Goal: Task Accomplishment & Management: Complete application form

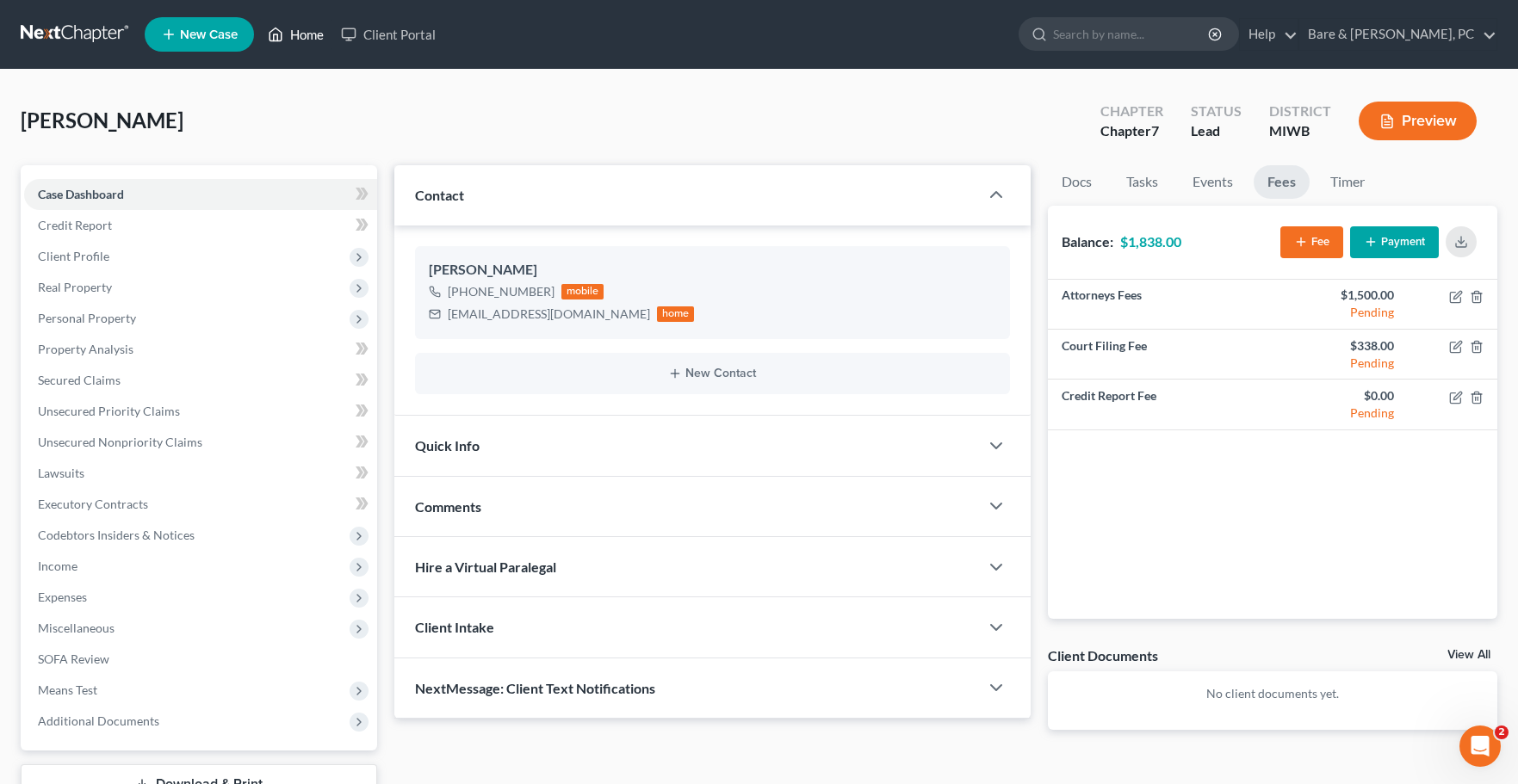
click at [289, 29] on link "Home" at bounding box center [295, 34] width 73 height 31
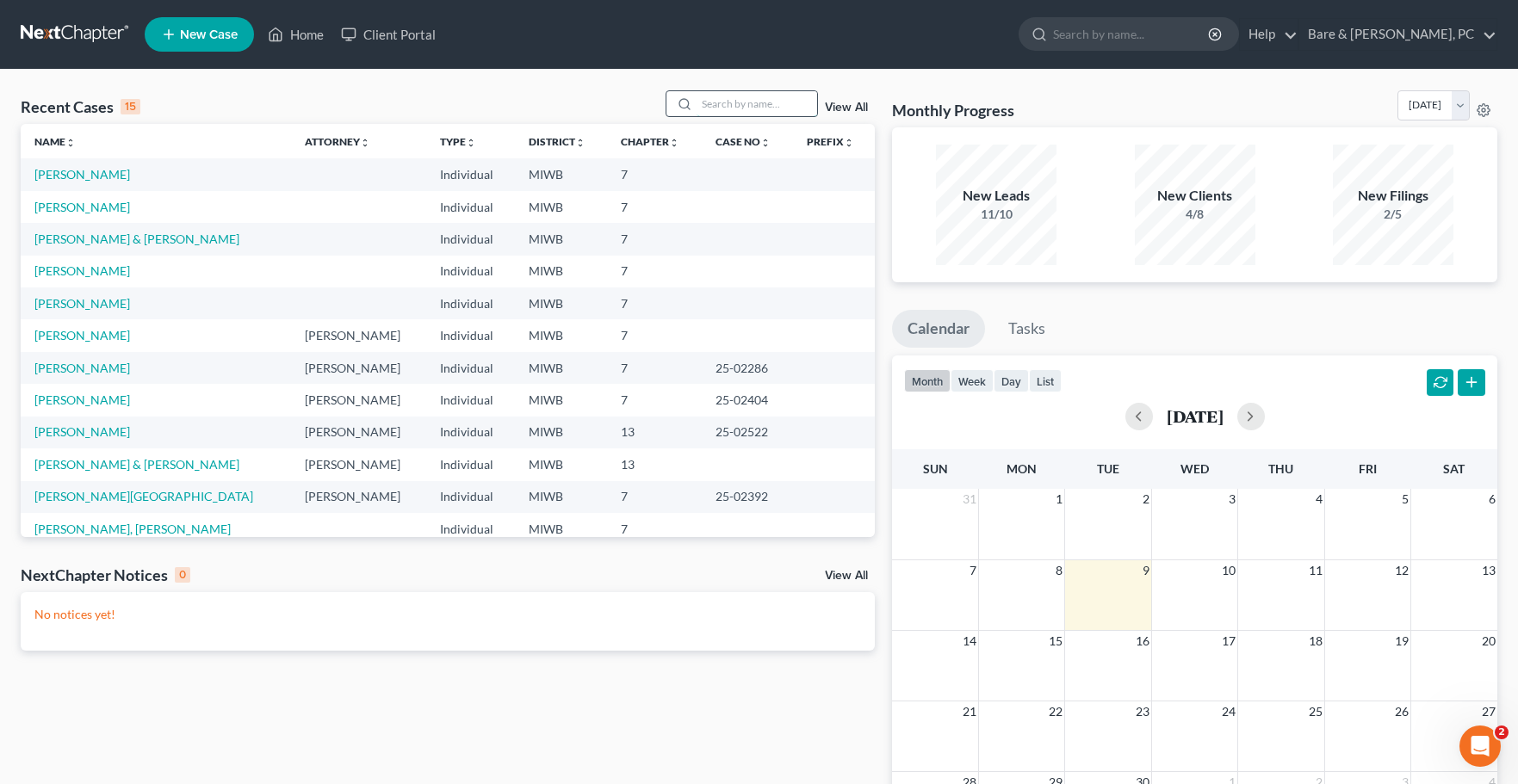
click at [713, 110] on input "search" at bounding box center [757, 103] width 120 height 25
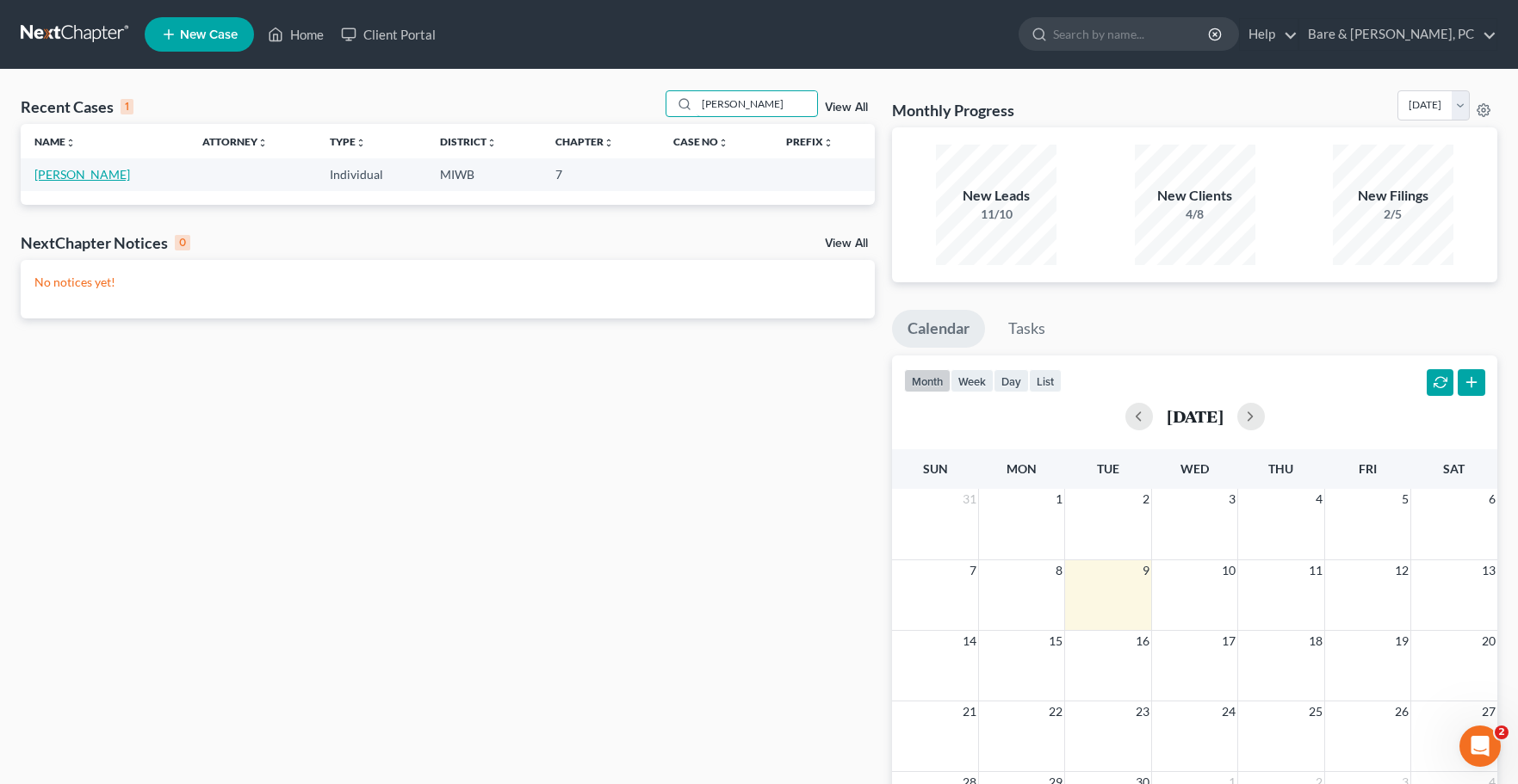
type input "[PERSON_NAME]"
click at [87, 173] on link "[PERSON_NAME]" at bounding box center [82, 174] width 95 height 14
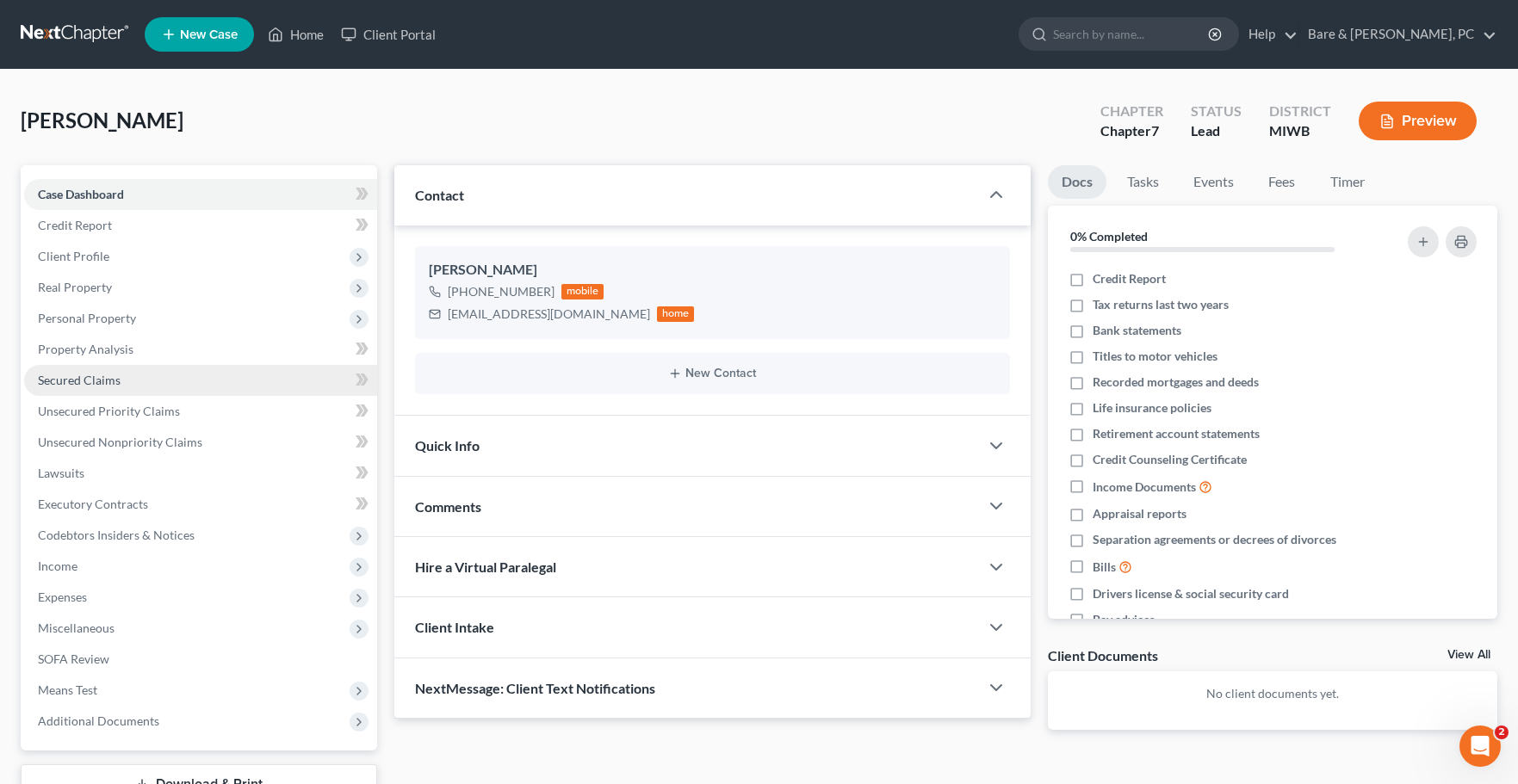
click at [96, 382] on span "Secured Claims" at bounding box center [79, 380] width 83 height 14
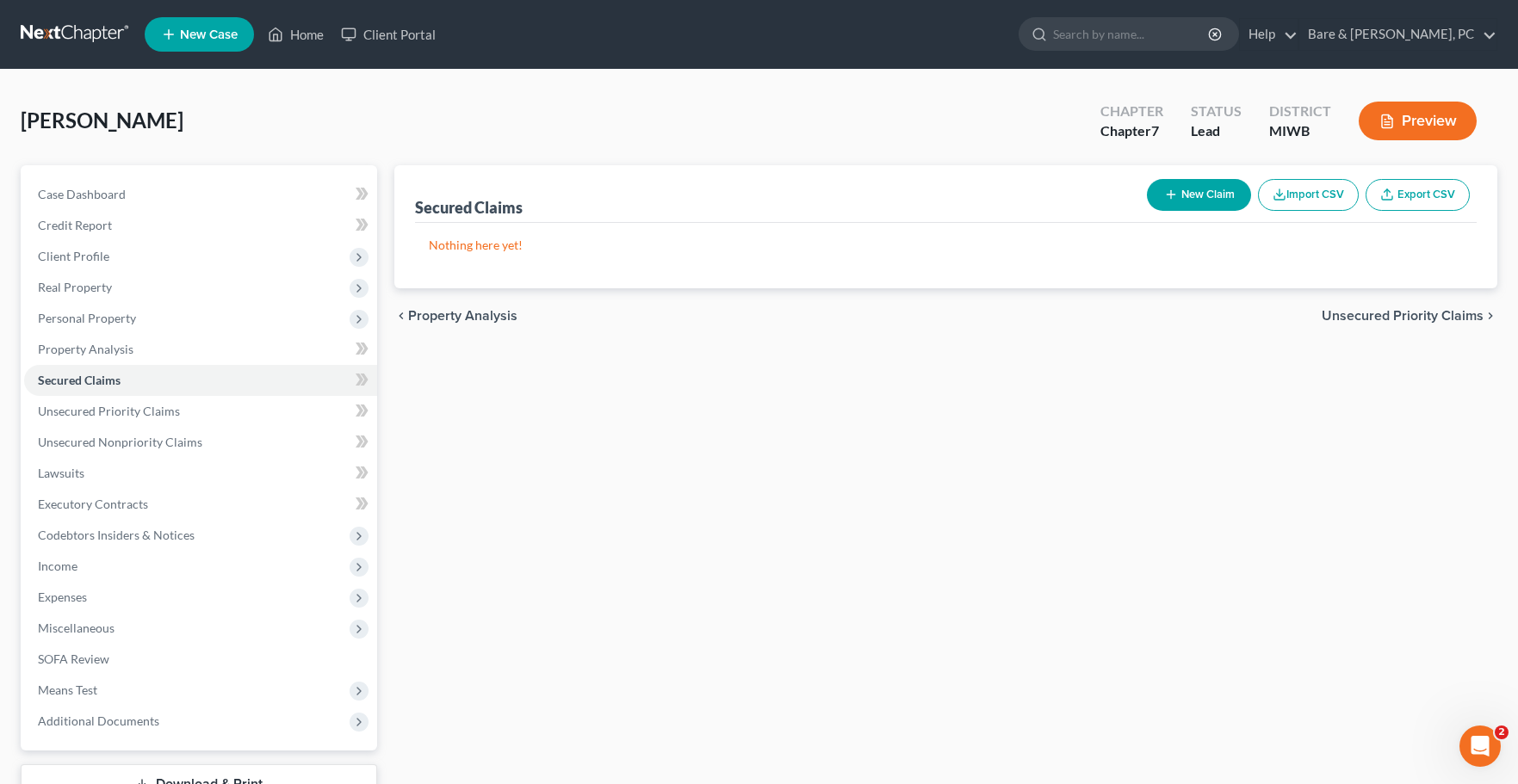
click at [1220, 189] on button "New Claim" at bounding box center [1199, 195] width 104 height 32
select select "0"
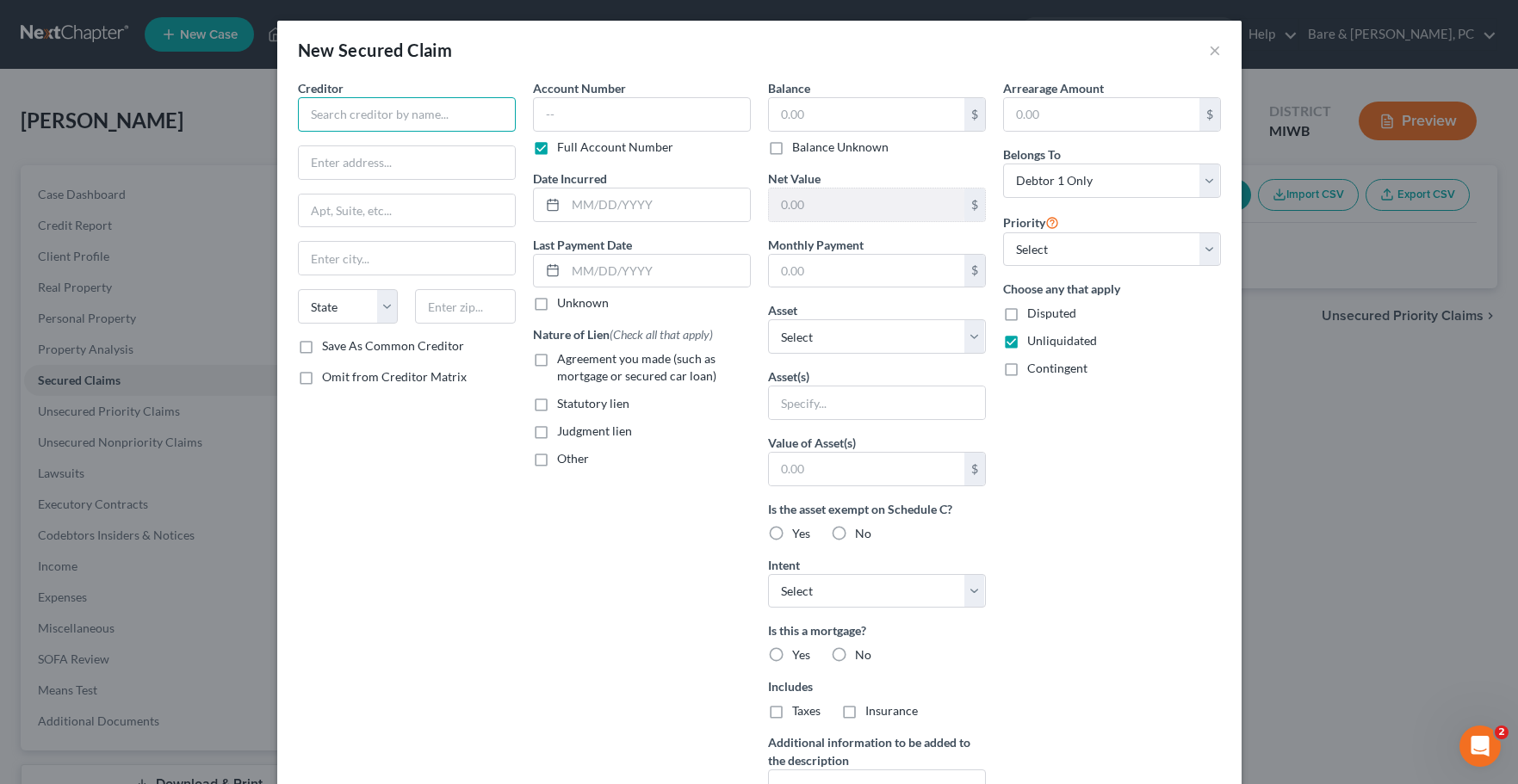
click at [344, 111] on input "text" at bounding box center [407, 114] width 218 height 35
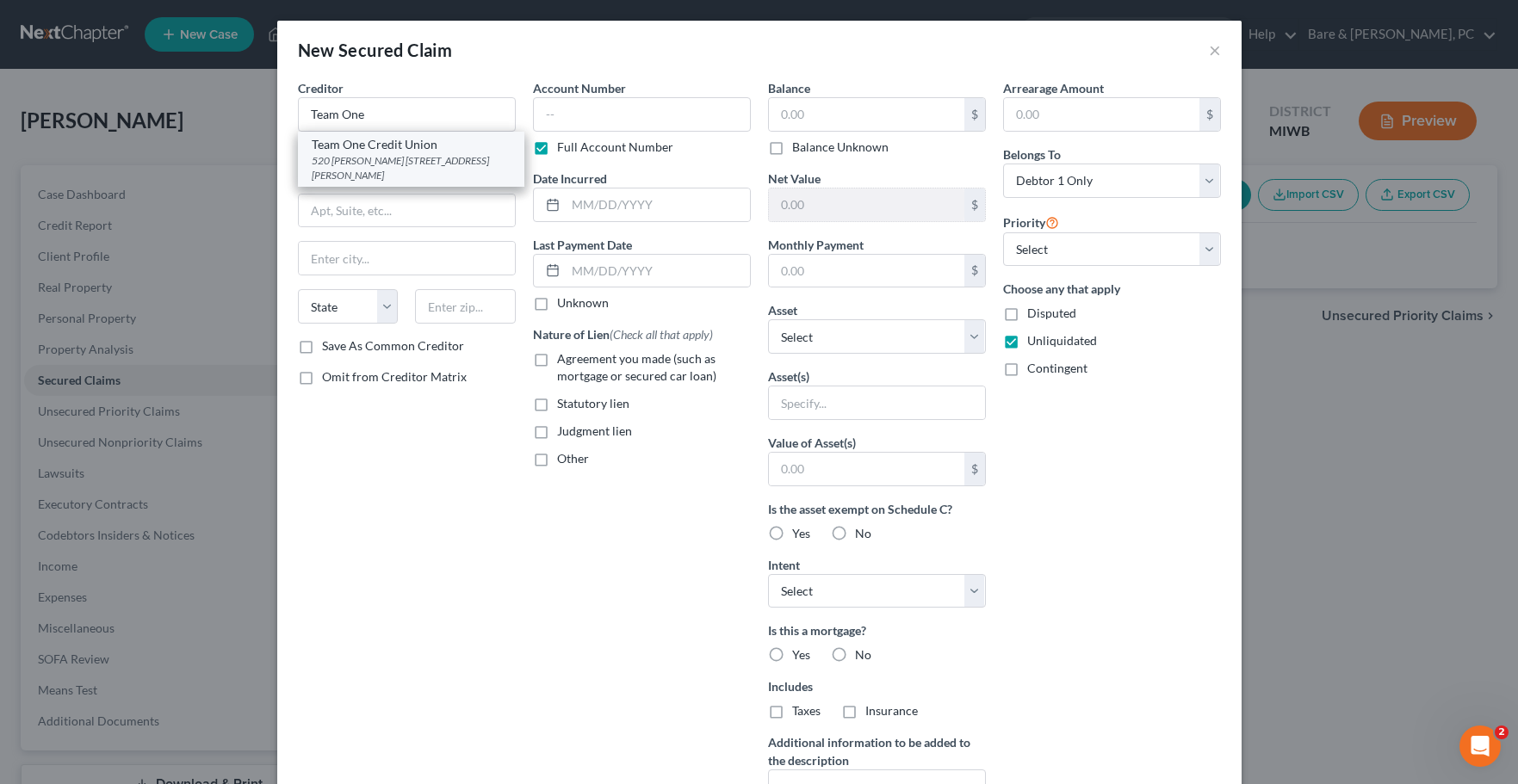
click at [405, 153] on div "520 [PERSON_NAME] [STREET_ADDRESS][PERSON_NAME]" at bounding box center [411, 168] width 199 height 29
type input "Team One Credit Union"
type input "520 [PERSON_NAME]"
type input "PO box 12"
type input "Saginaw"
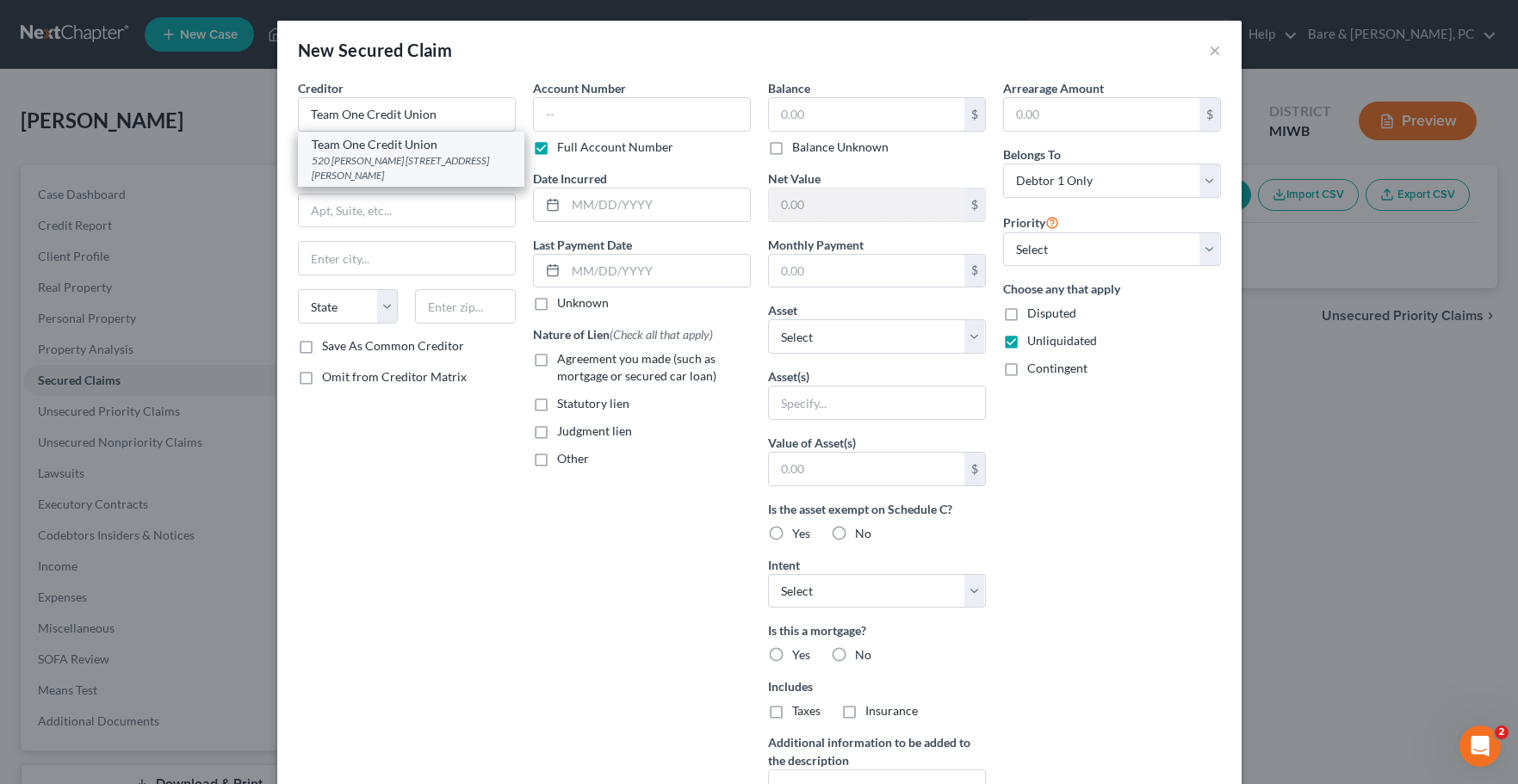
select select "23"
type input "48607-0000"
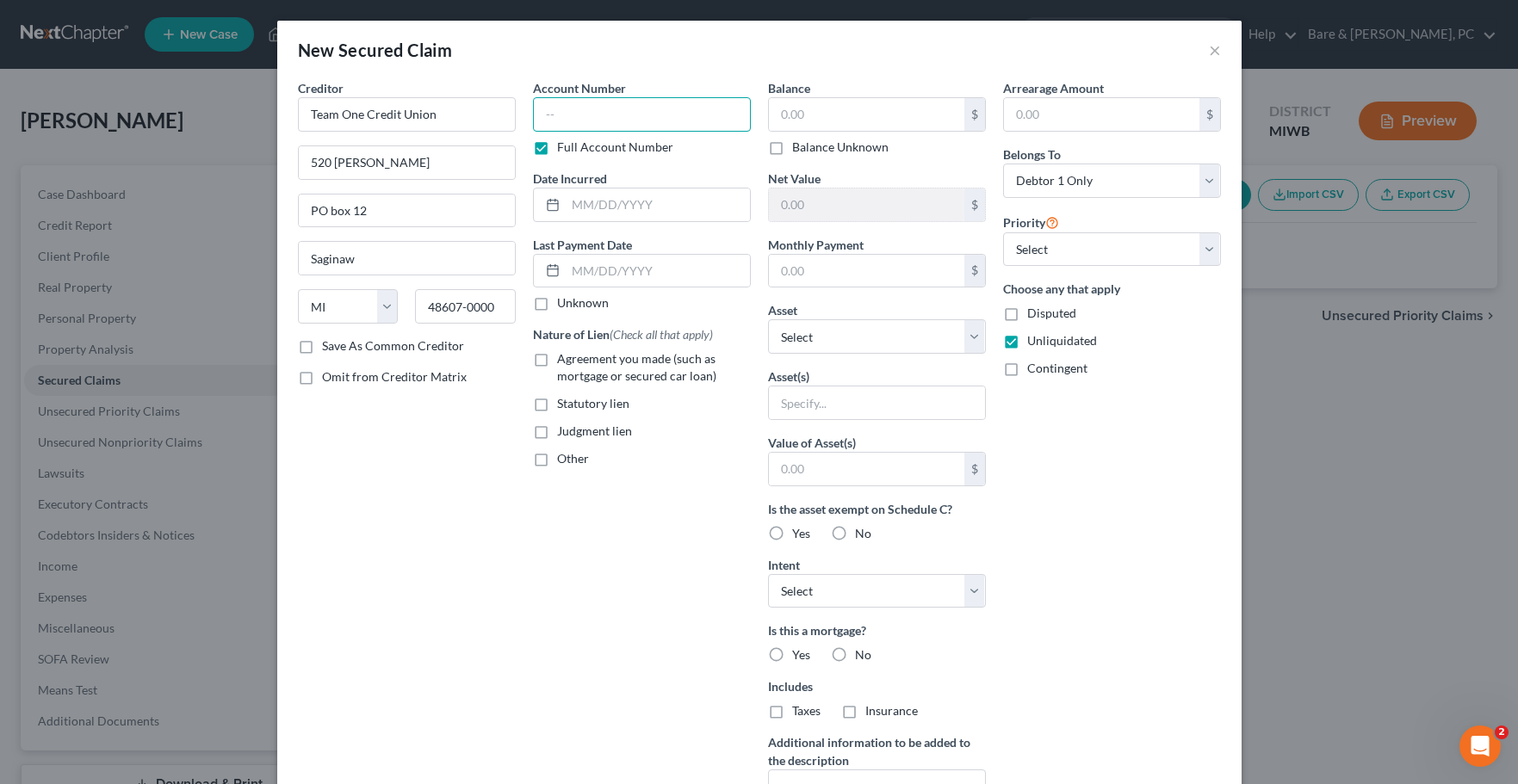
click at [546, 111] on input "text" at bounding box center [642, 114] width 218 height 35
type input "194519"
click at [615, 204] on input "text" at bounding box center [658, 204] width 184 height 33
type input "[DATE]"
click at [557, 356] on label "Agreement you made (such as mortgage or secured car loan)" at bounding box center [653, 367] width 194 height 35
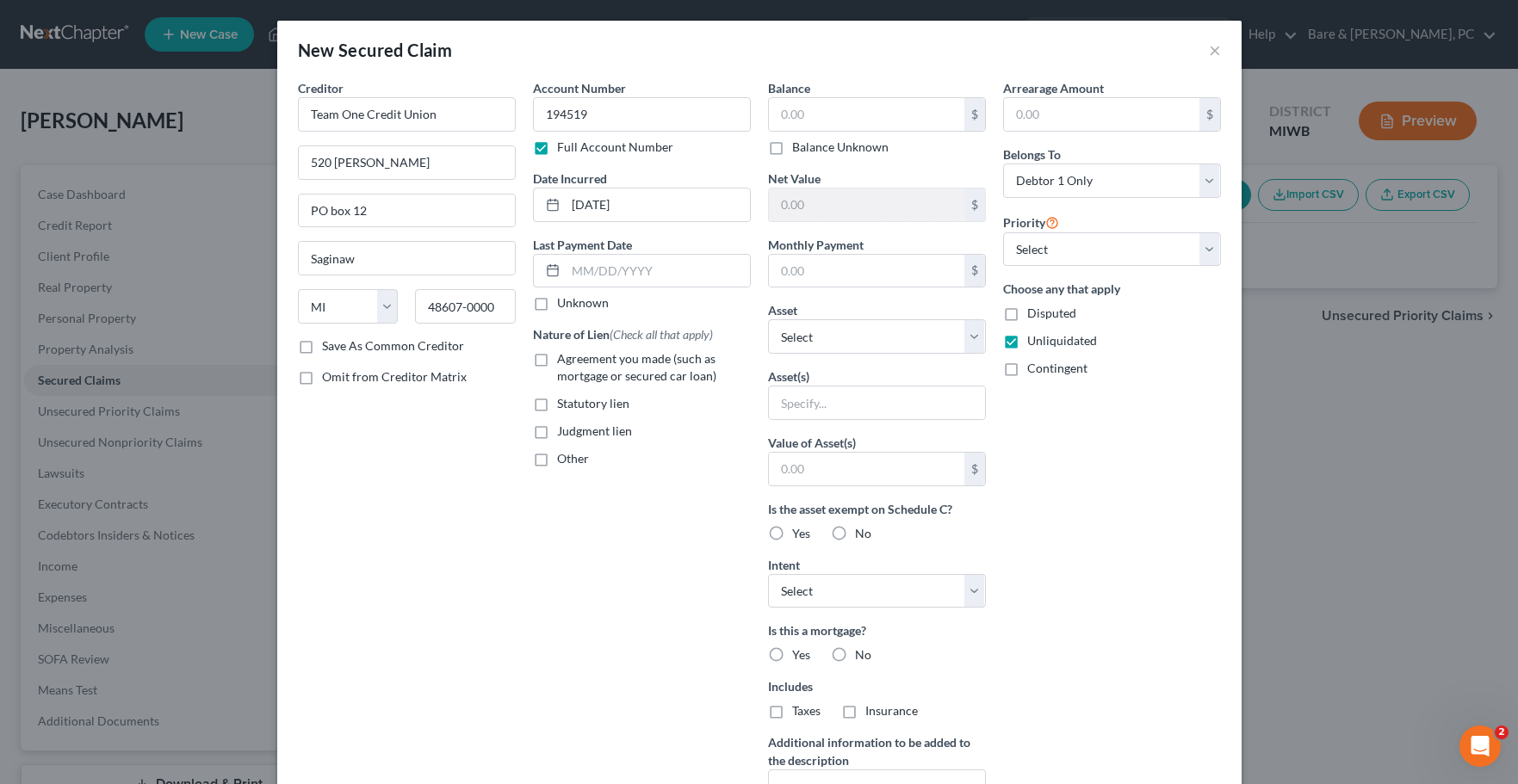
click at [564, 356] on input "Agreement you made (such as mortgage or secured car loan)" at bounding box center [569, 356] width 12 height 12
checkbox input "true"
click at [778, 118] on input "text" at bounding box center [867, 114] width 195 height 33
type input "14,366"
click at [792, 532] on label "Yes" at bounding box center [801, 533] width 18 height 17
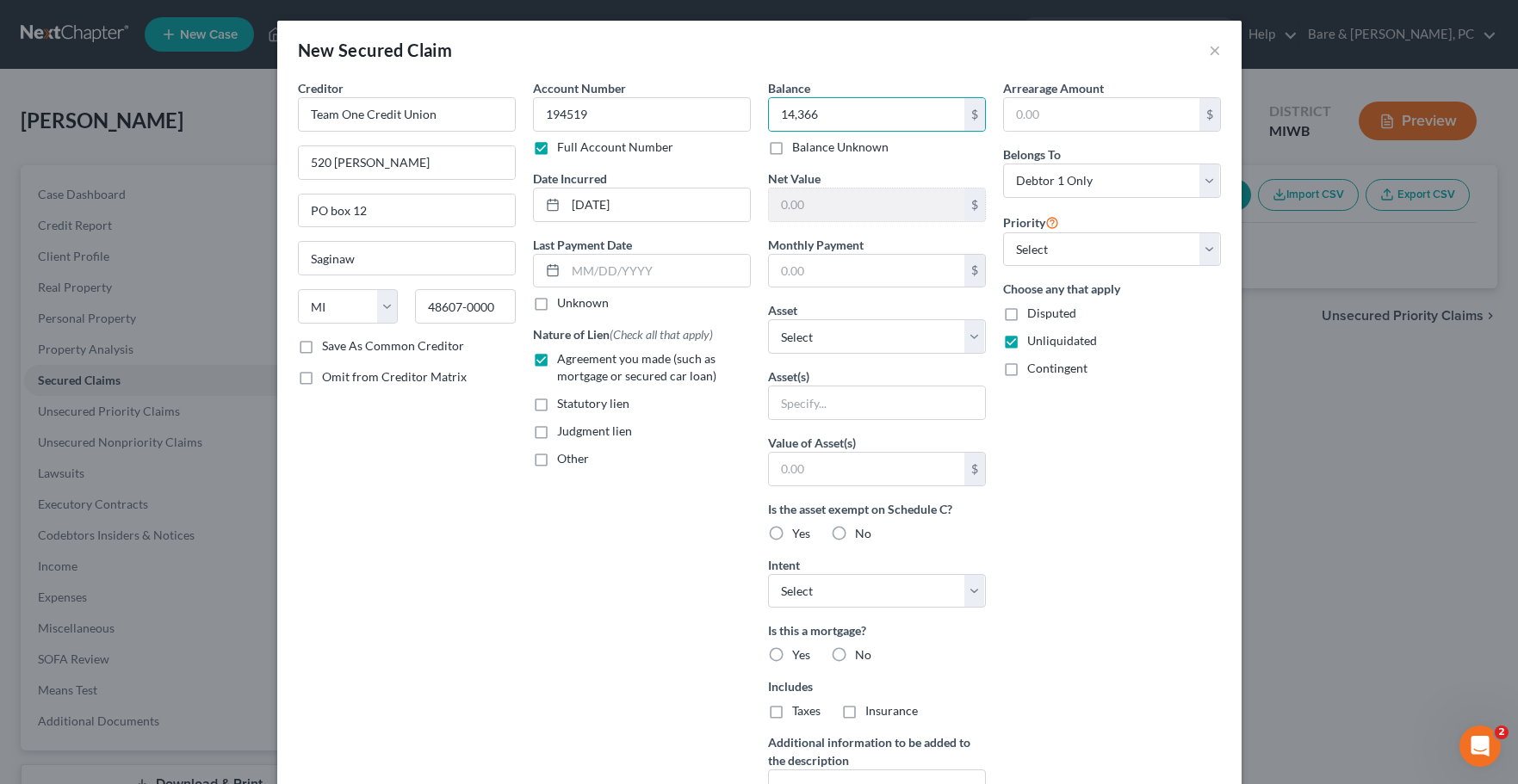
click at [799, 532] on input "Yes" at bounding box center [804, 531] width 12 height 12
radio input "true"
click at [768, 574] on select "Select Surrender Redeem Reaffirm Avoid Other" at bounding box center [877, 591] width 218 height 35
click at [1130, 516] on div "Arrearage Amount $ Belongs To * Select Debtor 1 Only Debtor 2 Only Debtor 1 And…" at bounding box center [1111, 463] width 235 height 768
click at [855, 650] on label "No" at bounding box center [863, 655] width 16 height 17
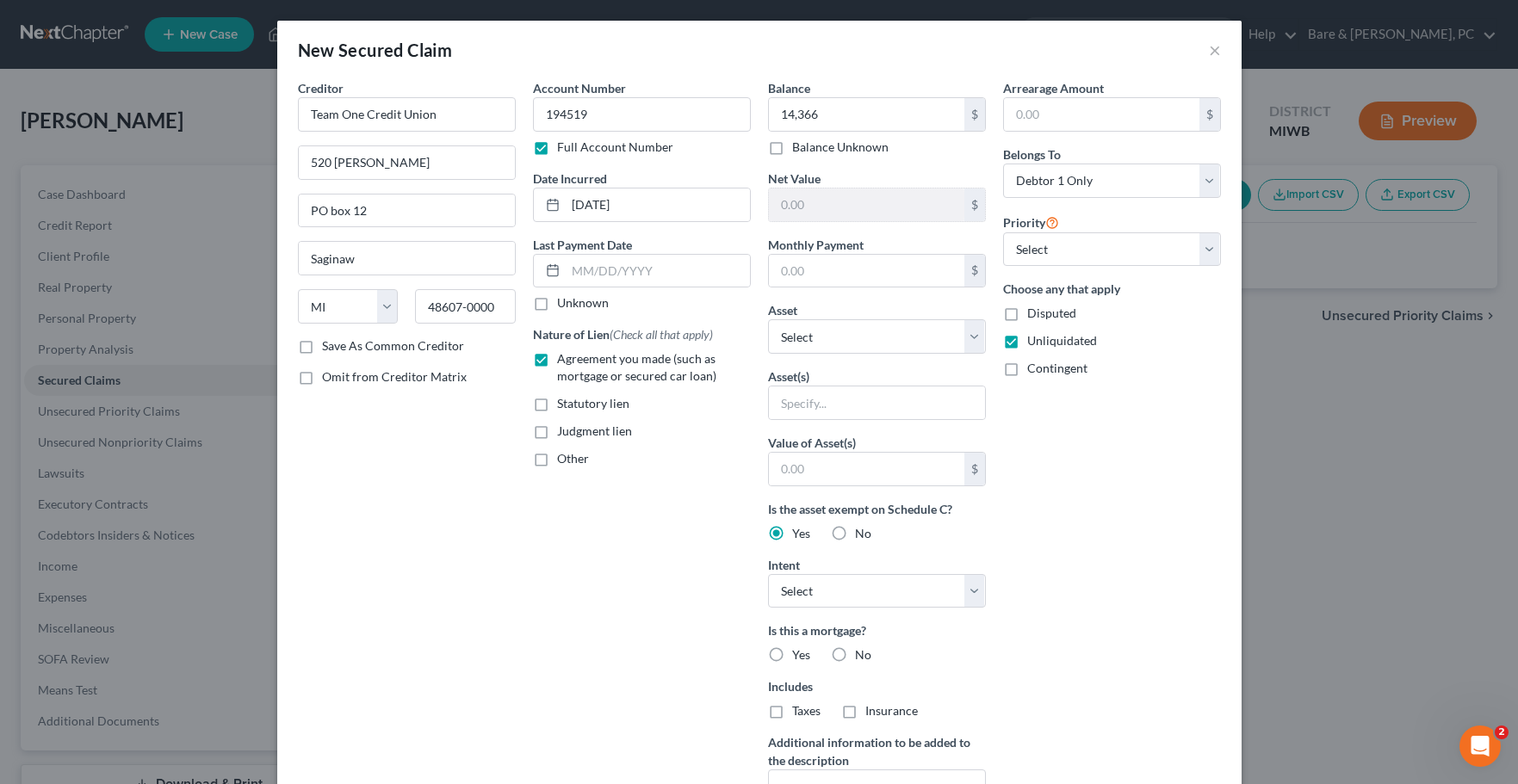
click at [862, 650] on input "No" at bounding box center [867, 652] width 12 height 12
radio input "true"
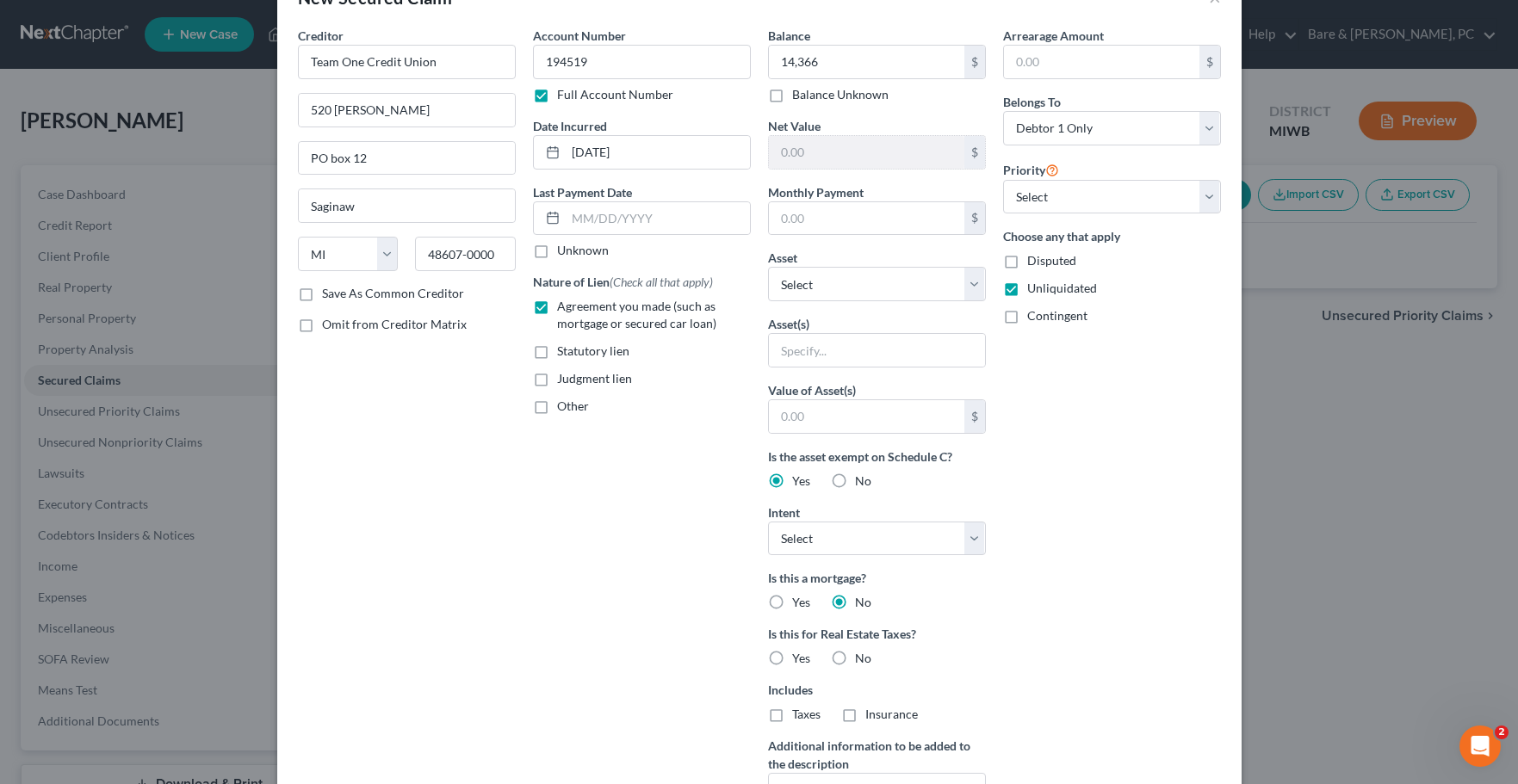
scroll to position [87, 0]
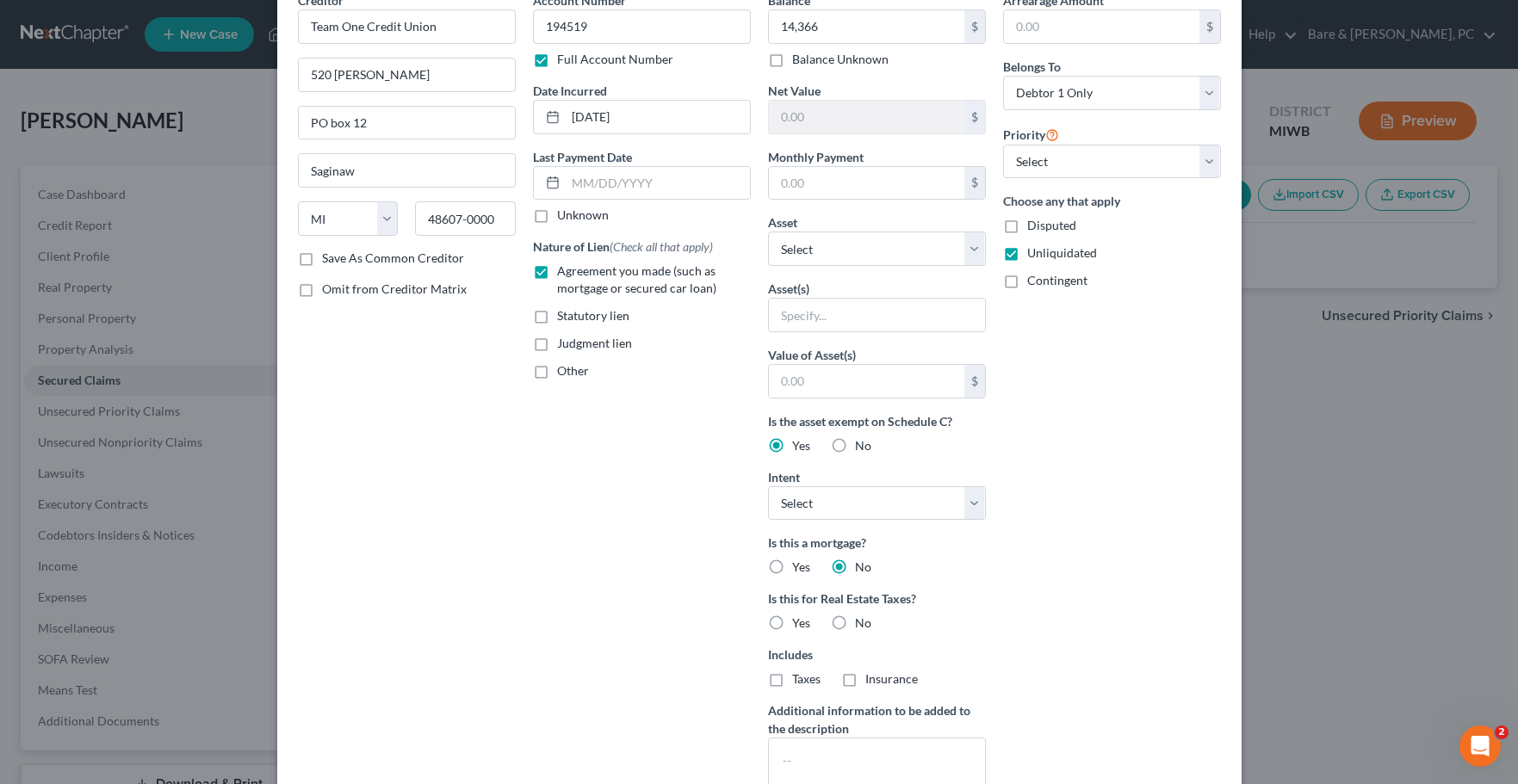
click at [855, 628] on label "No" at bounding box center [863, 623] width 16 height 17
click at [862, 626] on input "No" at bounding box center [867, 620] width 12 height 12
radio input "true"
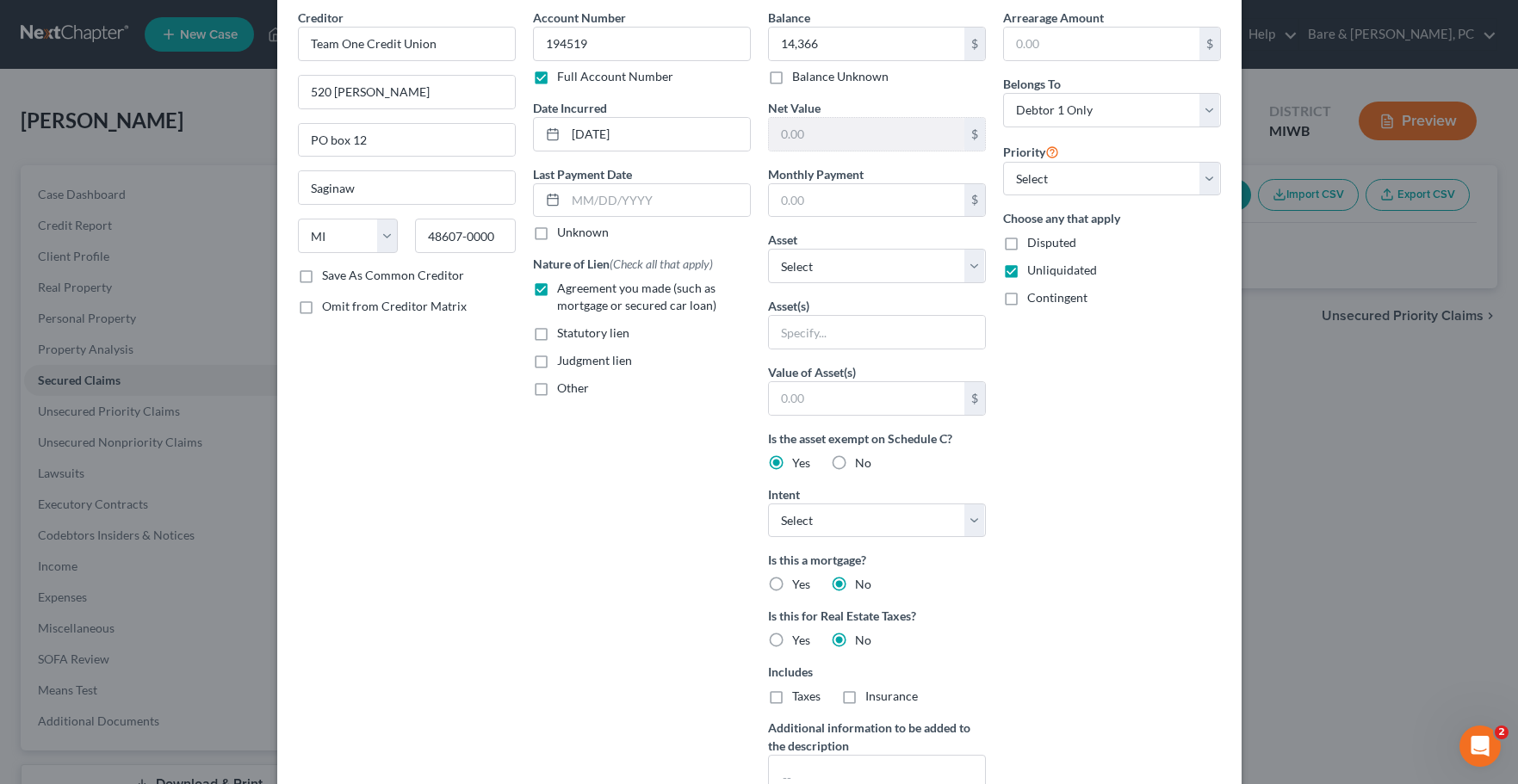
scroll to position [0, 0]
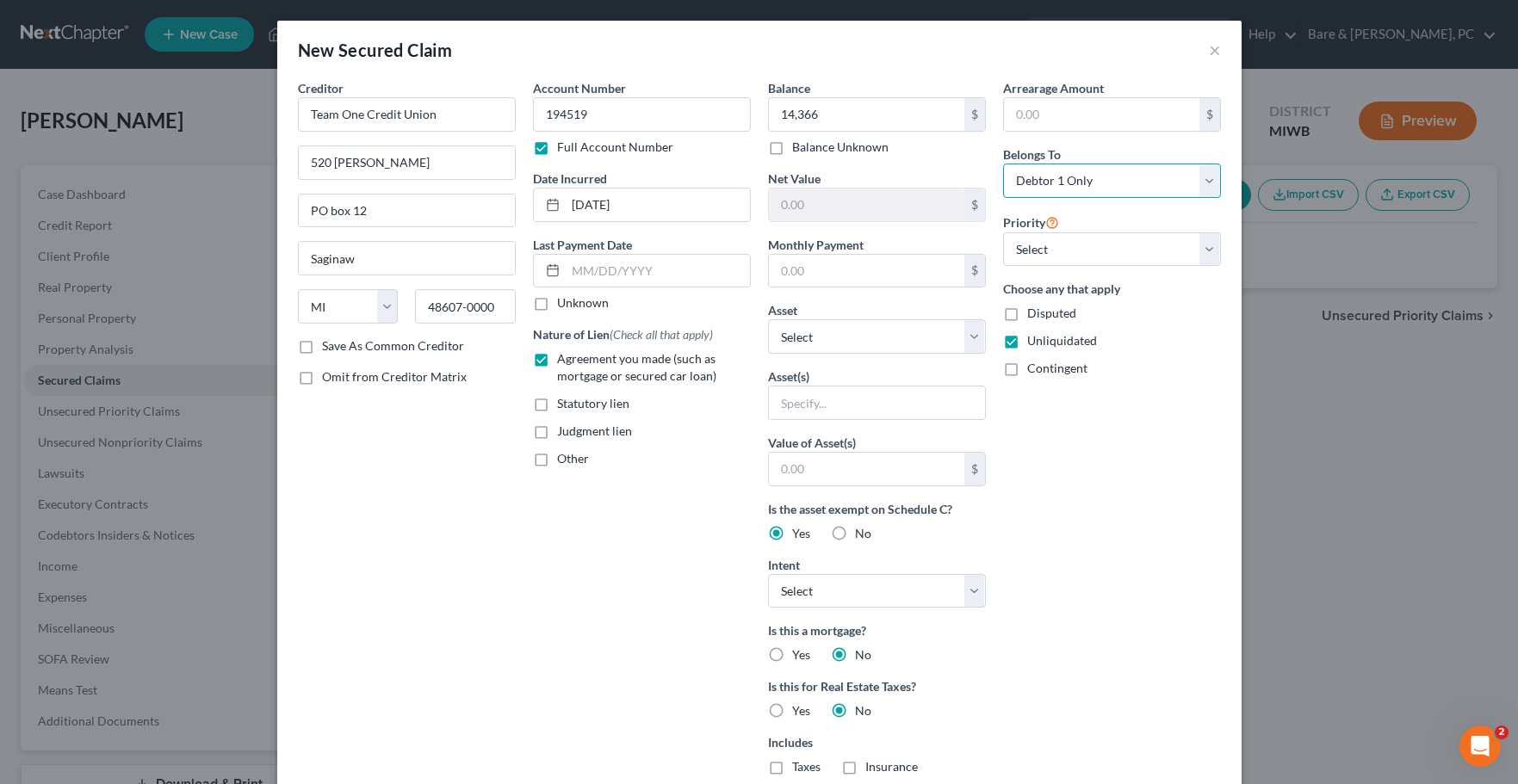
click at [1003, 163] on select "Select Debtor 1 Only Debtor 2 Only Debtor 1 And Debtor 2 Only At Least One Of T…" at bounding box center [1112, 180] width 218 height 35
select select "3"
click option "At Least One Of The Debtors And Another" at bounding box center [0, 0] width 0 height 0
click at [1027, 371] on label "Contingent" at bounding box center [1058, 367] width 61 height 17
click at [1034, 371] on input "Contingent" at bounding box center [1040, 365] width 12 height 12
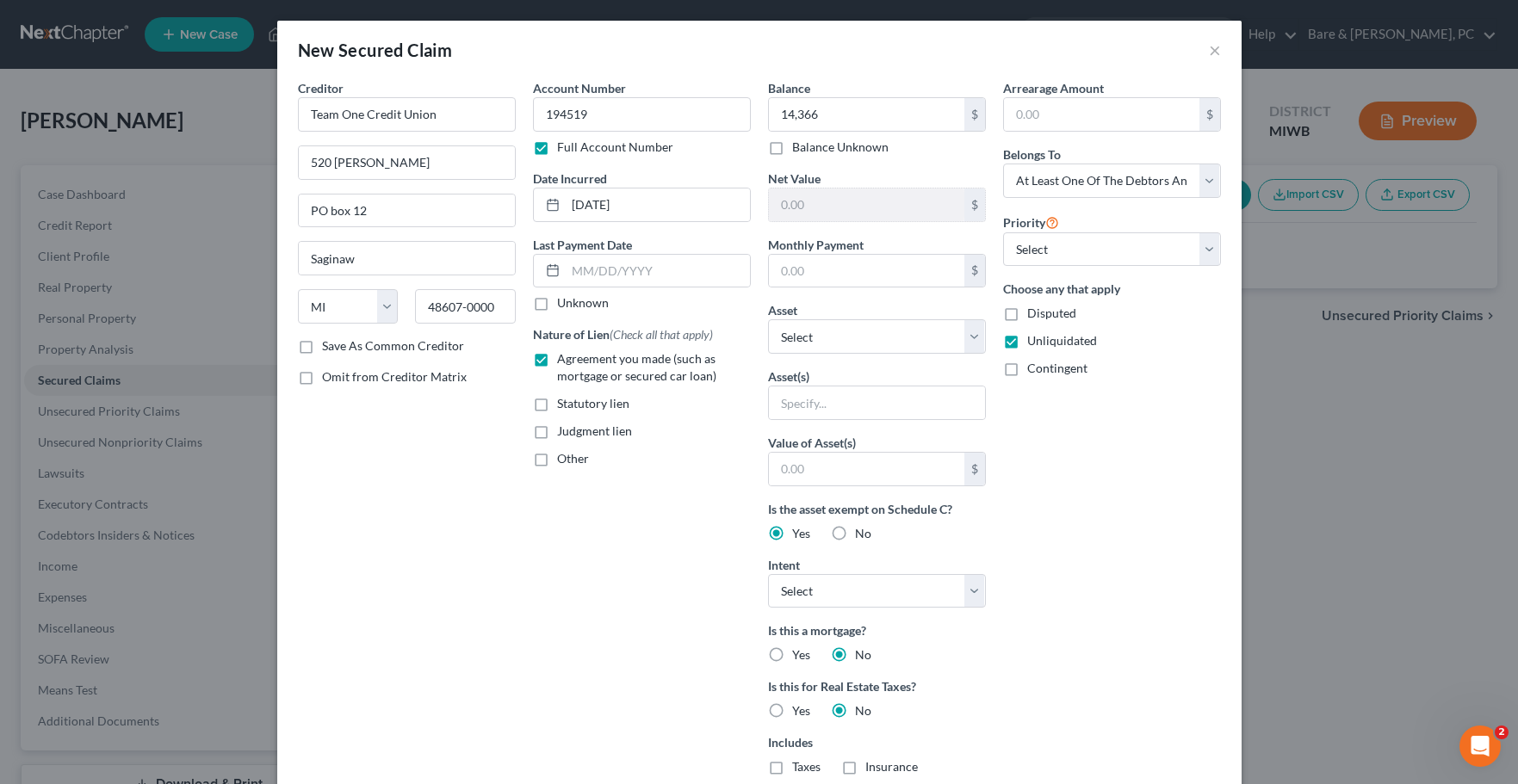
checkbox input "true"
click at [1027, 335] on label "Unliquidated" at bounding box center [1062, 340] width 70 height 17
click at [1034, 335] on input "Unliquidated" at bounding box center [1040, 337] width 12 height 12
click at [1027, 341] on label "Unliquidated" at bounding box center [1062, 340] width 70 height 17
click at [1034, 341] on input "Unliquidated" at bounding box center [1040, 337] width 12 height 12
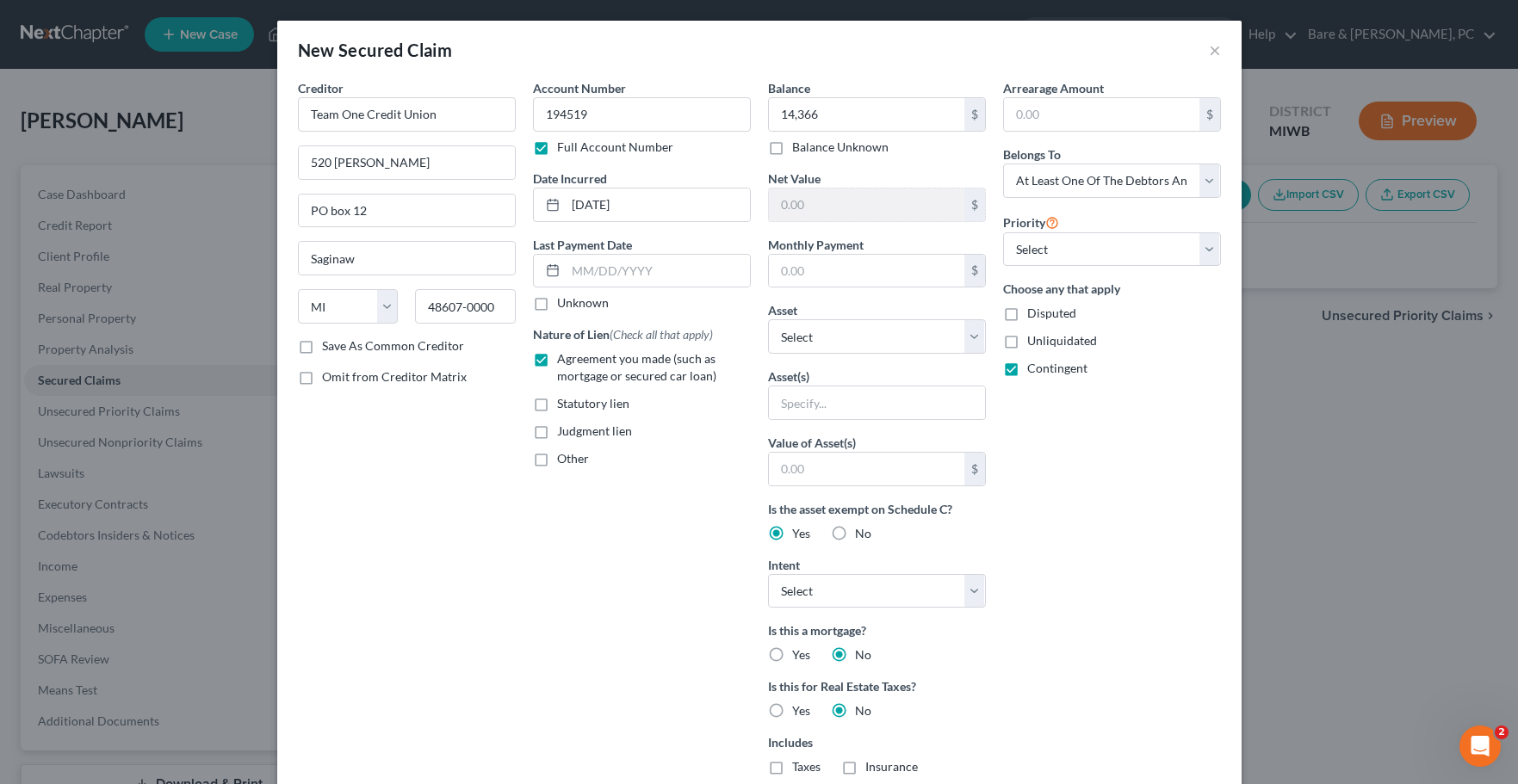
checkbox input "true"
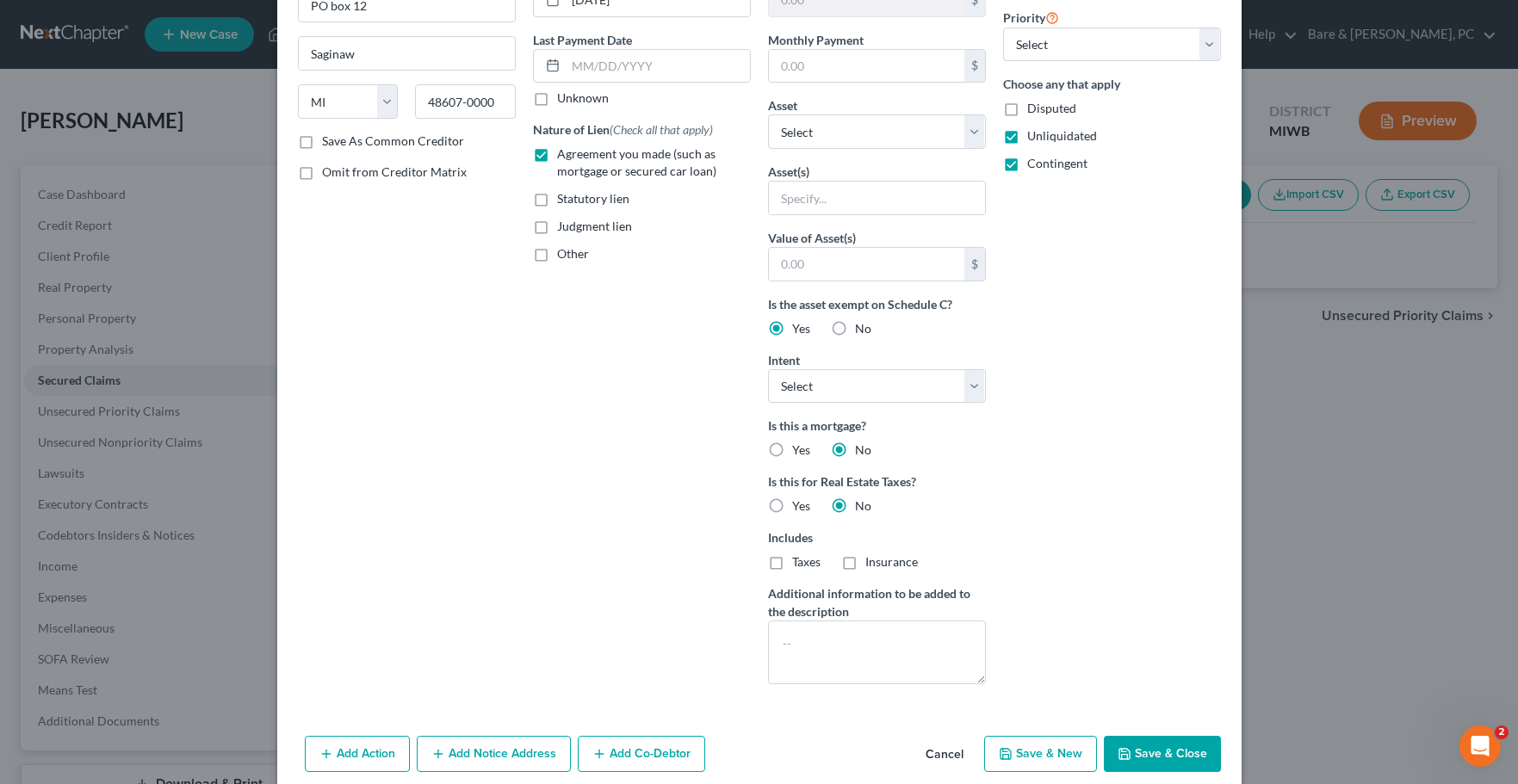
scroll to position [227, 0]
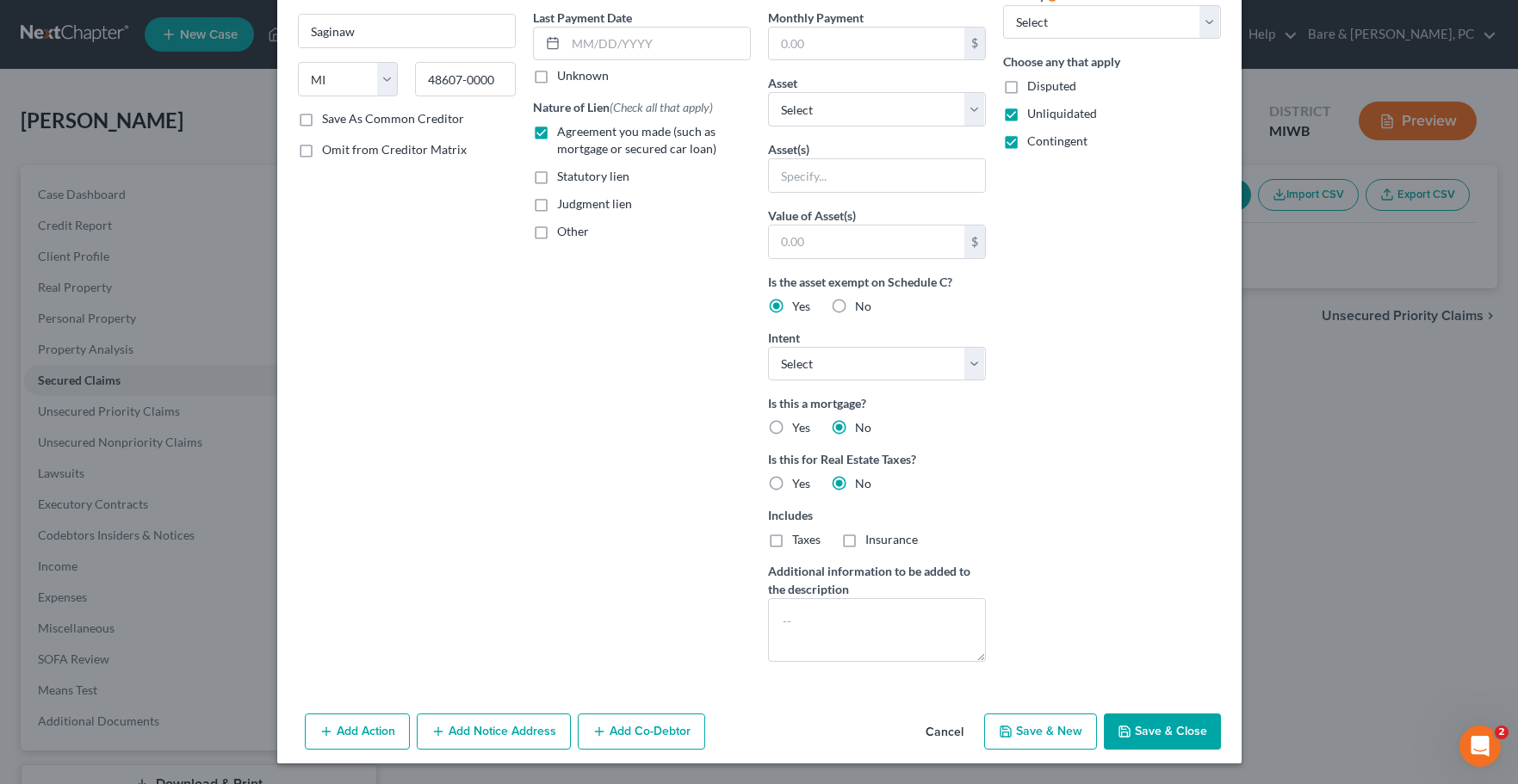
click at [1058, 730] on button "Save & New" at bounding box center [1041, 731] width 112 height 37
select select "0"
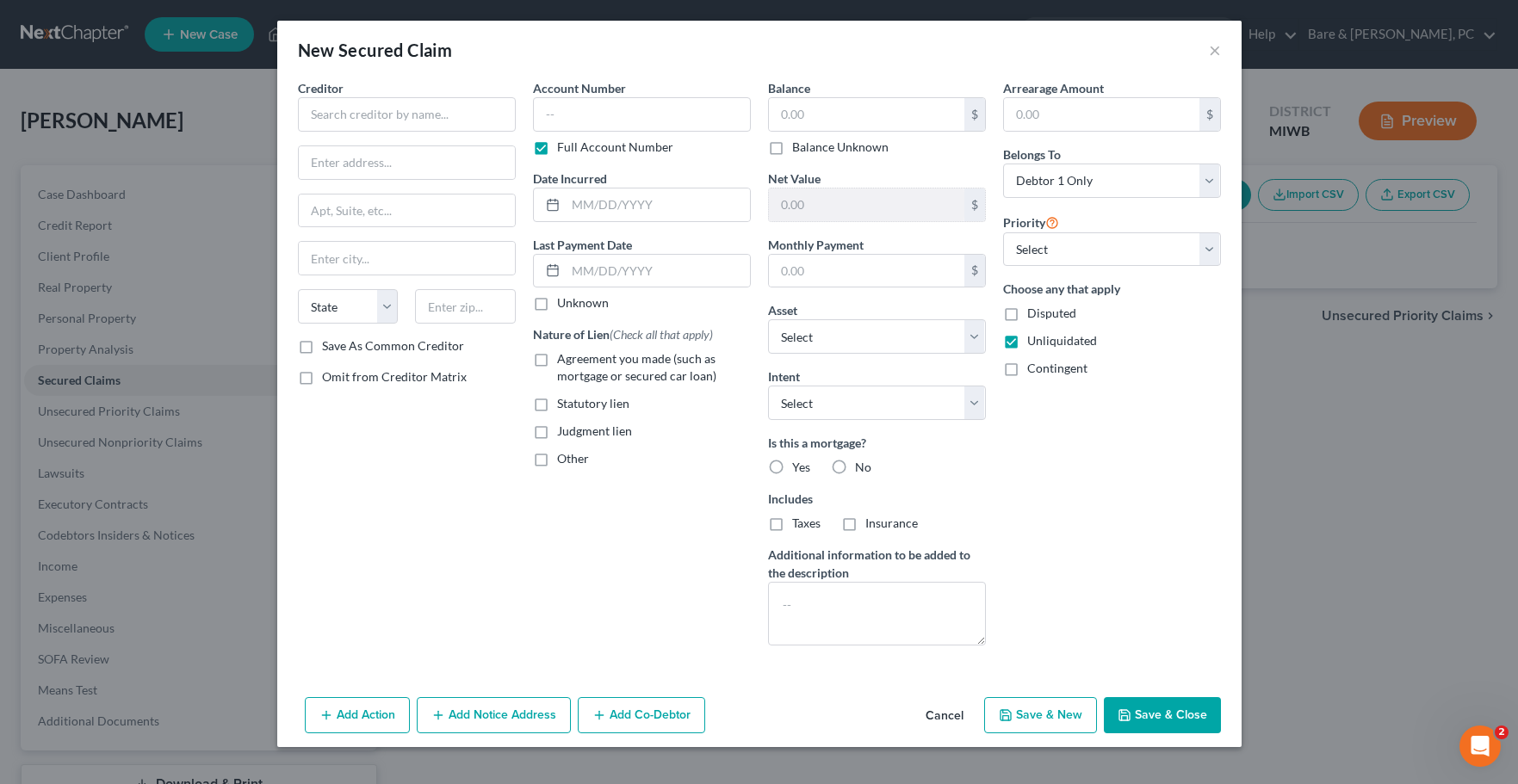
scroll to position [0, 0]
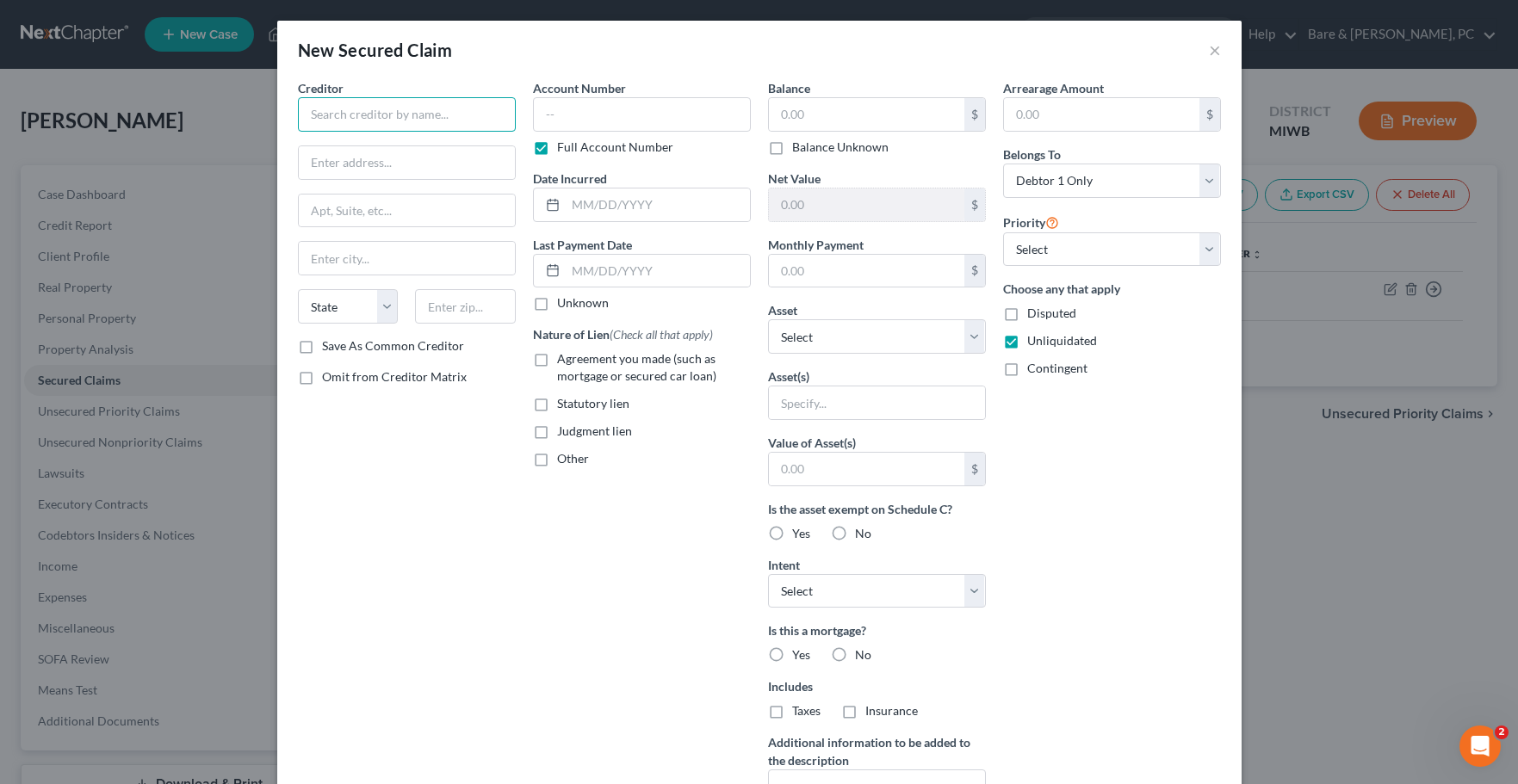
click at [337, 119] on input "text" at bounding box center [407, 114] width 218 height 35
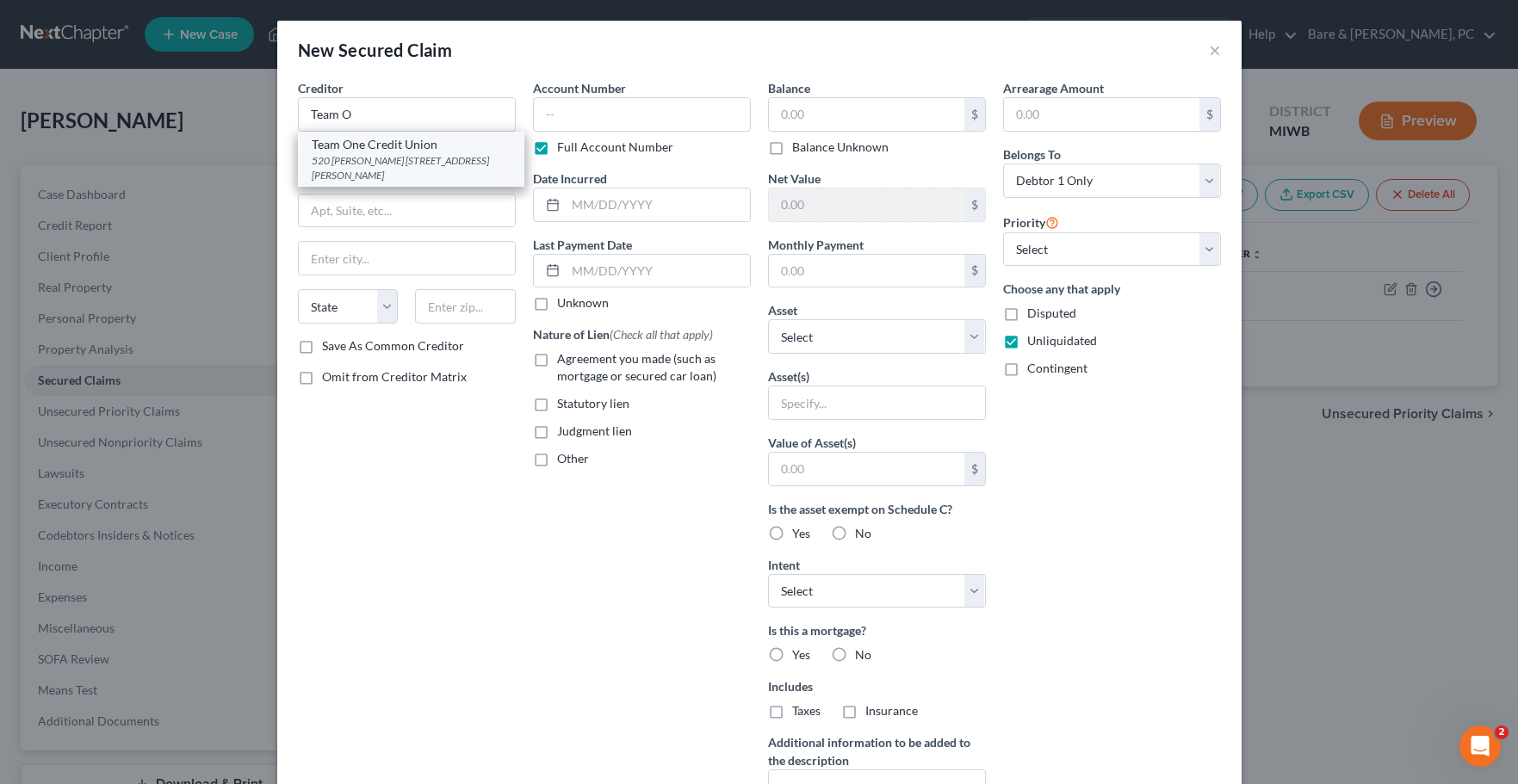
click at [361, 154] on div "520 [PERSON_NAME] [STREET_ADDRESS][PERSON_NAME]" at bounding box center [411, 168] width 199 height 29
type input "Team One Credit Union"
type input "520 [PERSON_NAME]"
type input "PO box 12"
type input "Saginaw"
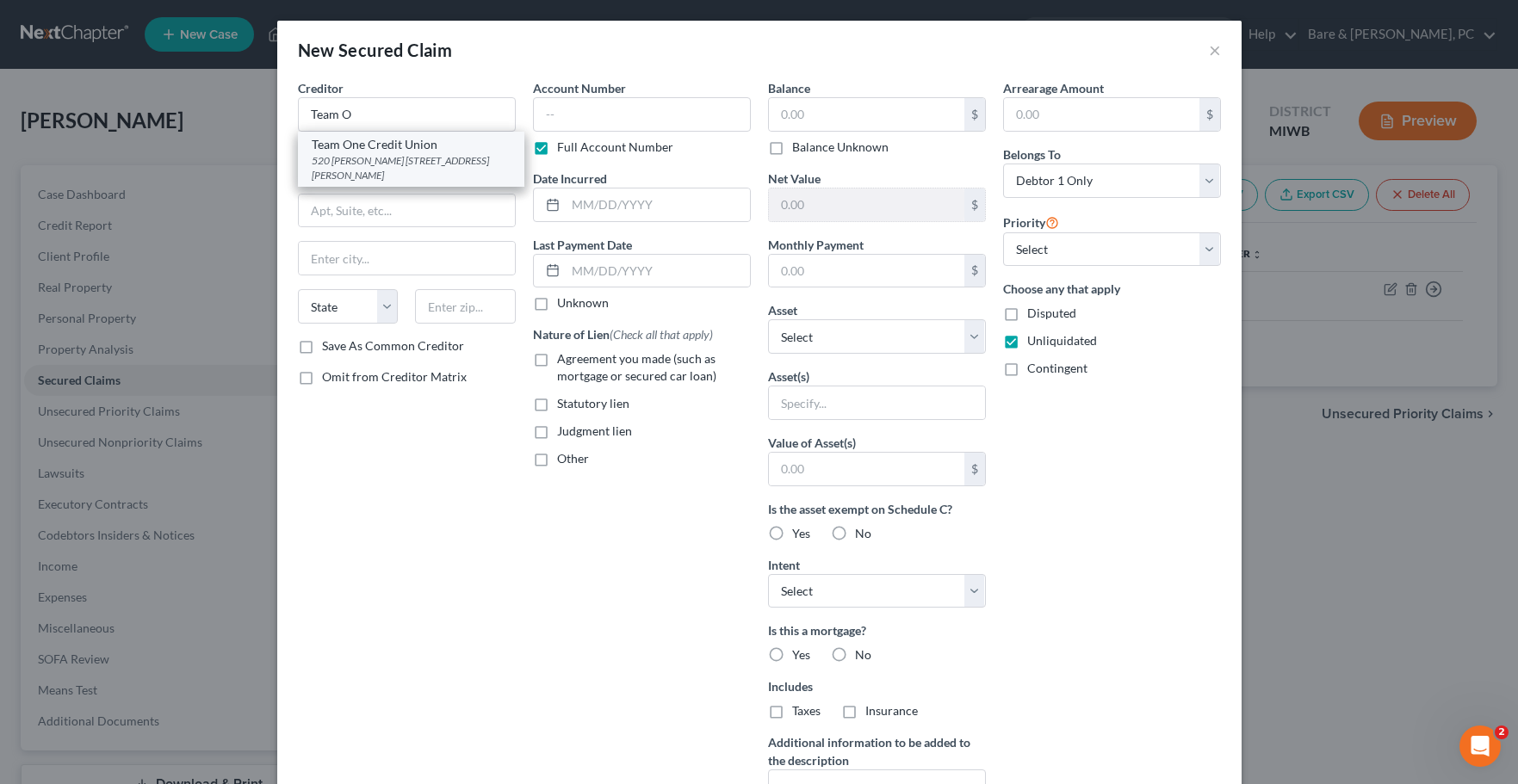
select select "23"
type input "48607-0000"
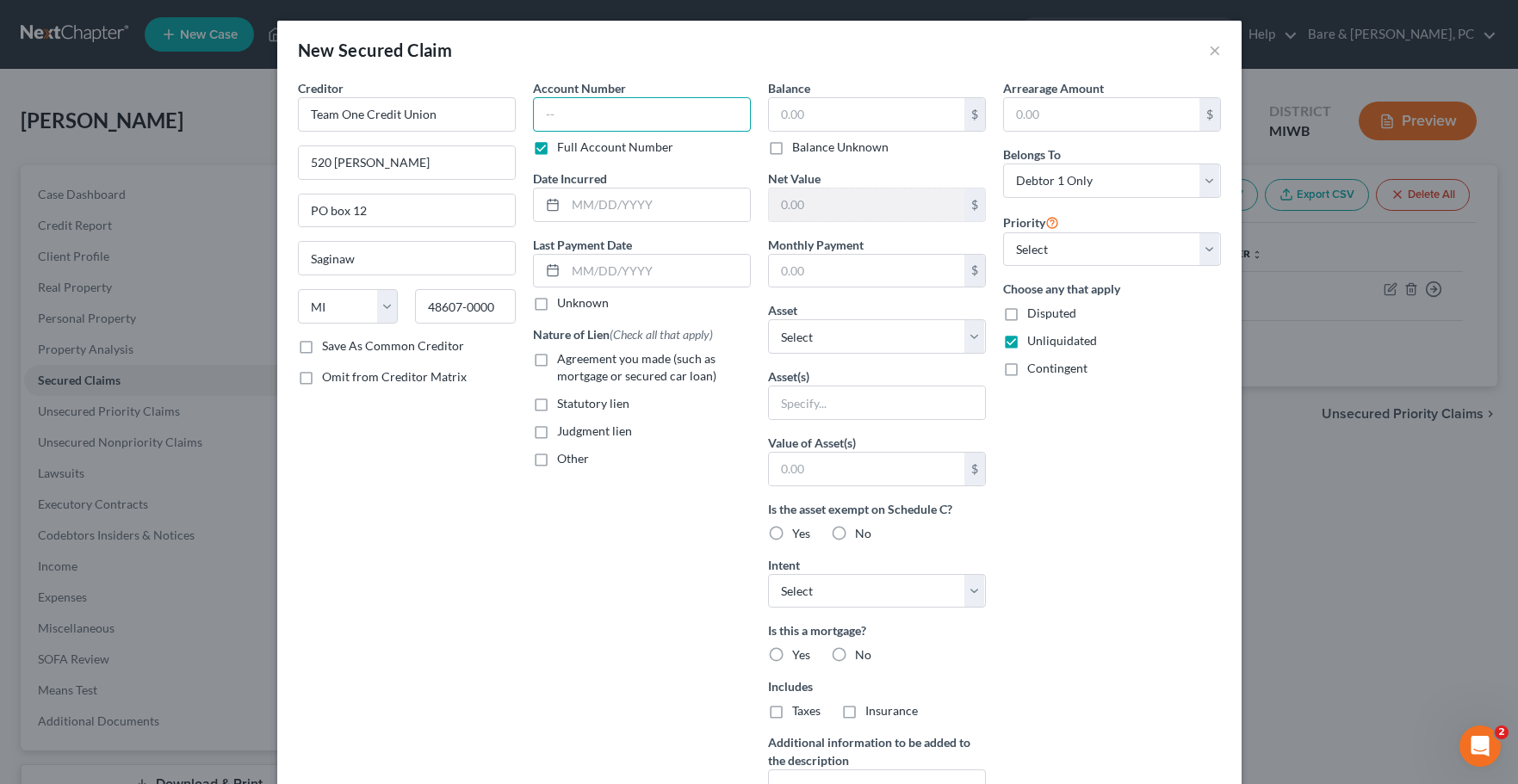
click at [562, 120] on input "text" at bounding box center [642, 114] width 218 height 35
type input "194519"
click at [618, 216] on input "text" at bounding box center [658, 204] width 184 height 33
type input "[DATE]"
click at [557, 359] on label "Agreement you made (such as mortgage or secured car loan)" at bounding box center [653, 367] width 194 height 35
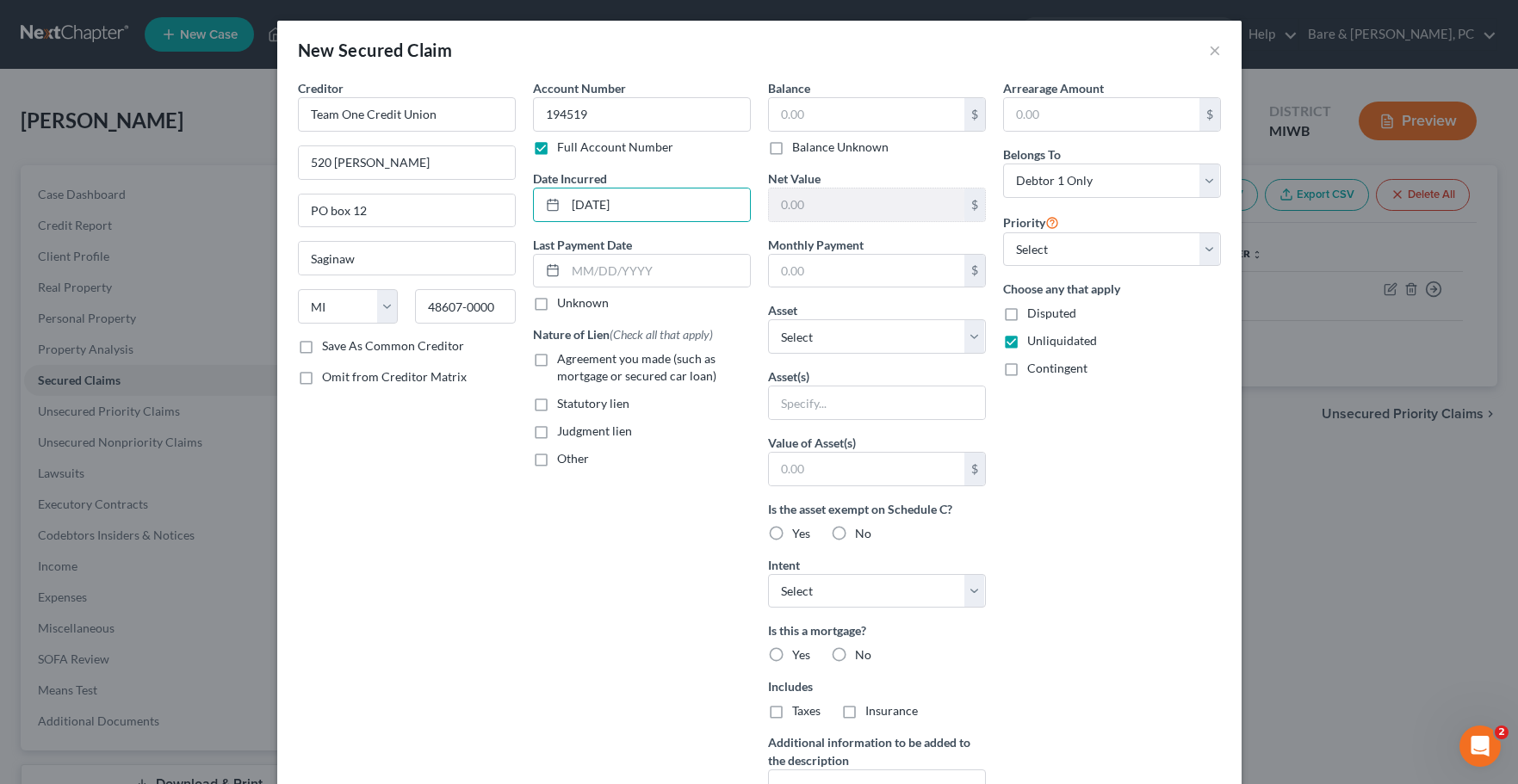
click at [564, 359] on input "Agreement you made (such as mortgage or secured car loan)" at bounding box center [569, 356] width 12 height 12
checkbox input "true"
click at [780, 107] on input "text" at bounding box center [867, 114] width 195 height 33
type input "5,374"
click at [792, 534] on label "Yes" at bounding box center [801, 533] width 18 height 17
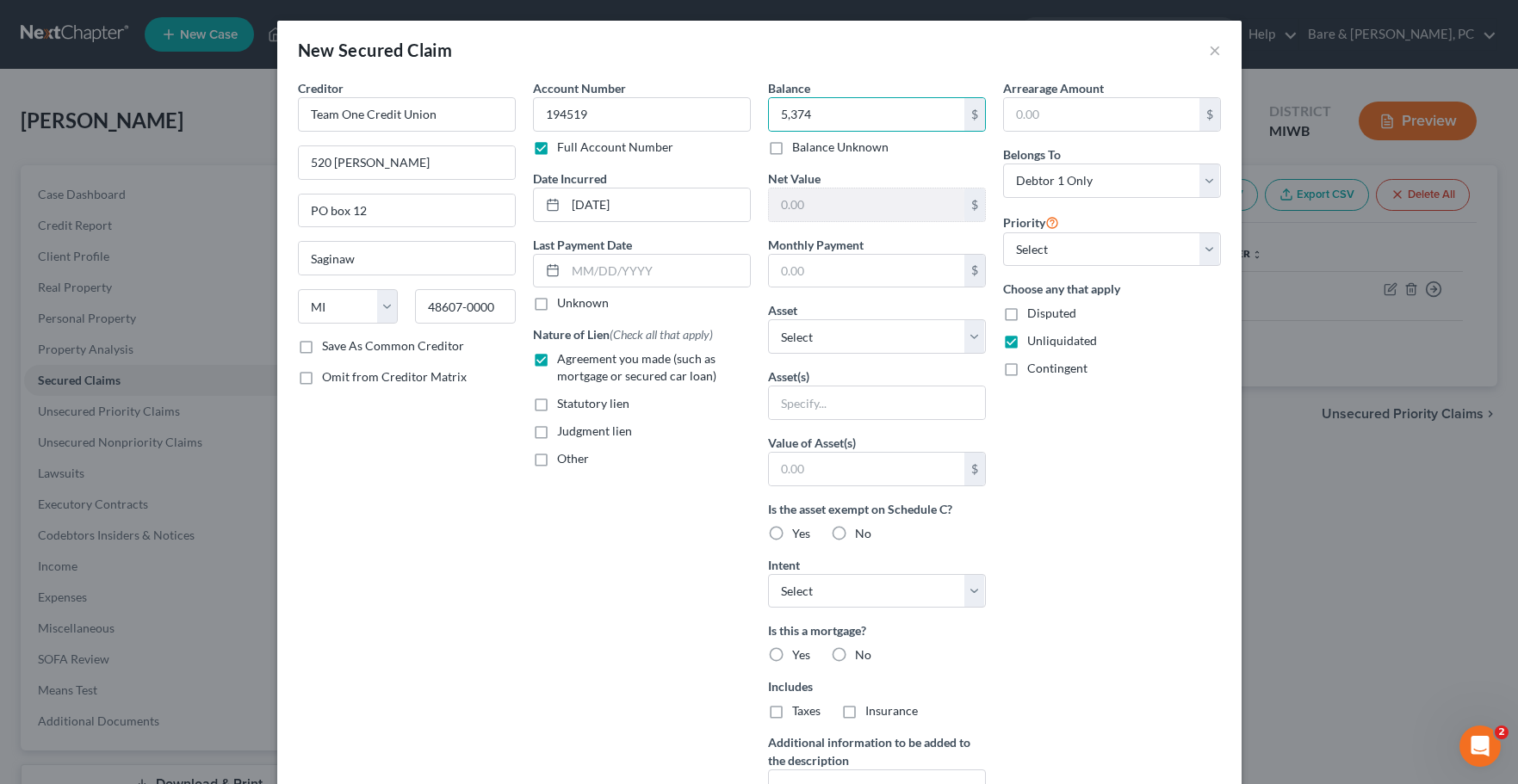
click at [799, 534] on input "Yes" at bounding box center [804, 531] width 12 height 12
radio input "true"
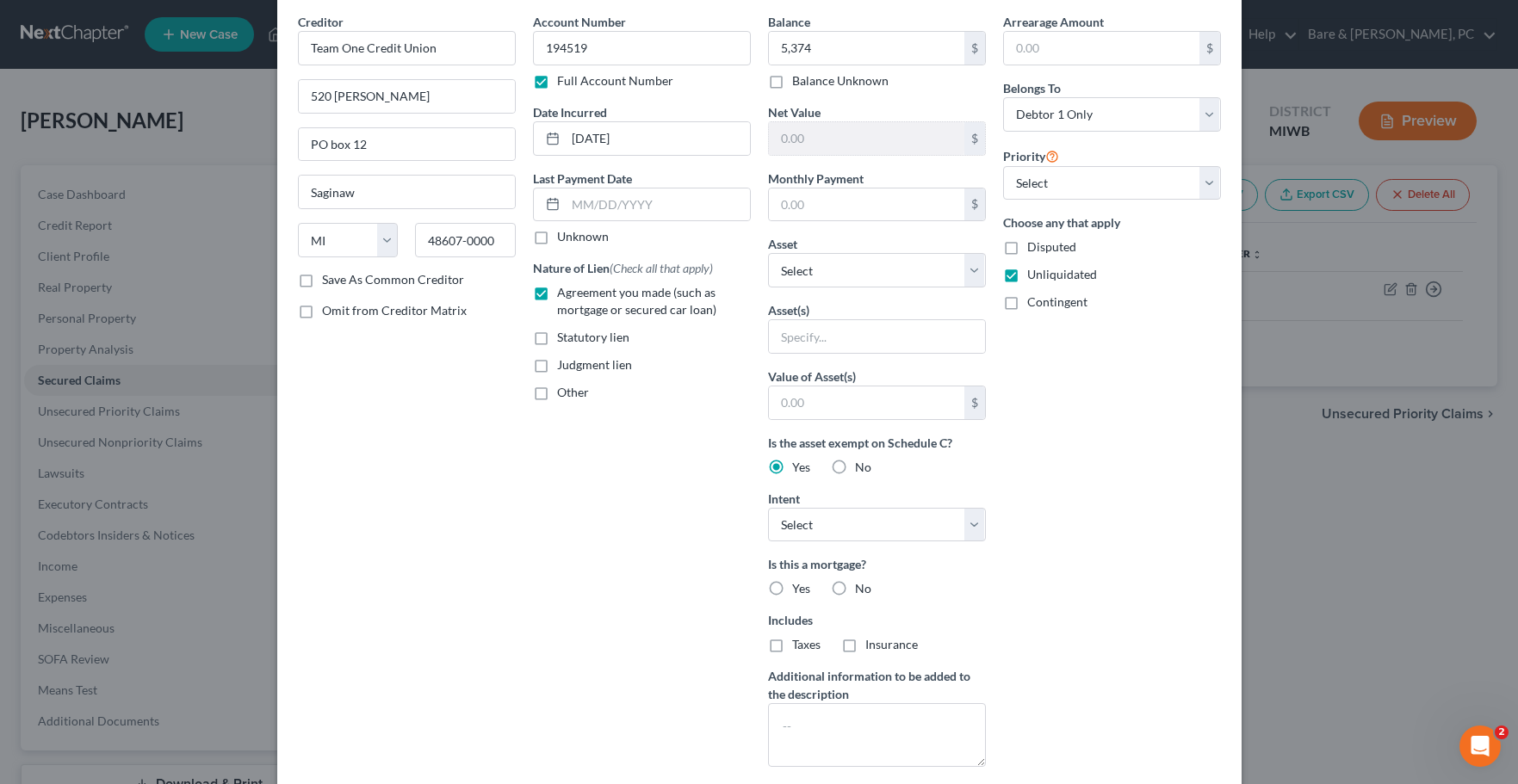
scroll to position [171, 0]
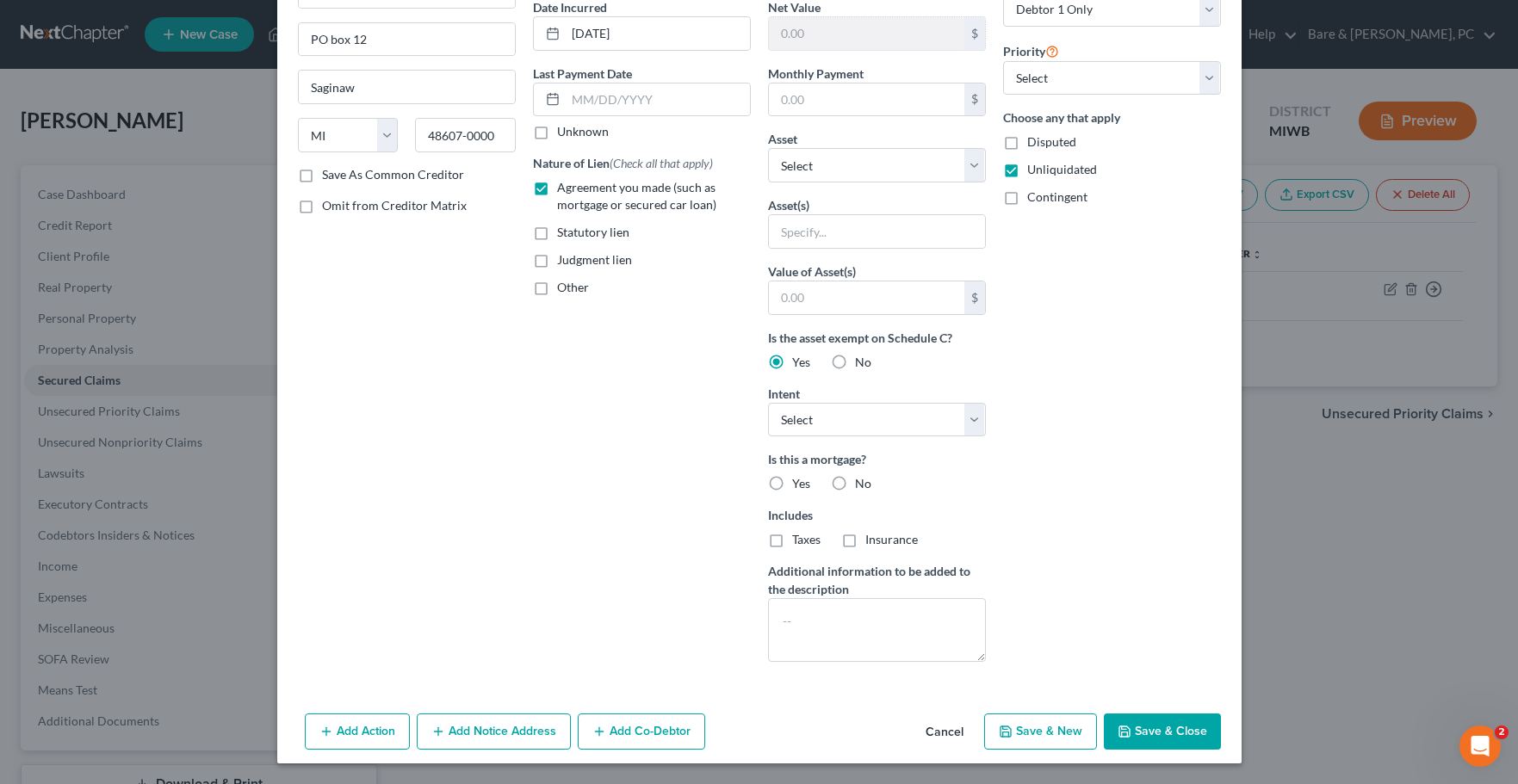
click at [855, 481] on label "No" at bounding box center [863, 483] width 16 height 17
click at [862, 481] on input "No" at bounding box center [867, 481] width 12 height 12
radio input "true"
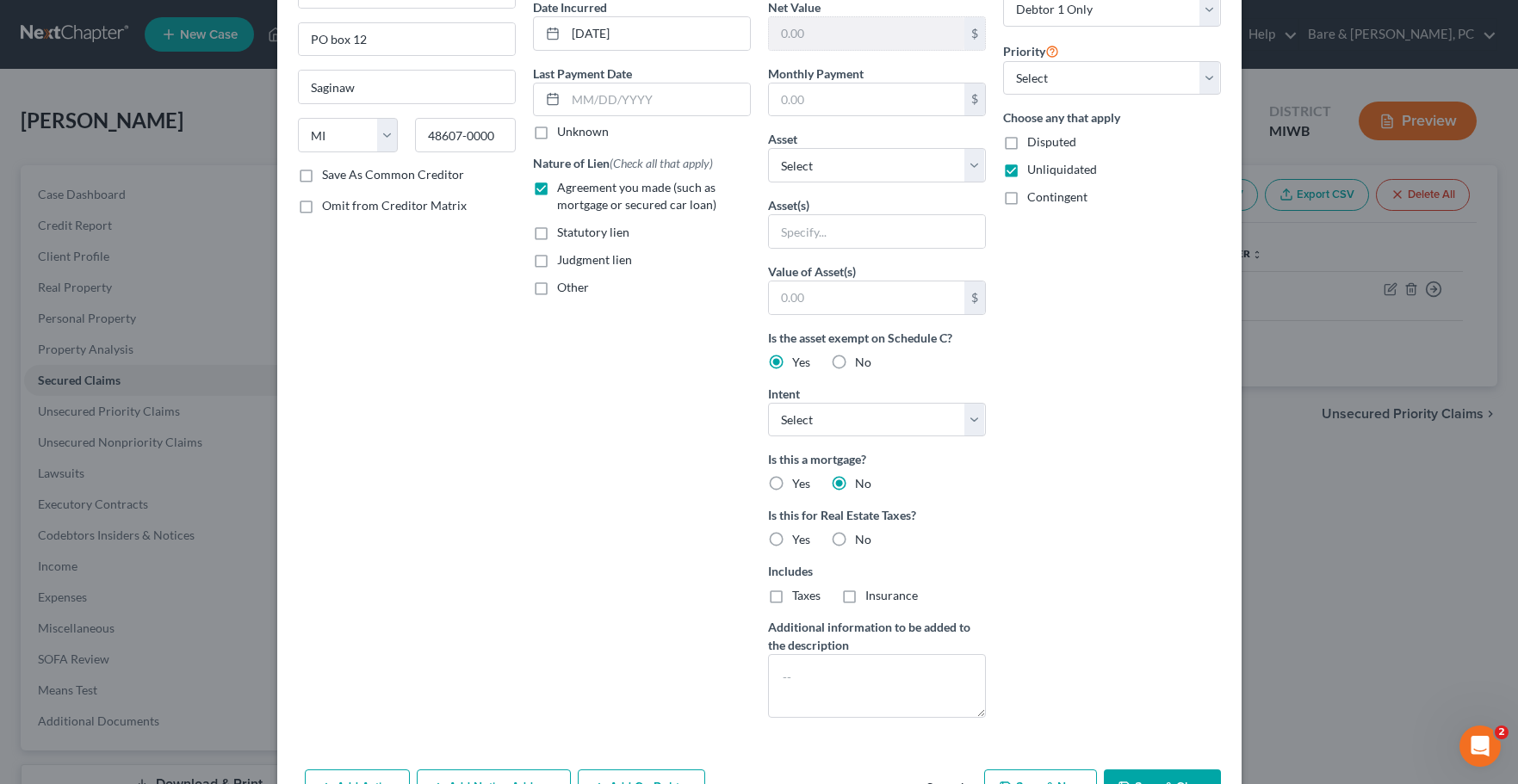
click at [855, 541] on label "No" at bounding box center [863, 539] width 16 height 17
click at [862, 541] on input "No" at bounding box center [867, 536] width 12 height 12
radio input "true"
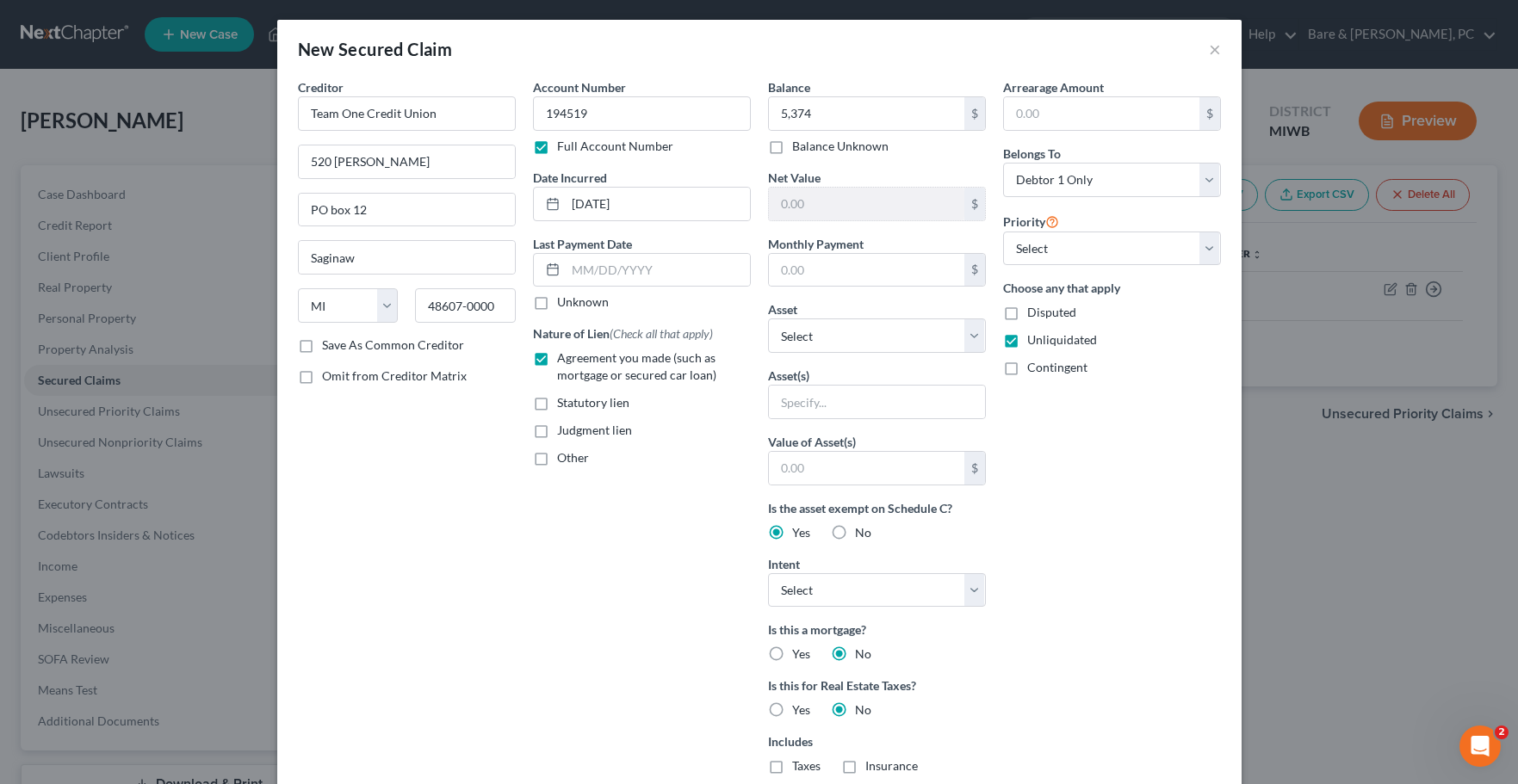
scroll to position [0, 0]
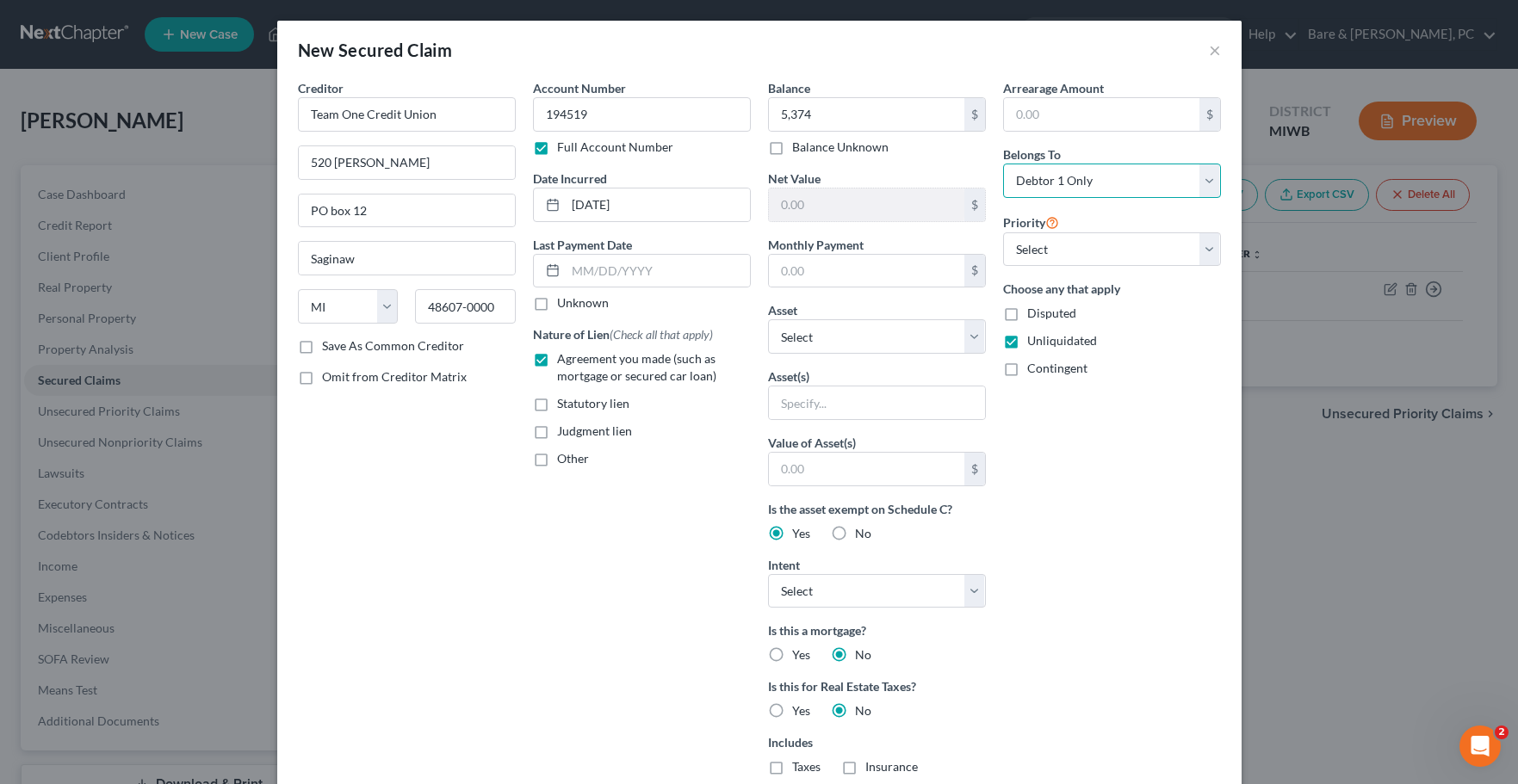
click at [1003, 163] on select "Select Debtor 1 Only Debtor 2 Only Debtor 1 And Debtor 2 Only At Least One Of T…" at bounding box center [1112, 180] width 218 height 35
select select "3"
click option "At Least One Of The Debtors And Another" at bounding box center [0, 0] width 0 height 0
click at [1027, 370] on label "Contingent" at bounding box center [1058, 367] width 61 height 17
click at [1034, 370] on input "Contingent" at bounding box center [1040, 365] width 12 height 12
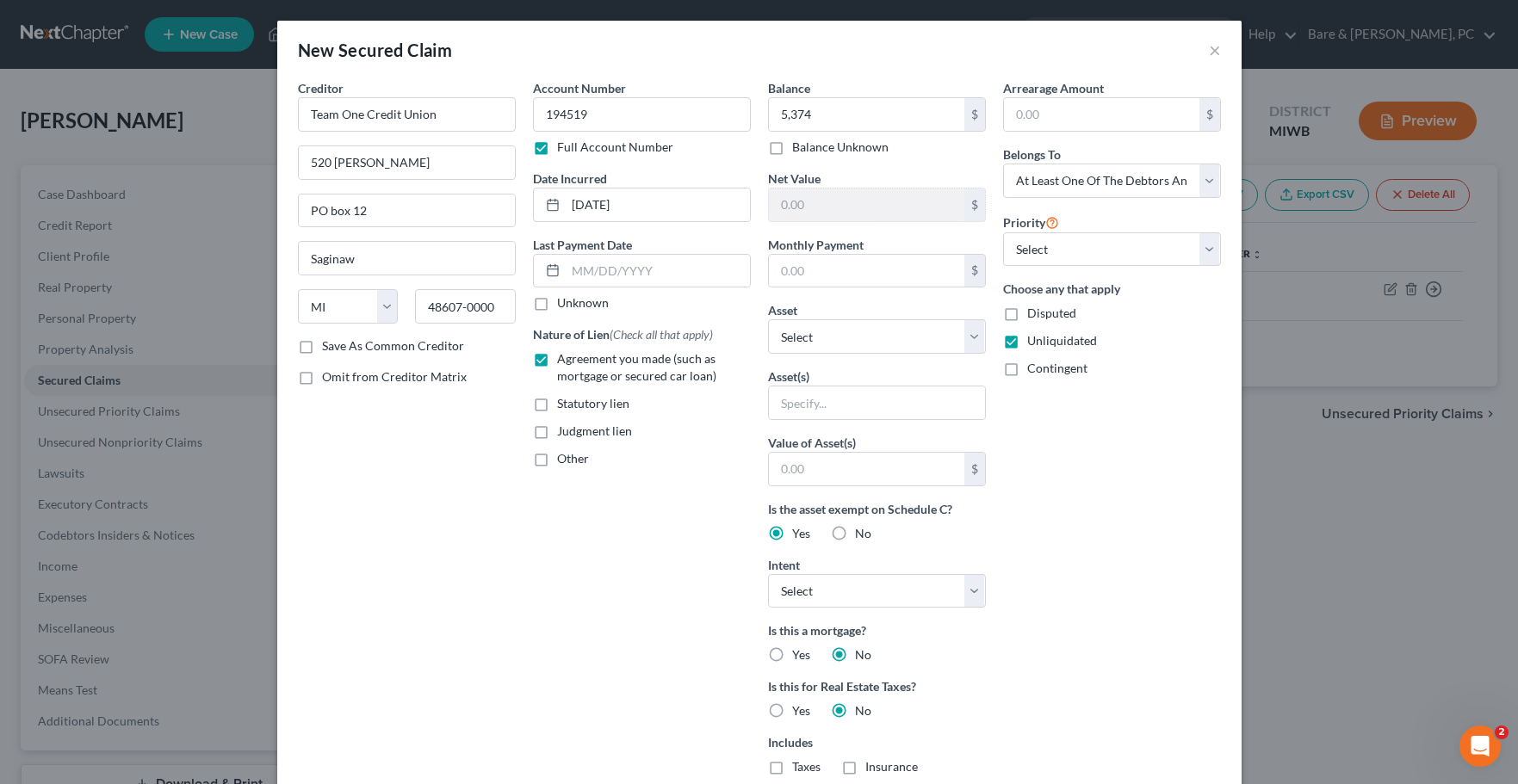
checkbox input "true"
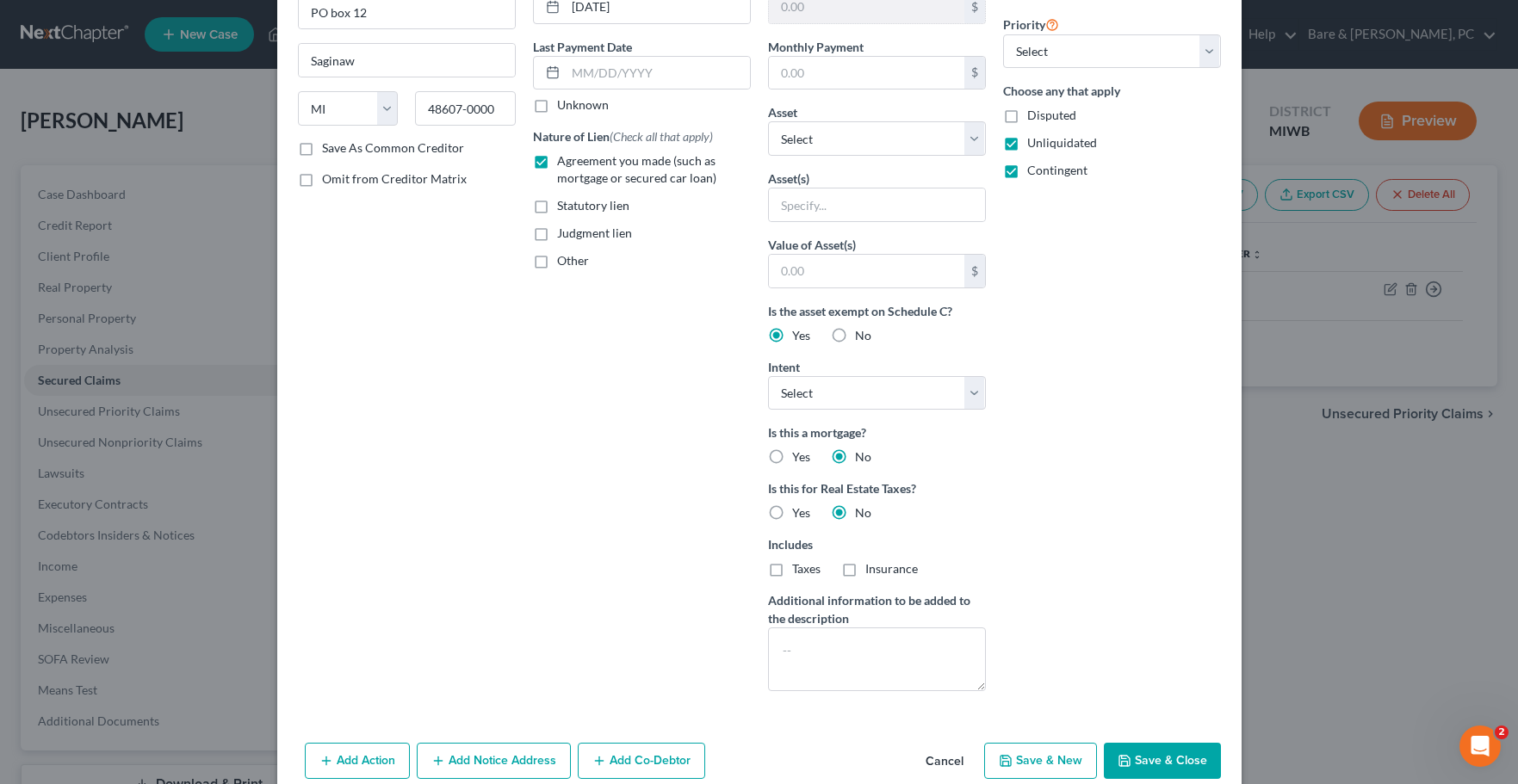
scroll to position [227, 0]
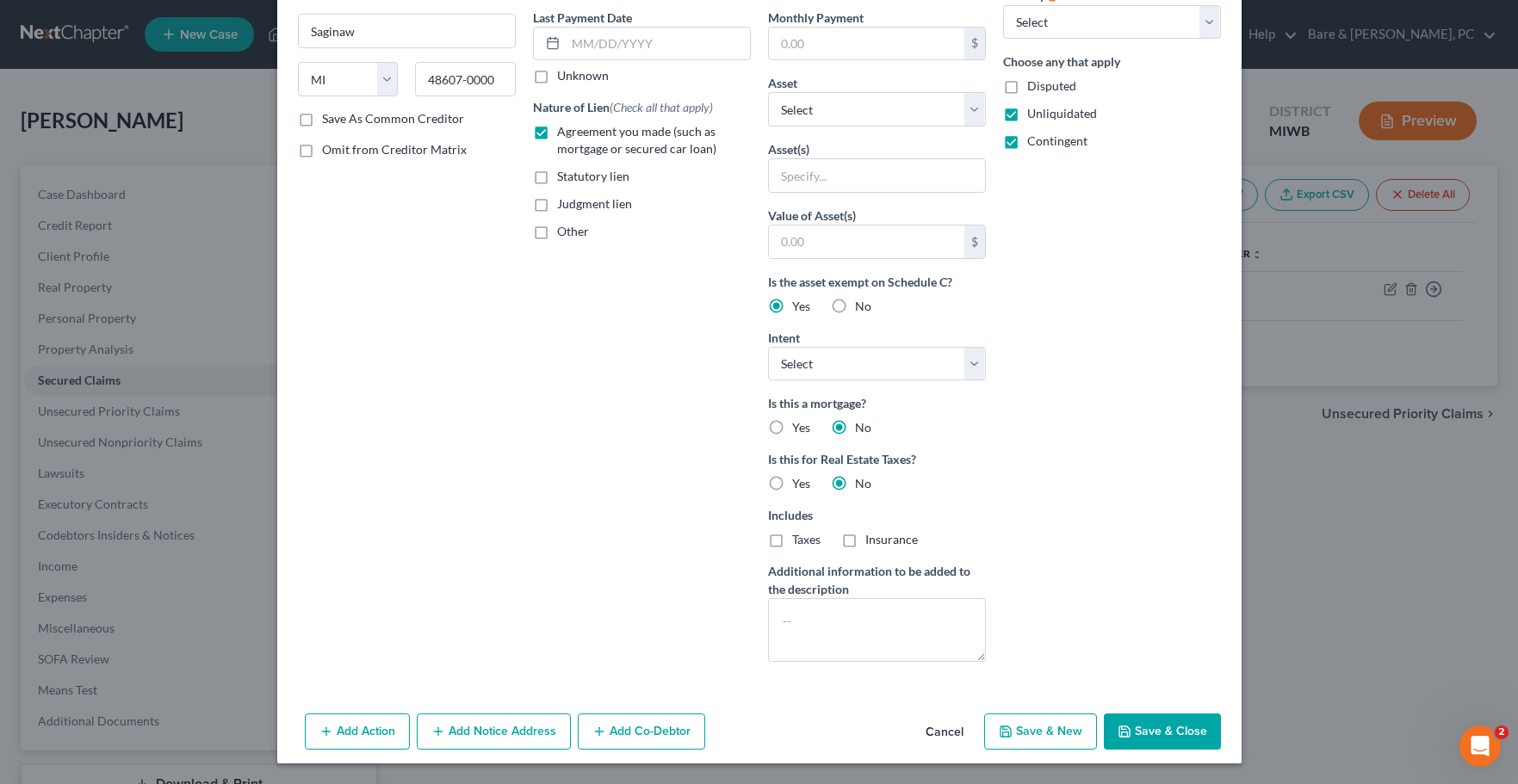
click at [1168, 731] on button "Save & Close" at bounding box center [1162, 731] width 117 height 37
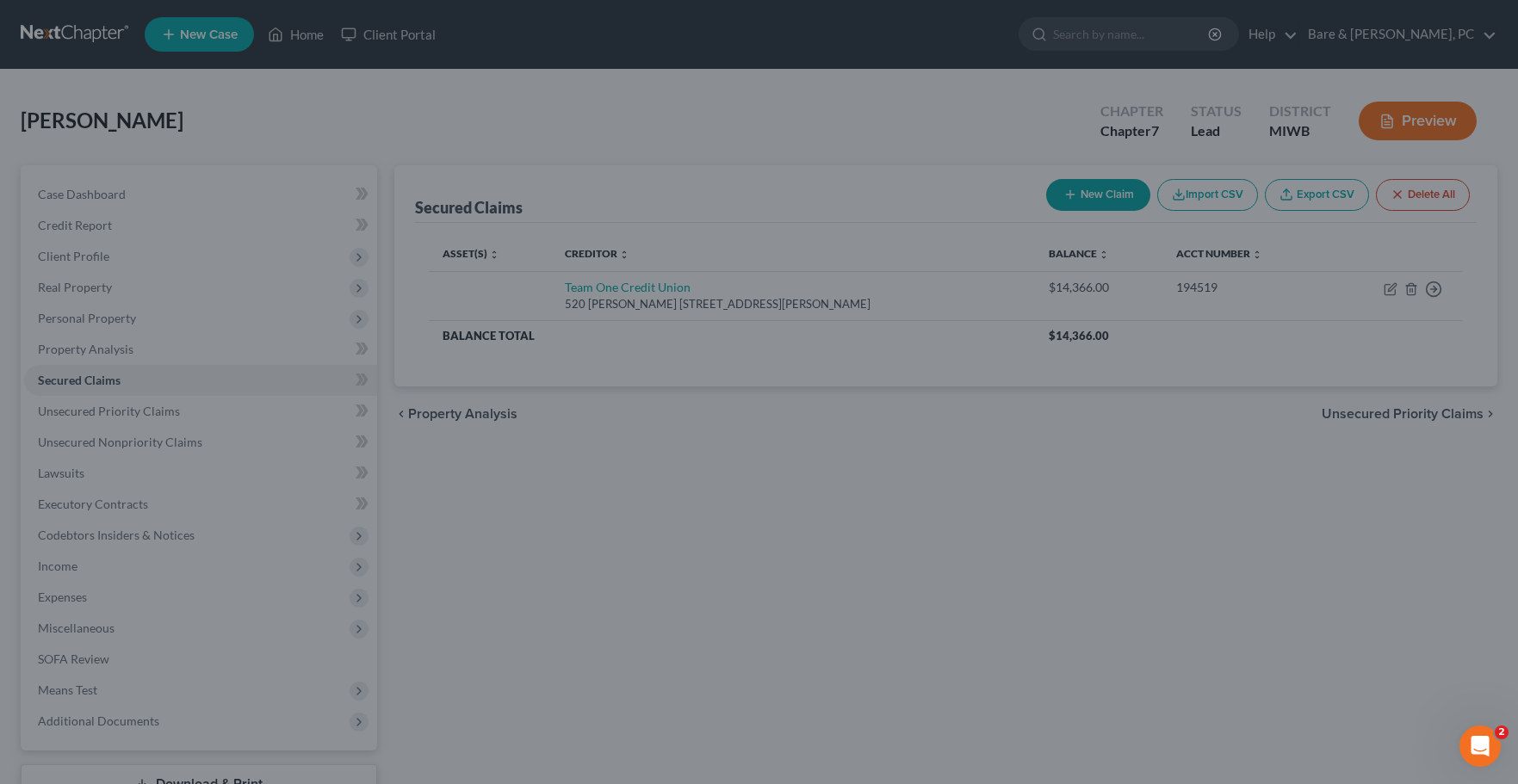
scroll to position [39, 0]
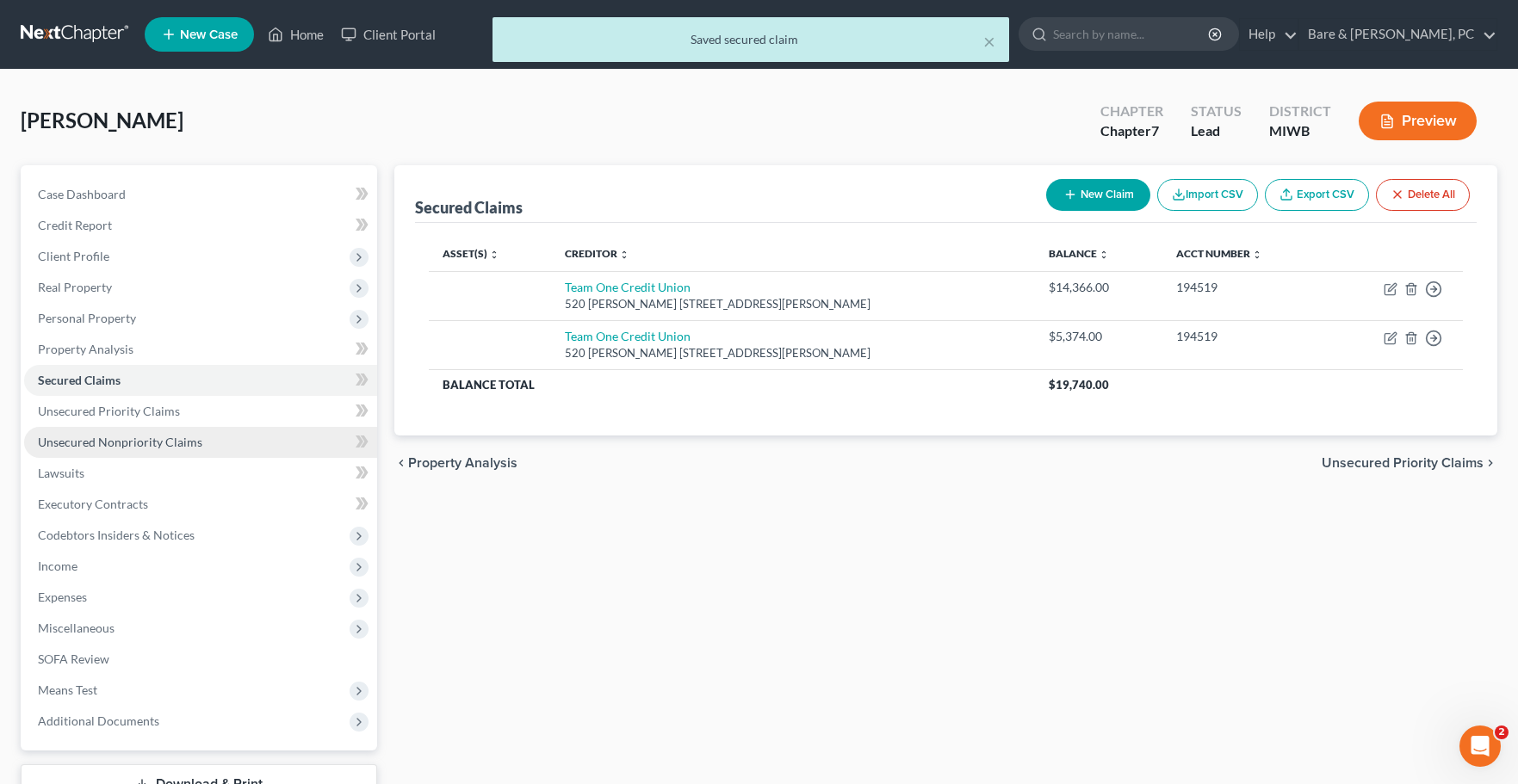
click at [119, 440] on span "Unsecured Nonpriority Claims" at bounding box center [120, 442] width 164 height 14
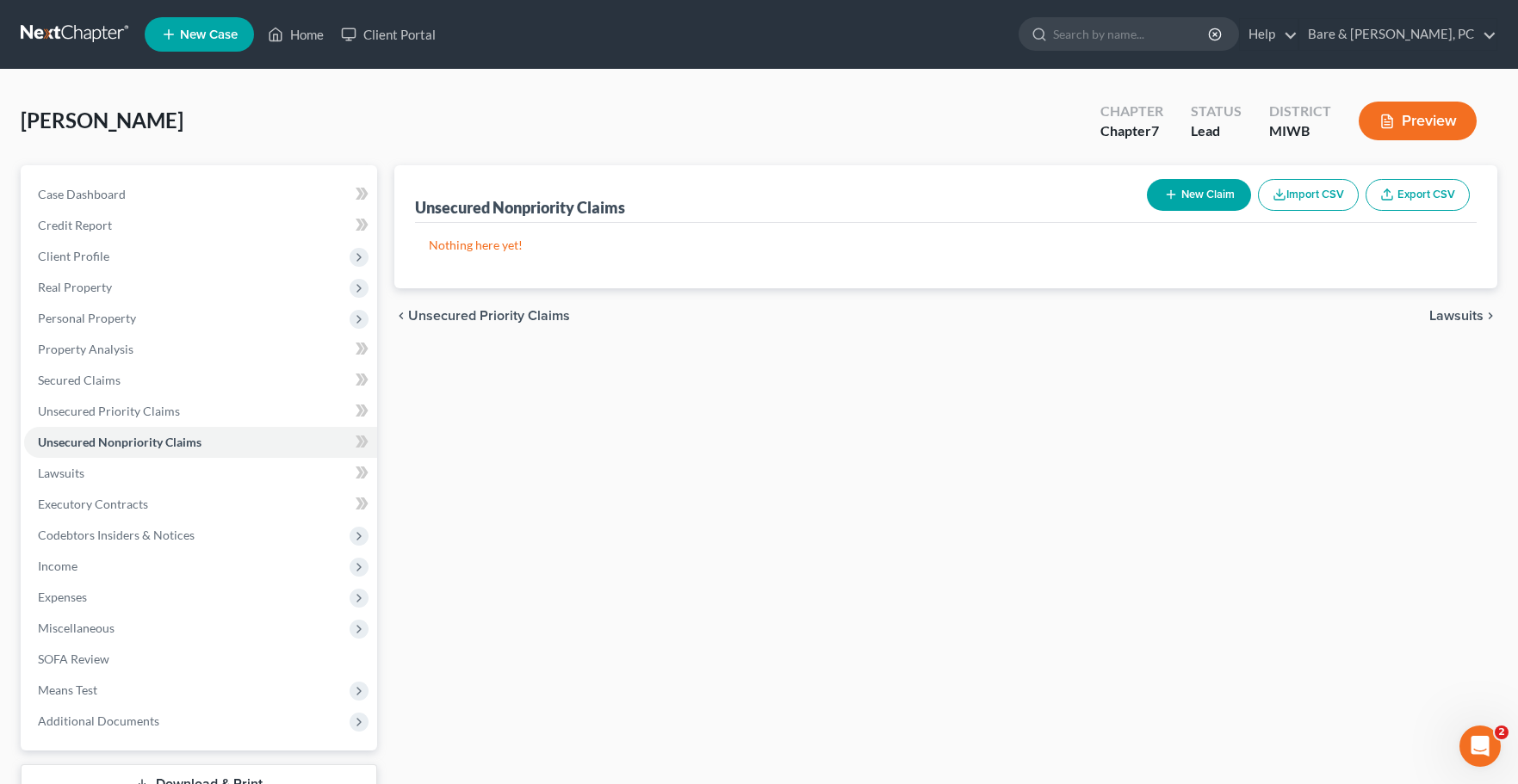
click at [1208, 198] on button "New Claim" at bounding box center [1199, 195] width 104 height 32
select select "0"
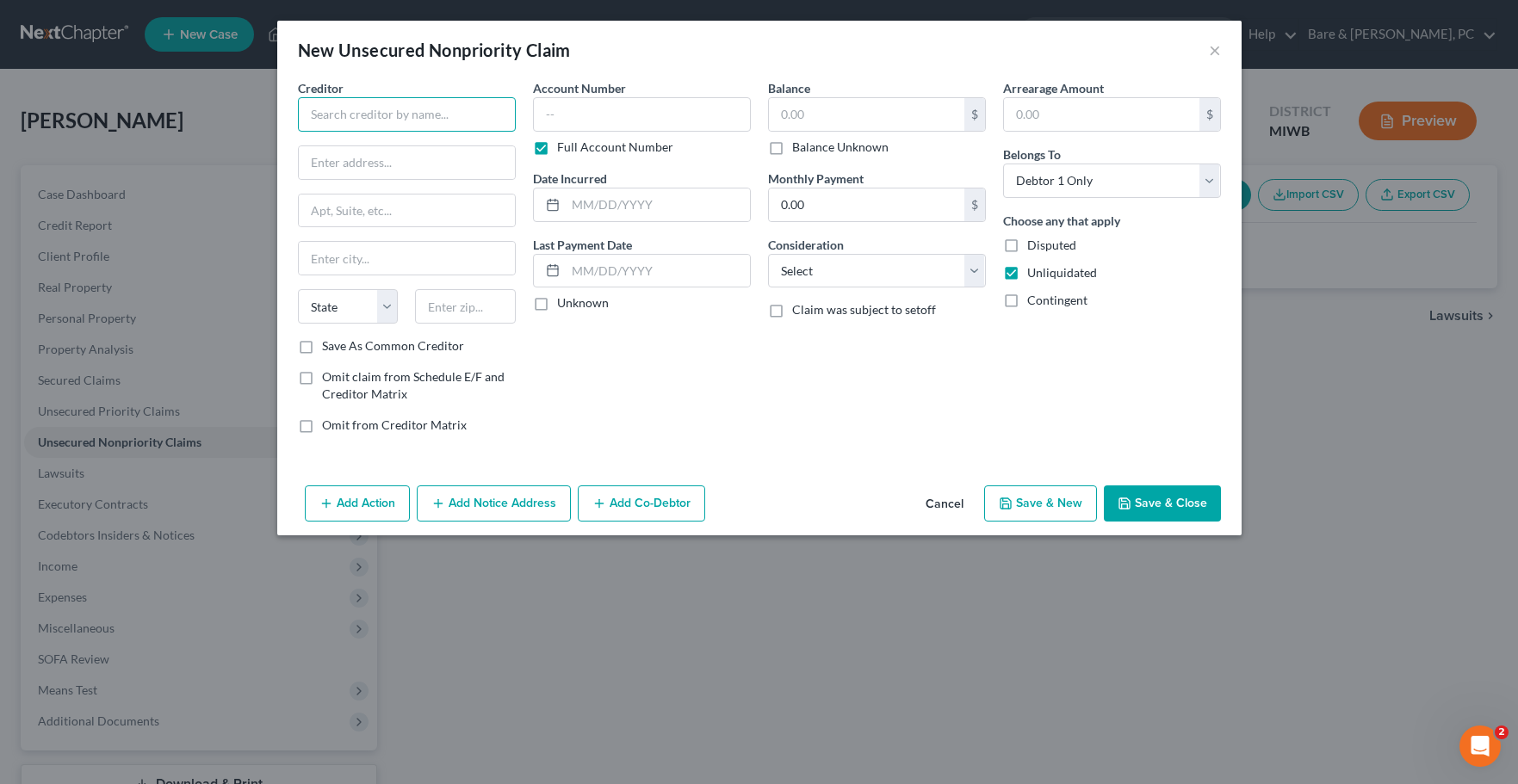
click at [334, 119] on input "text" at bounding box center [407, 114] width 218 height 35
click at [384, 147] on div "4Front Credit Union" at bounding box center [401, 144] width 179 height 17
type input "4Front Credit Union"
type input "PO Box 795"
type input "[GEOGRAPHIC_DATA]"
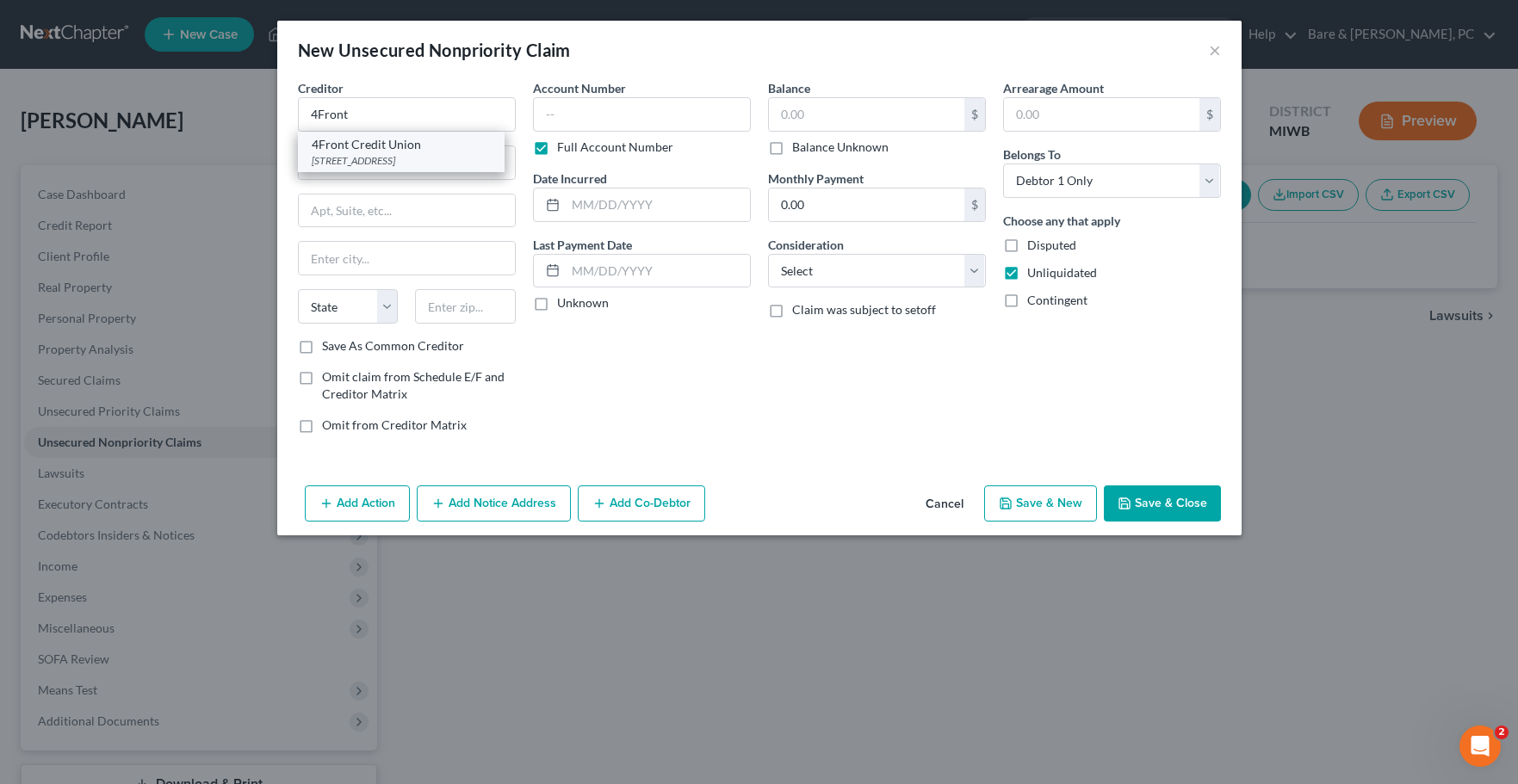
select select "23"
type input "49685-0000"
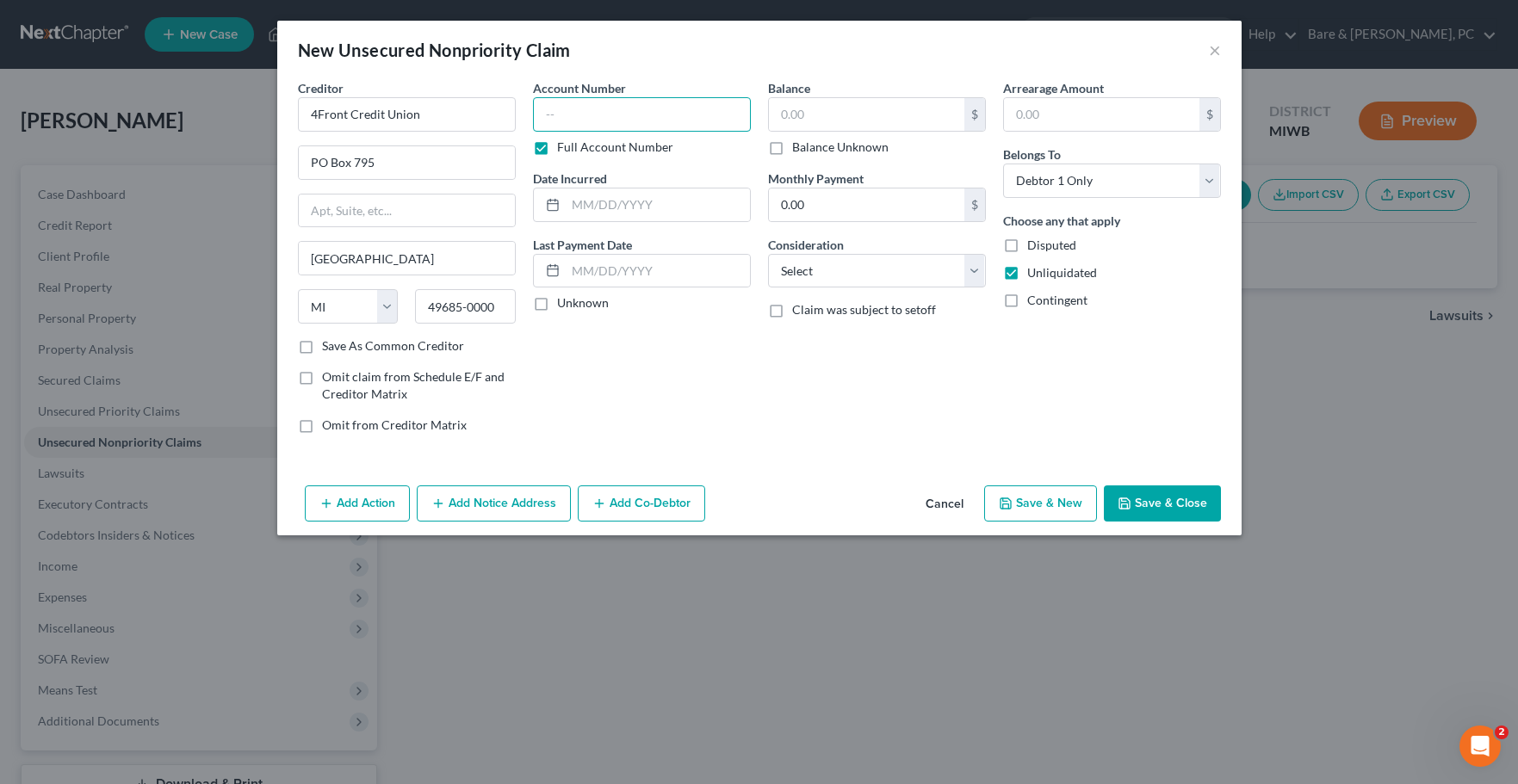
click at [549, 112] on input "text" at bounding box center [642, 114] width 218 height 35
type input "195698"
click at [630, 205] on input "text" at bounding box center [658, 204] width 184 height 33
type input "[DATE]"
click at [780, 112] on input "text" at bounding box center [867, 114] width 195 height 33
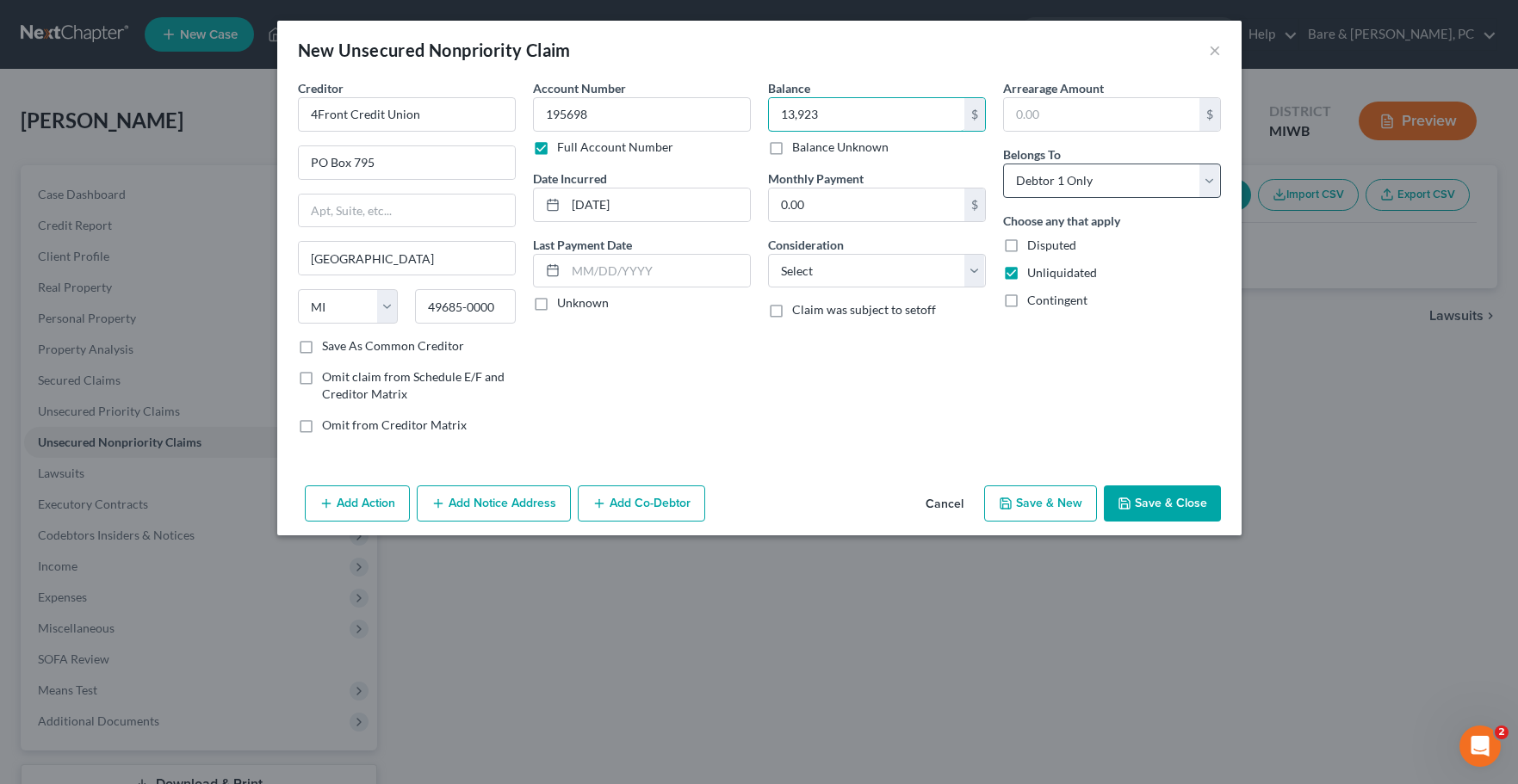
type input "13,923"
click at [1003, 163] on select "Select Debtor 1 Only Debtor 2 Only Debtor 1 And Debtor 2 Only At Least One Of T…" at bounding box center [1112, 180] width 218 height 35
select select "3"
click option "At Least One Of The Debtors And Another" at bounding box center [0, 0] width 0 height 0
click at [1037, 502] on button "Save & New" at bounding box center [1041, 503] width 112 height 37
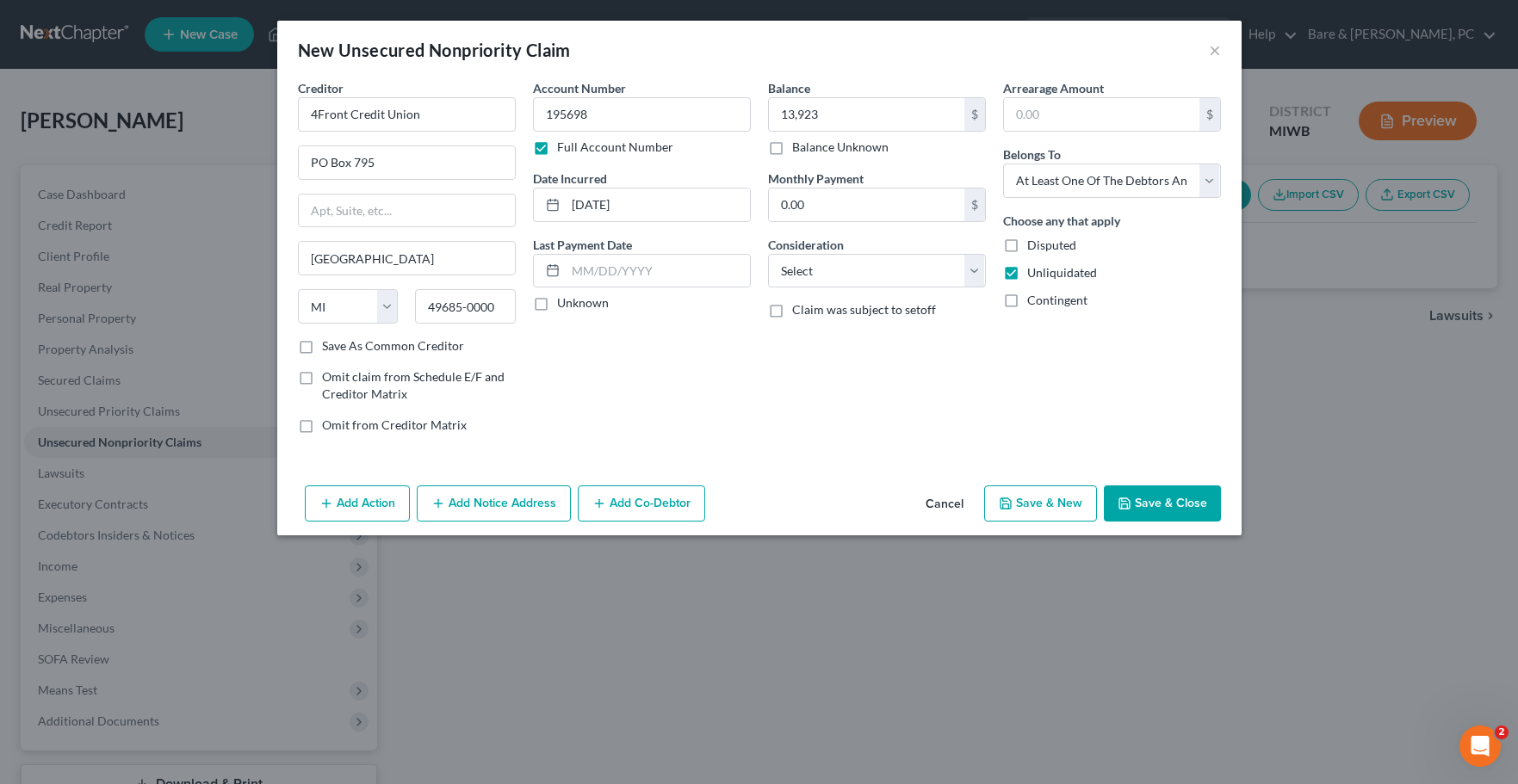
select select "0"
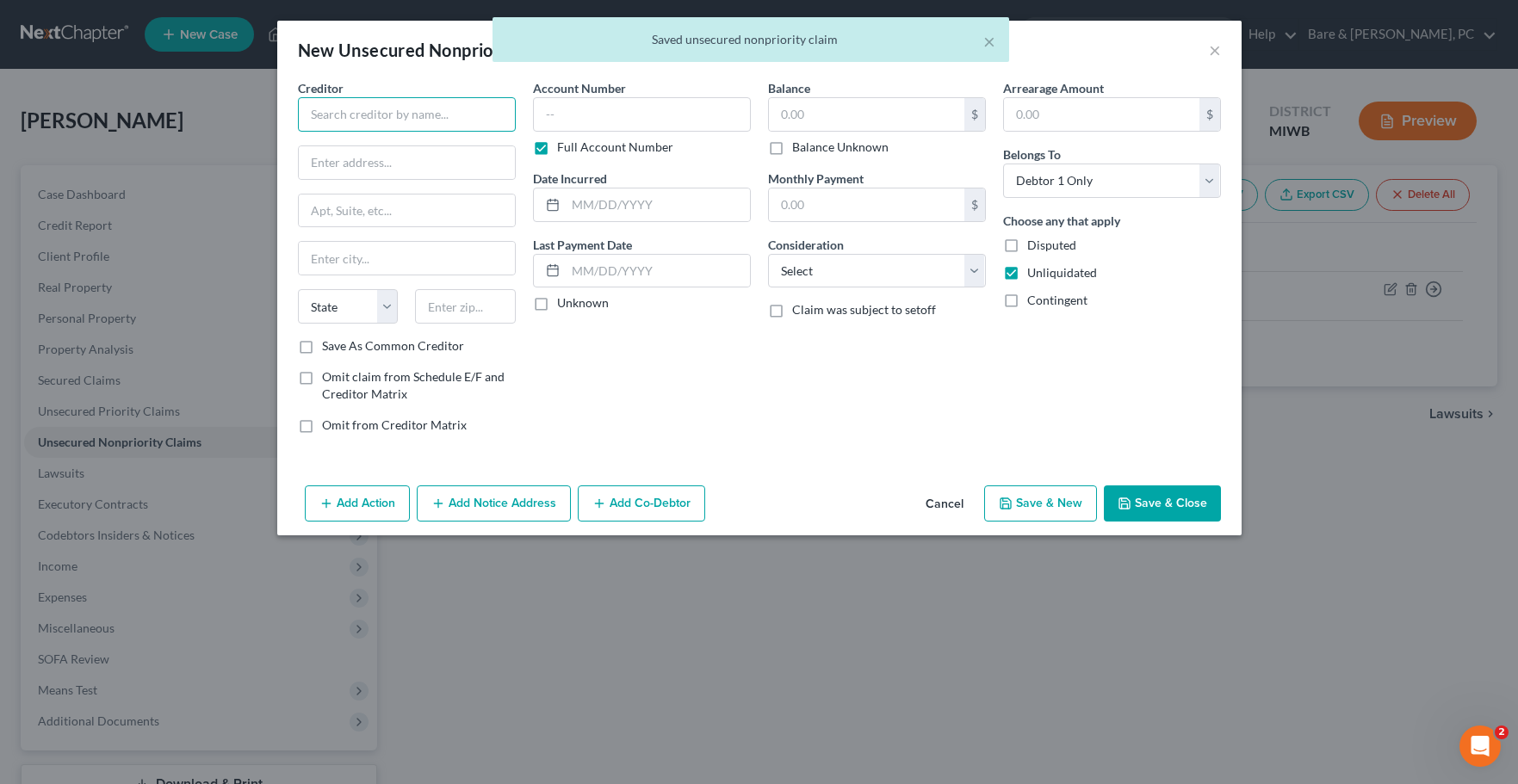
click at [394, 121] on input "text" at bounding box center [407, 114] width 218 height 35
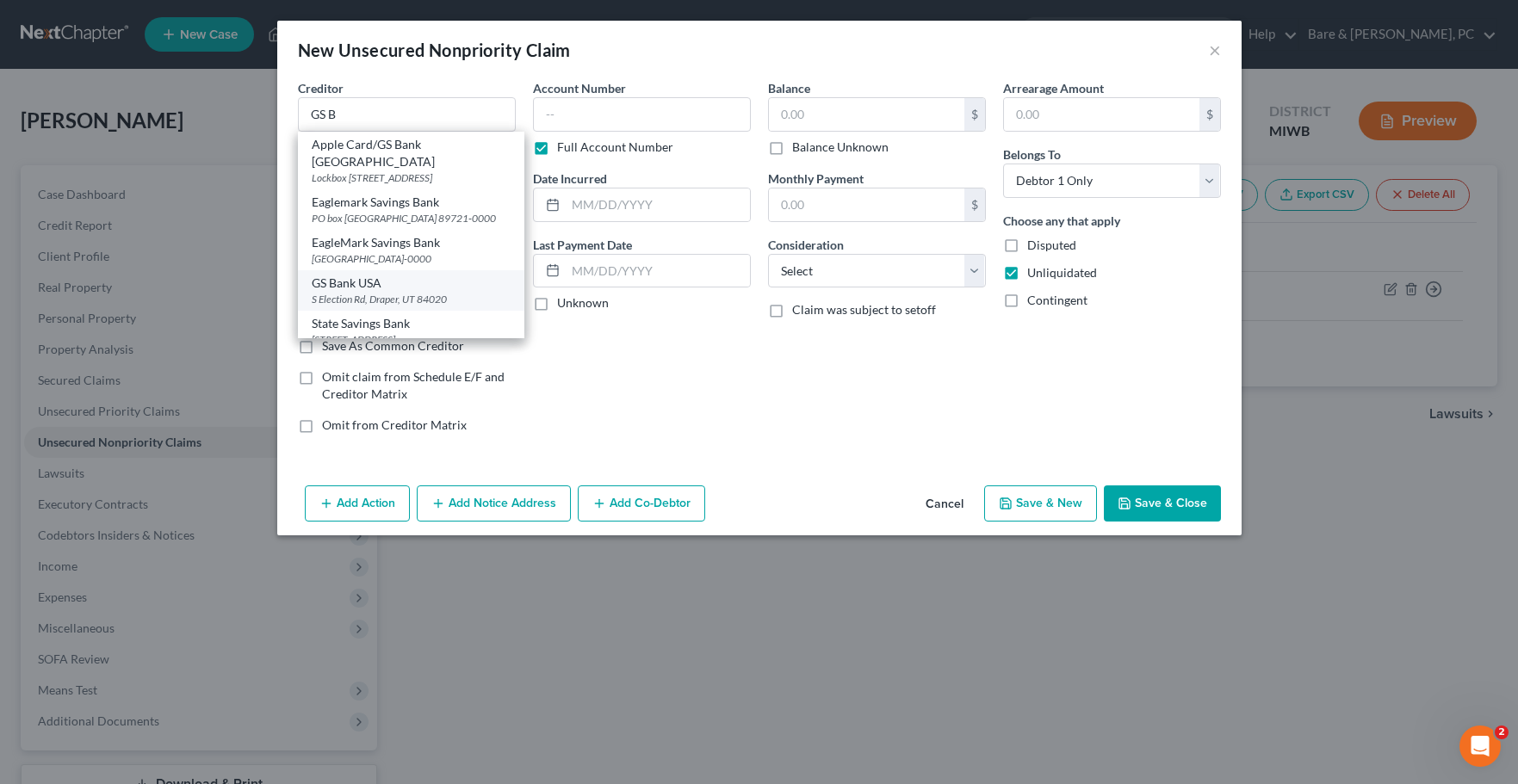
click at [369, 307] on div "S Election Rd, Draper, UT 84020" at bounding box center [411, 299] width 199 height 14
type input "GS Bank USA"
type input "S Election Rd"
type input "[PERSON_NAME]"
select select "46"
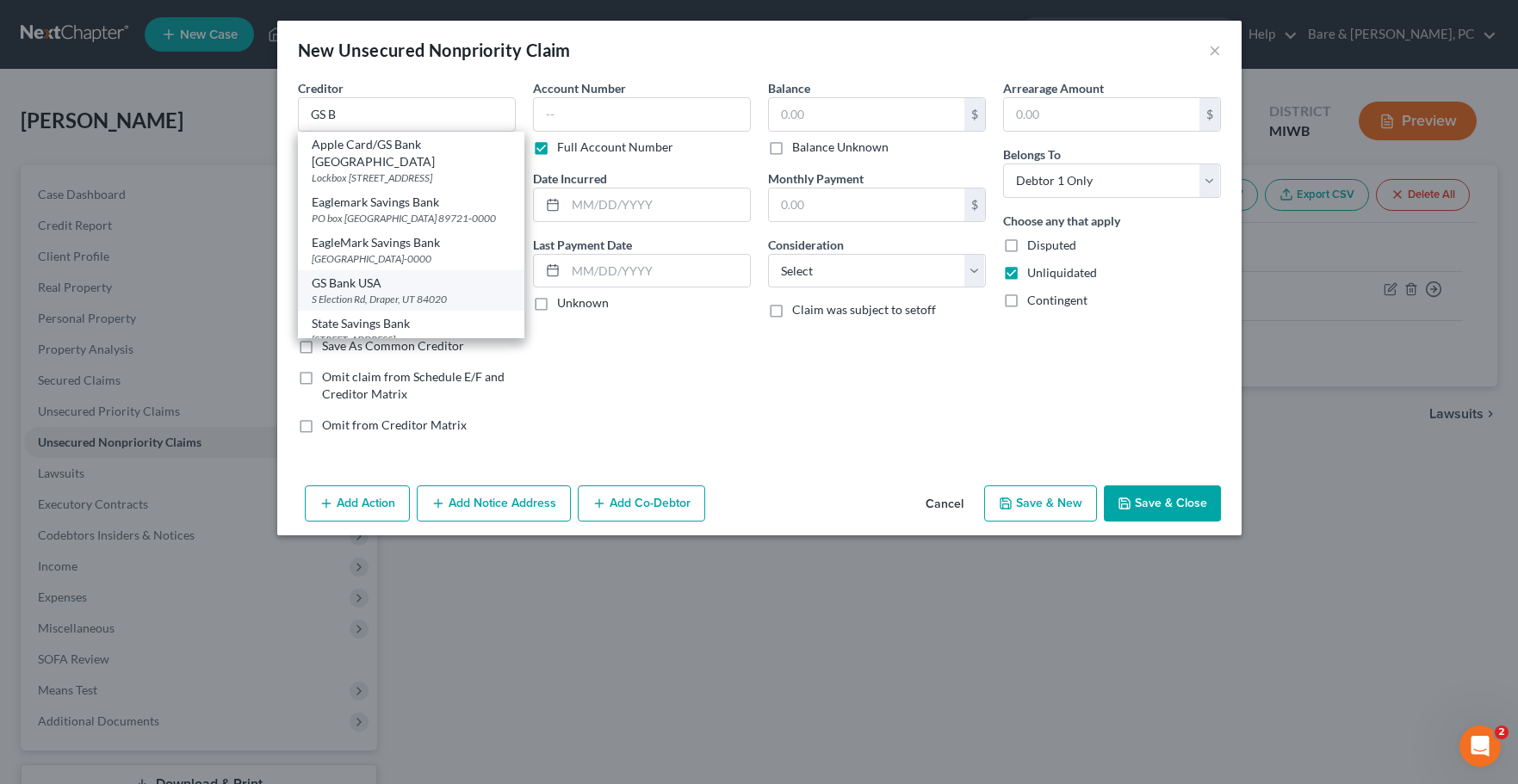
type input "84020"
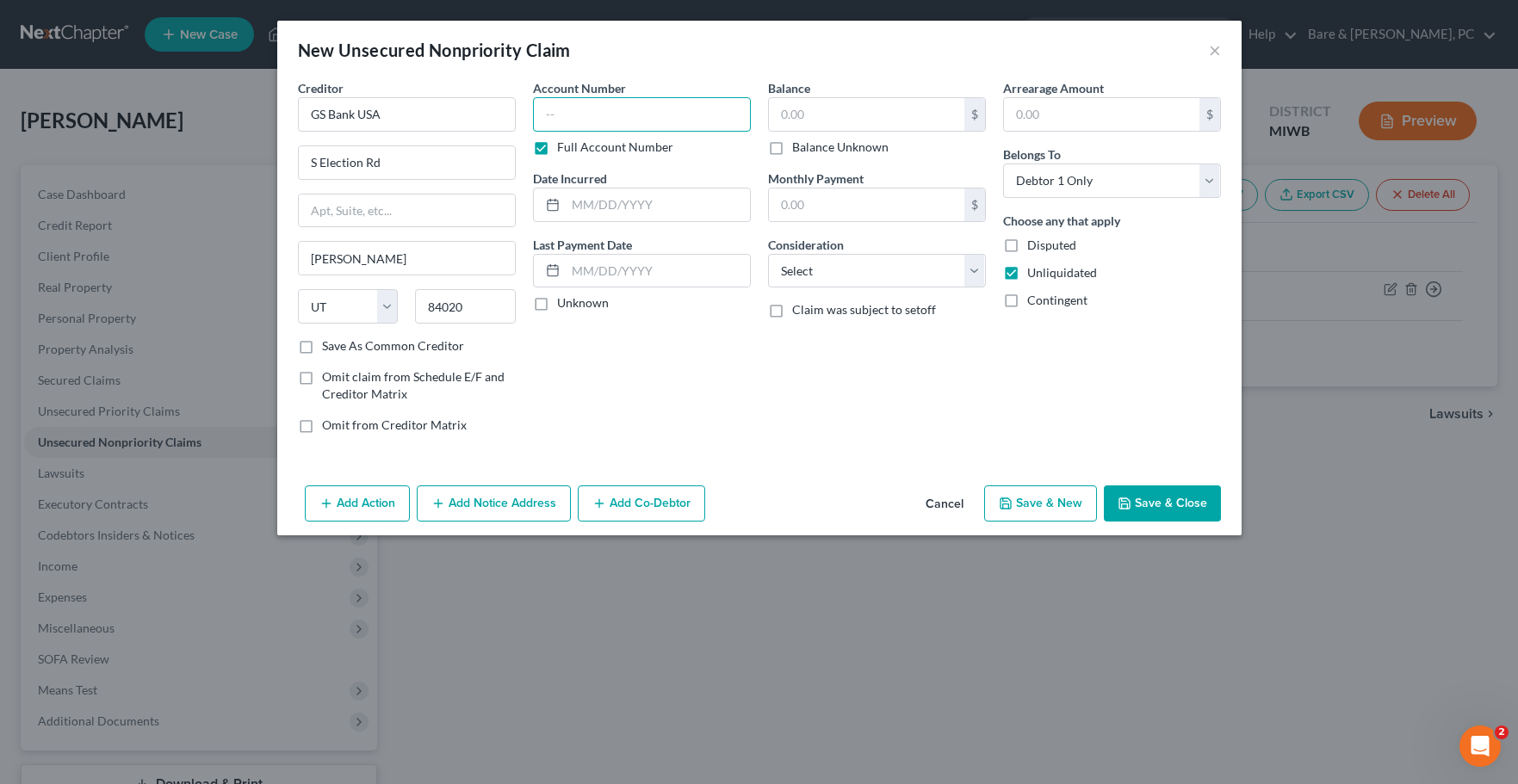
drag, startPoint x: 543, startPoint y: 111, endPoint x: 557, endPoint y: 111, distance: 14.0
click at [543, 111] on input "text" at bounding box center [642, 114] width 218 height 35
type input "120001"
click at [577, 200] on input "text" at bounding box center [658, 204] width 184 height 33
type input "[DATE]"
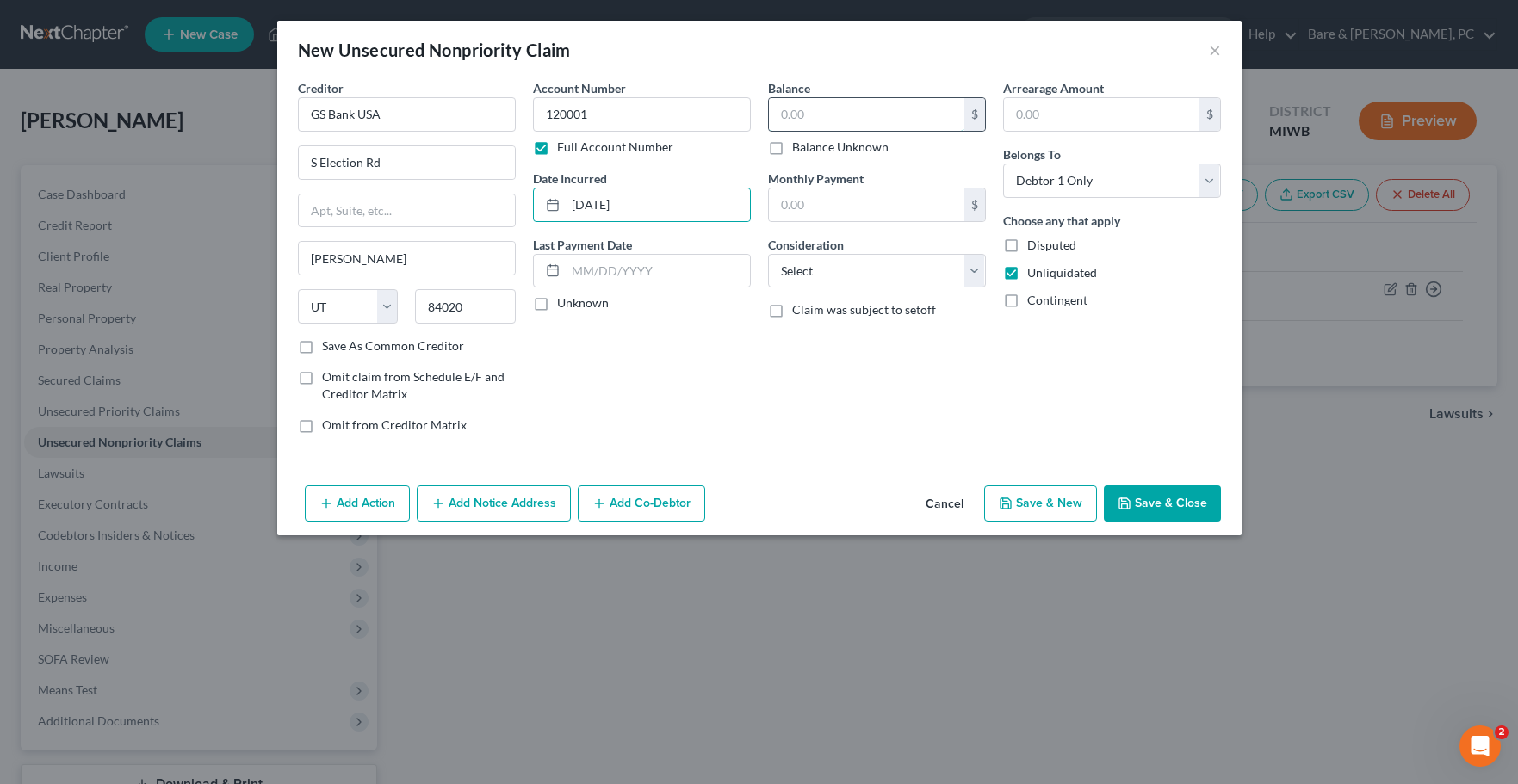
click at [776, 113] on input "text" at bounding box center [867, 114] width 195 height 33
type input "393."
click at [768, 254] on select "Select Cable / Satellite Services Collection Agency Credit Card Debt Debt Couns…" at bounding box center [877, 271] width 218 height 35
select select "2"
click option "Credit Card Debt" at bounding box center [0, 0] width 0 height 0
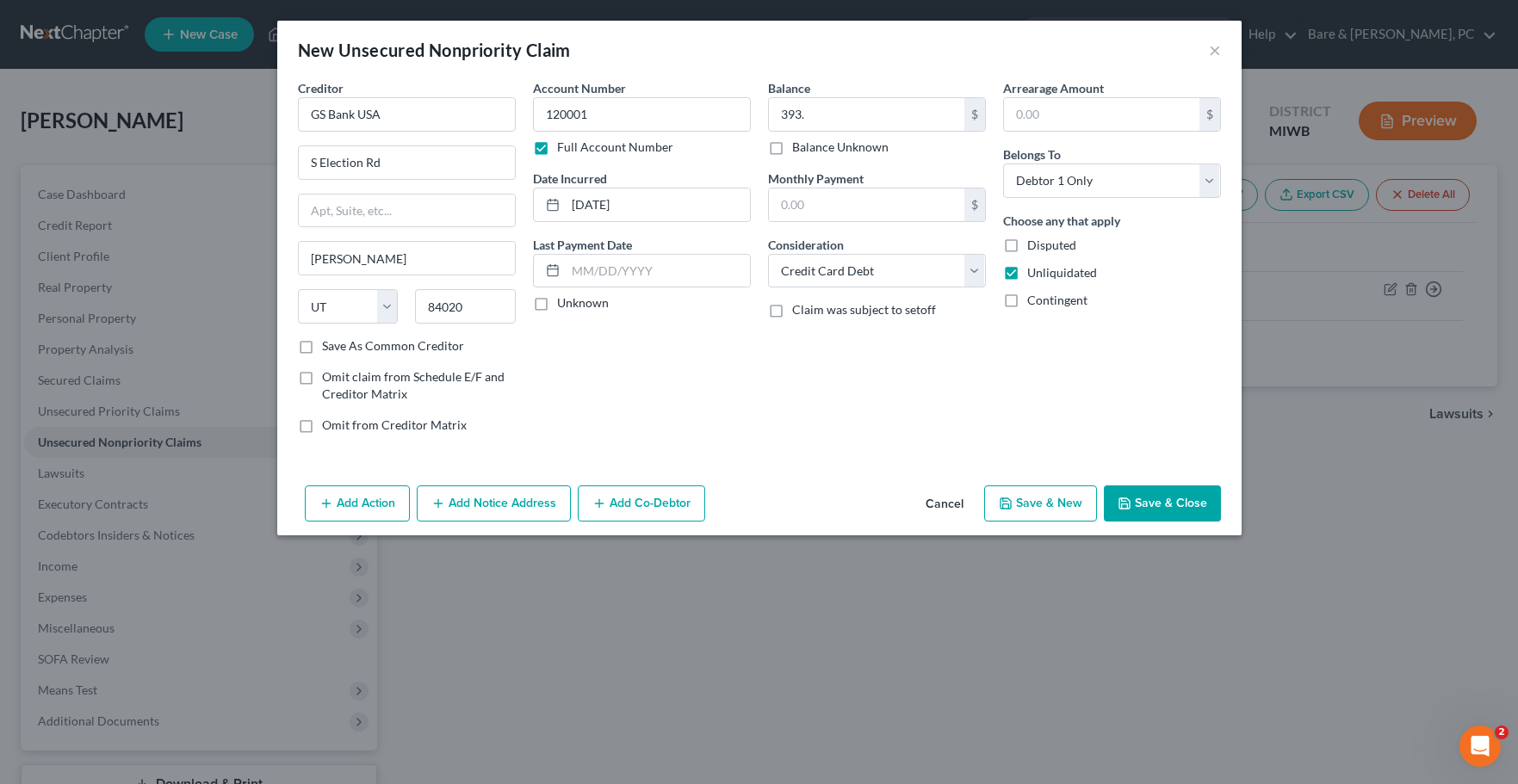
click at [1057, 515] on button "Save & New" at bounding box center [1041, 503] width 112 height 37
select select "0"
type input "393.00"
type input "0.00"
click at [408, 112] on input "text" at bounding box center [407, 114] width 218 height 35
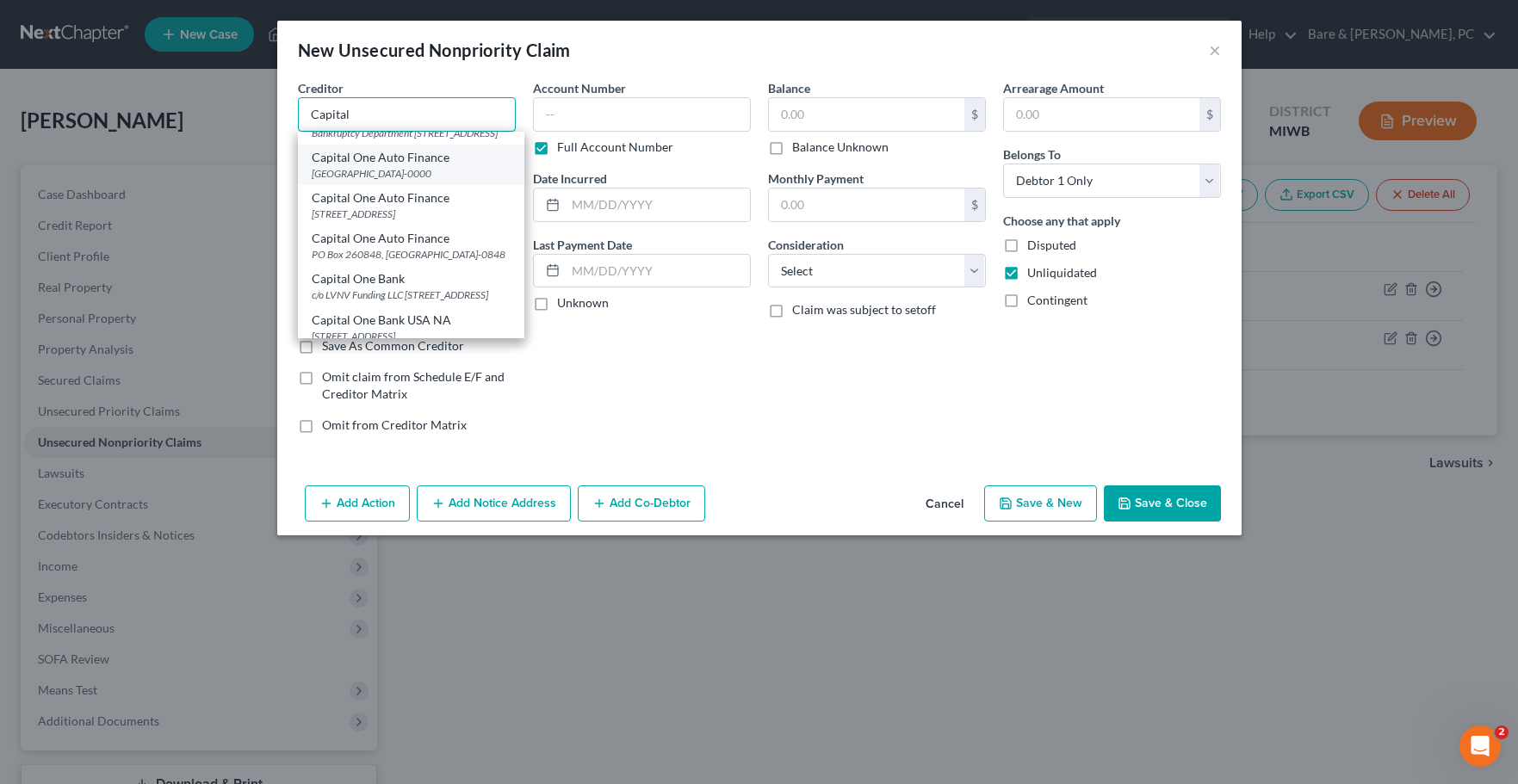
scroll to position [263, 0]
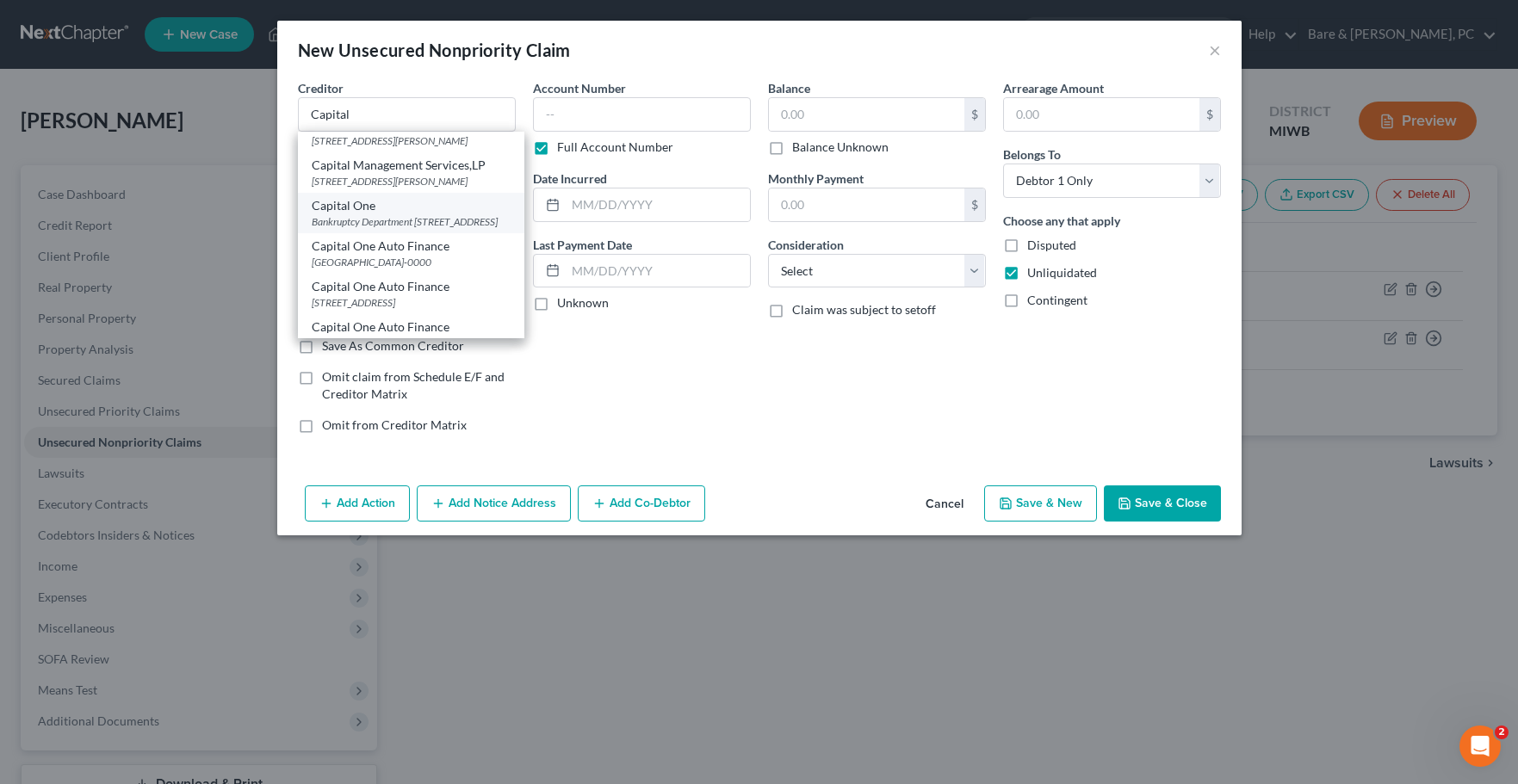
click at [359, 229] on div "Bankruptcy Department [STREET_ADDRESS]" at bounding box center [411, 221] width 199 height 14
type input "Capital One"
type input "Bankruptcy Department"
type input "PO Box 31293"
type input "[GEOGRAPHIC_DATA]"
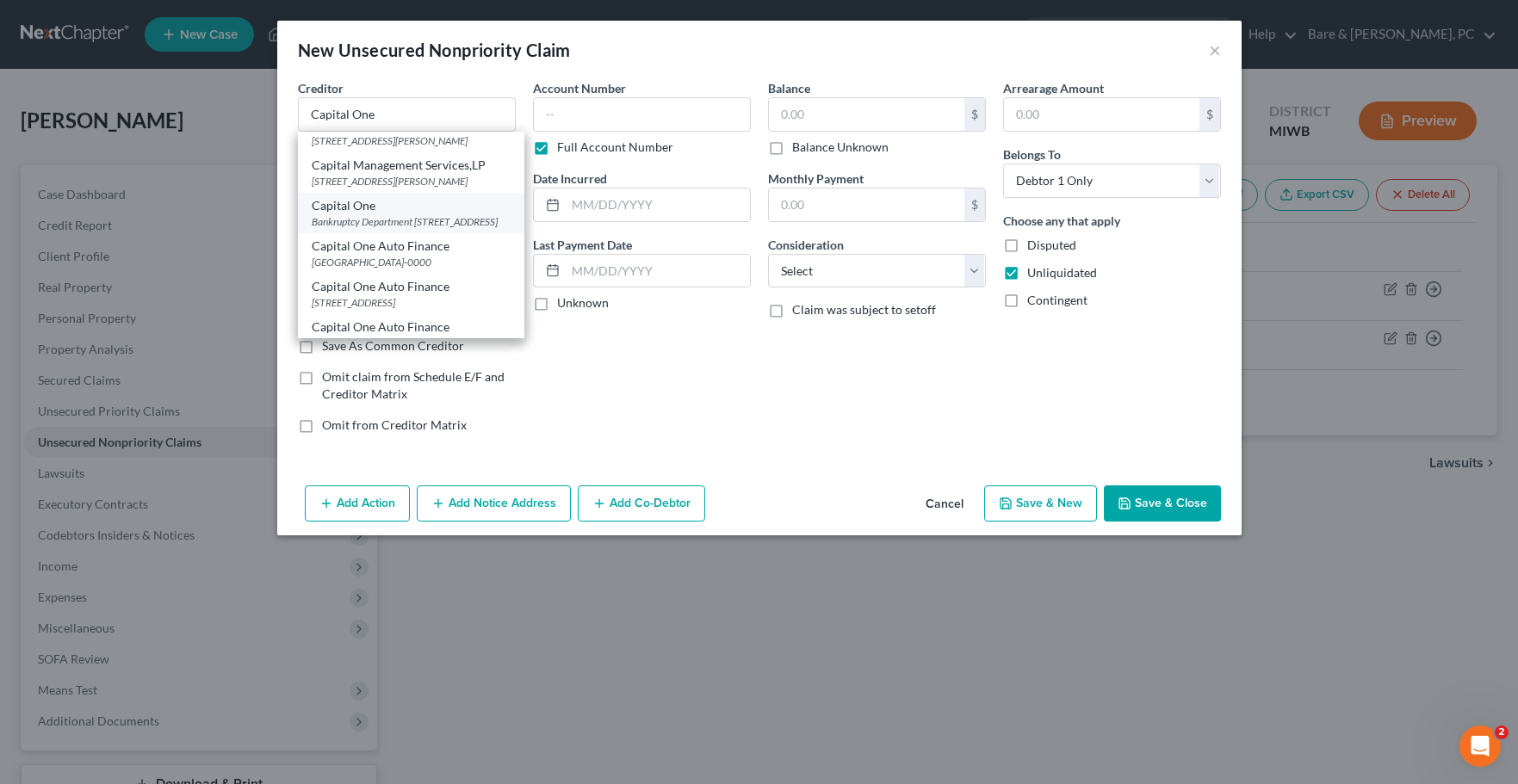
select select "46"
type input "84131"
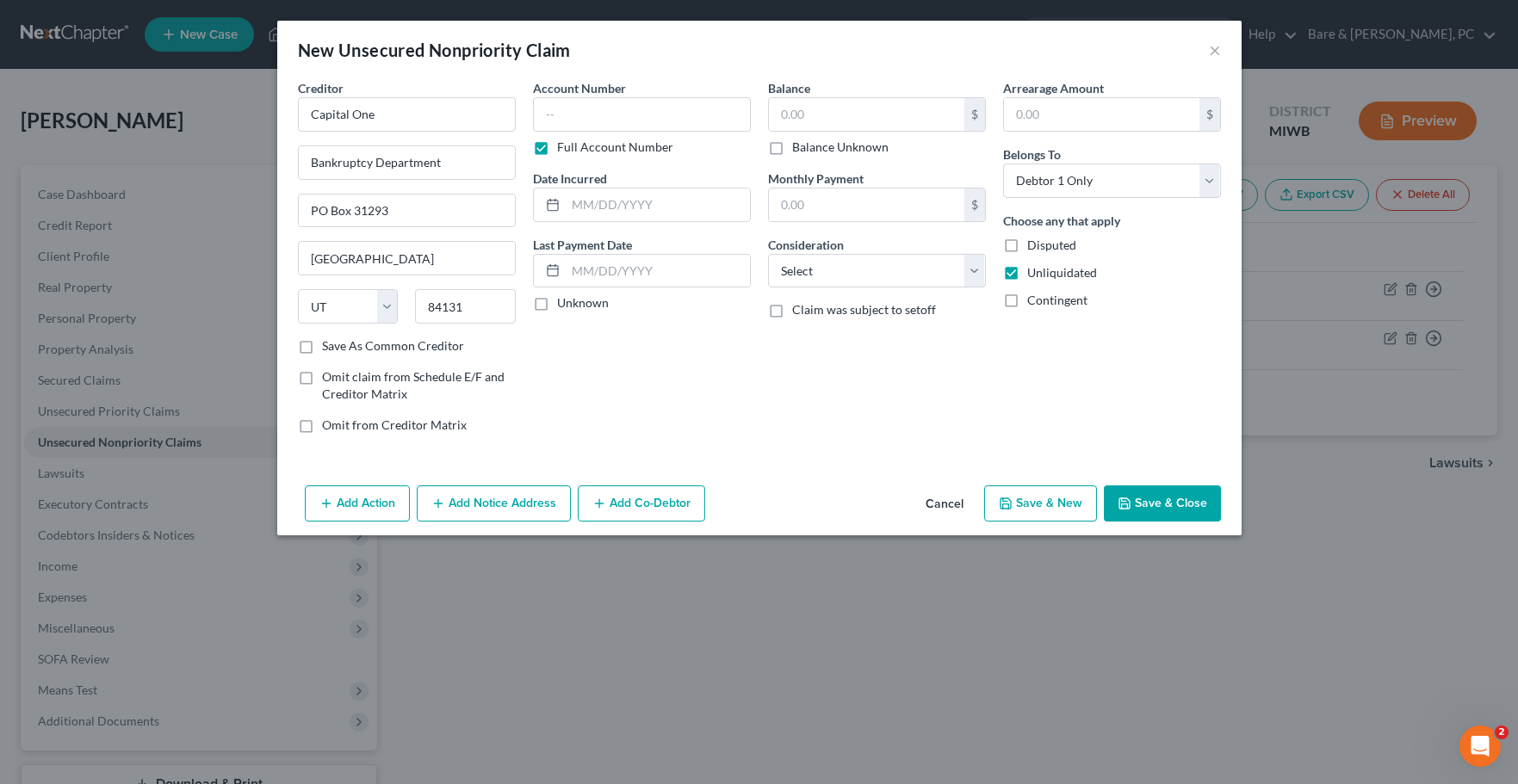
scroll to position [0, 0]
click at [544, 121] on input "text" at bounding box center [642, 114] width 218 height 35
type input "517805"
click at [588, 202] on input "text" at bounding box center [658, 204] width 184 height 33
type input "[DATE]"
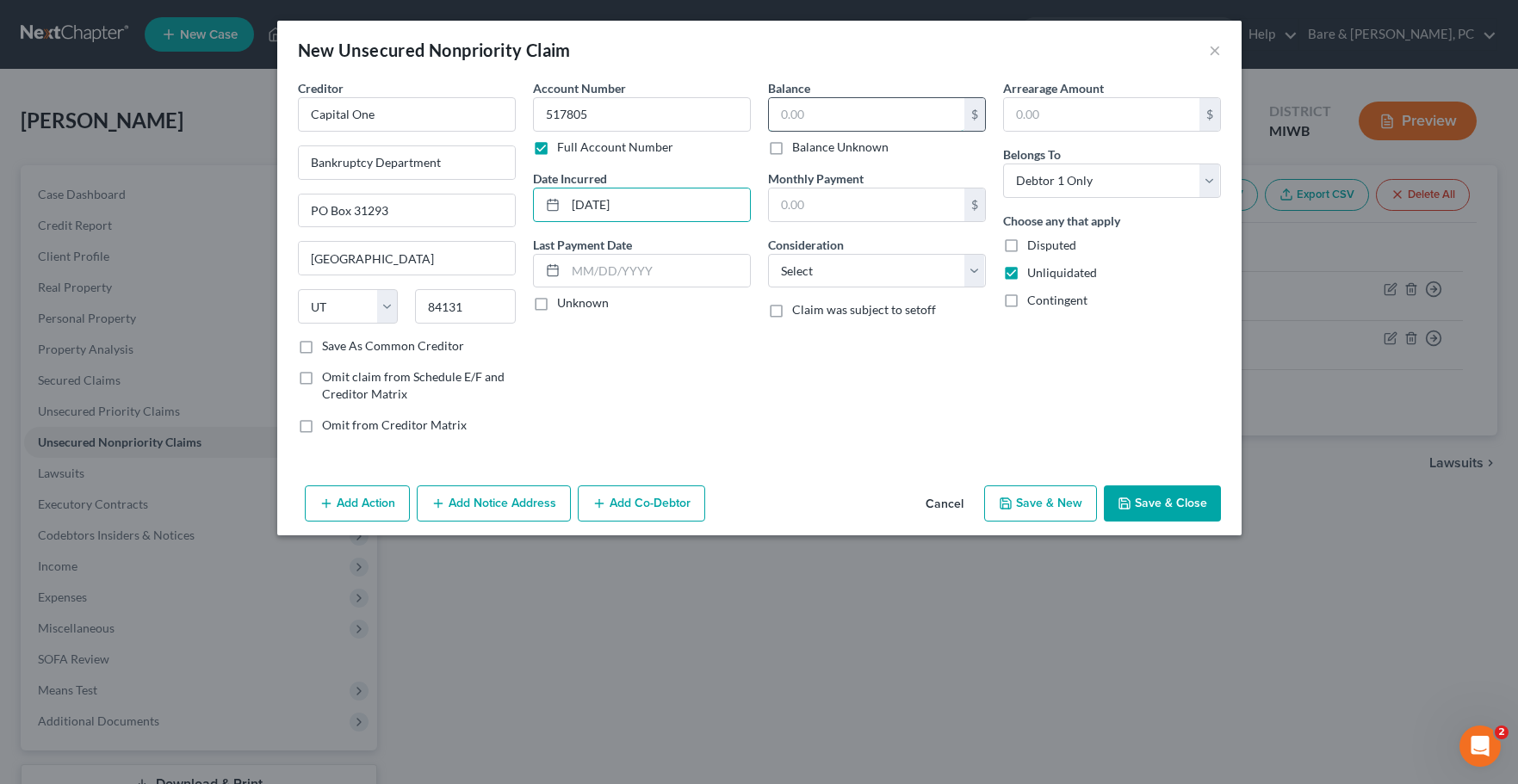
click at [788, 117] on input "text" at bounding box center [867, 114] width 195 height 33
type input "275"
click at [768, 254] on select "Select Cable / Satellite Services Collection Agency Credit Card Debt Debt Couns…" at bounding box center [877, 271] width 218 height 35
select select "2"
click option "Credit Card Debt" at bounding box center [0, 0] width 0 height 0
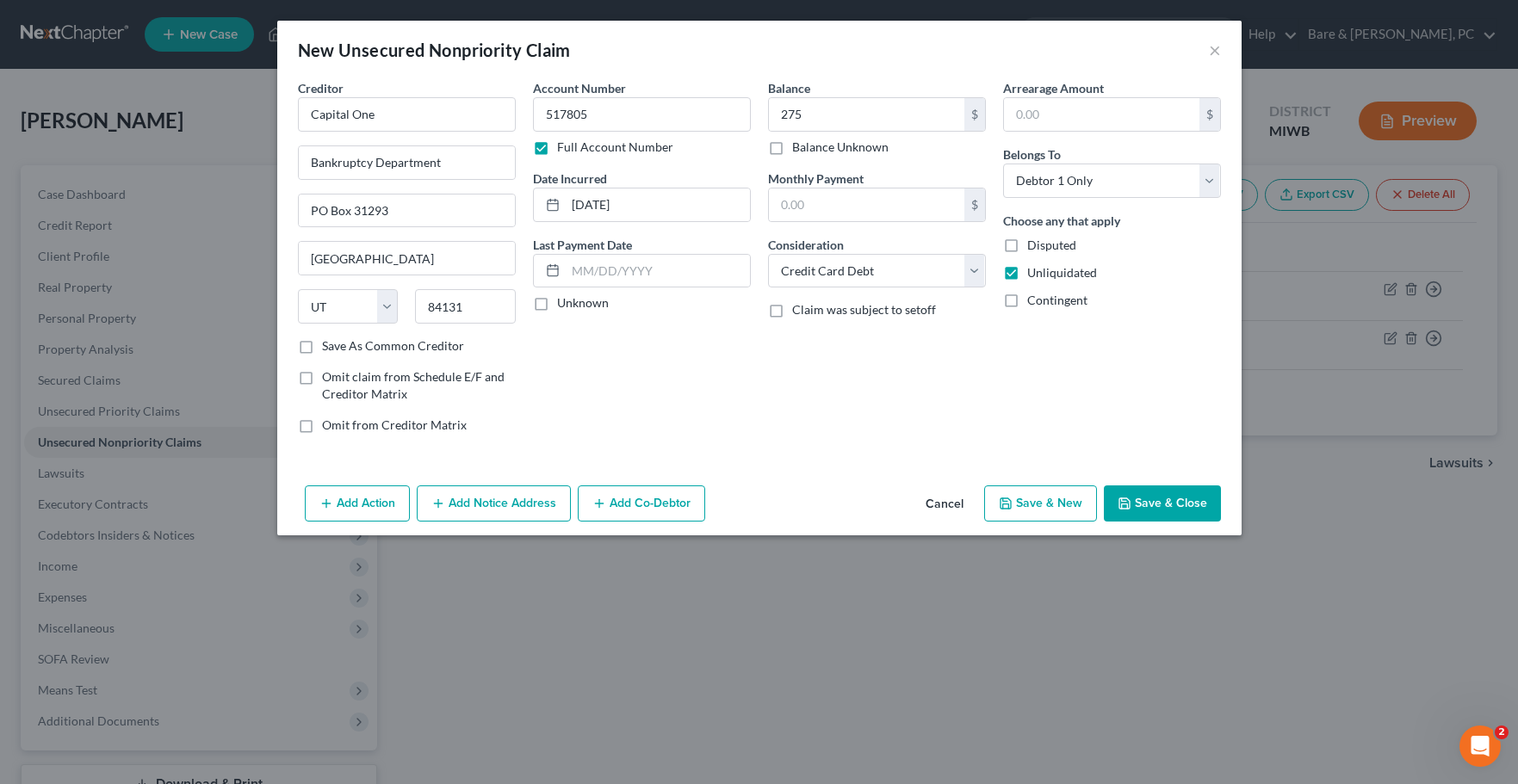
click at [1043, 509] on button "Save & New" at bounding box center [1041, 503] width 112 height 37
select select "0"
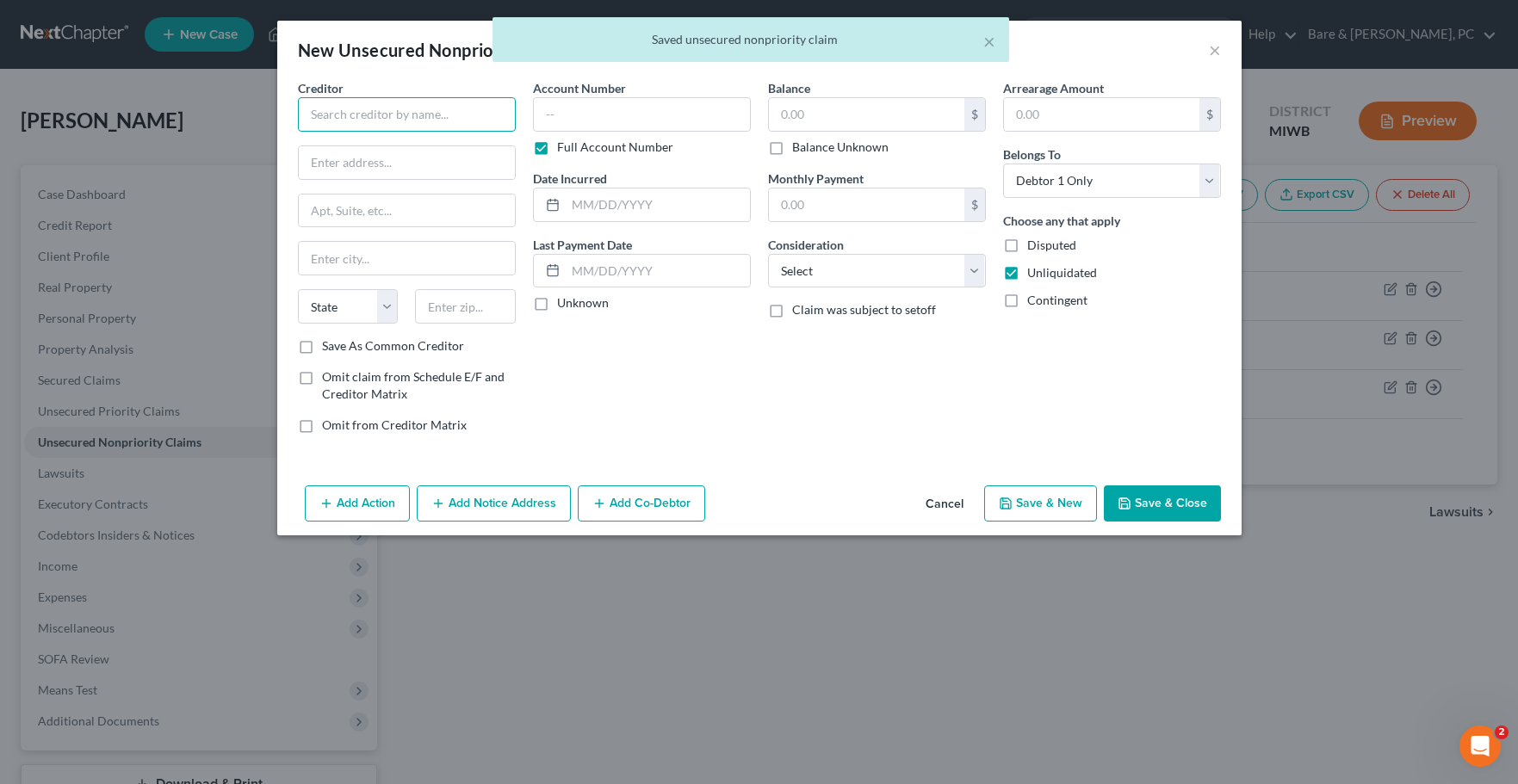
click at [369, 120] on input "text" at bounding box center [407, 114] width 218 height 35
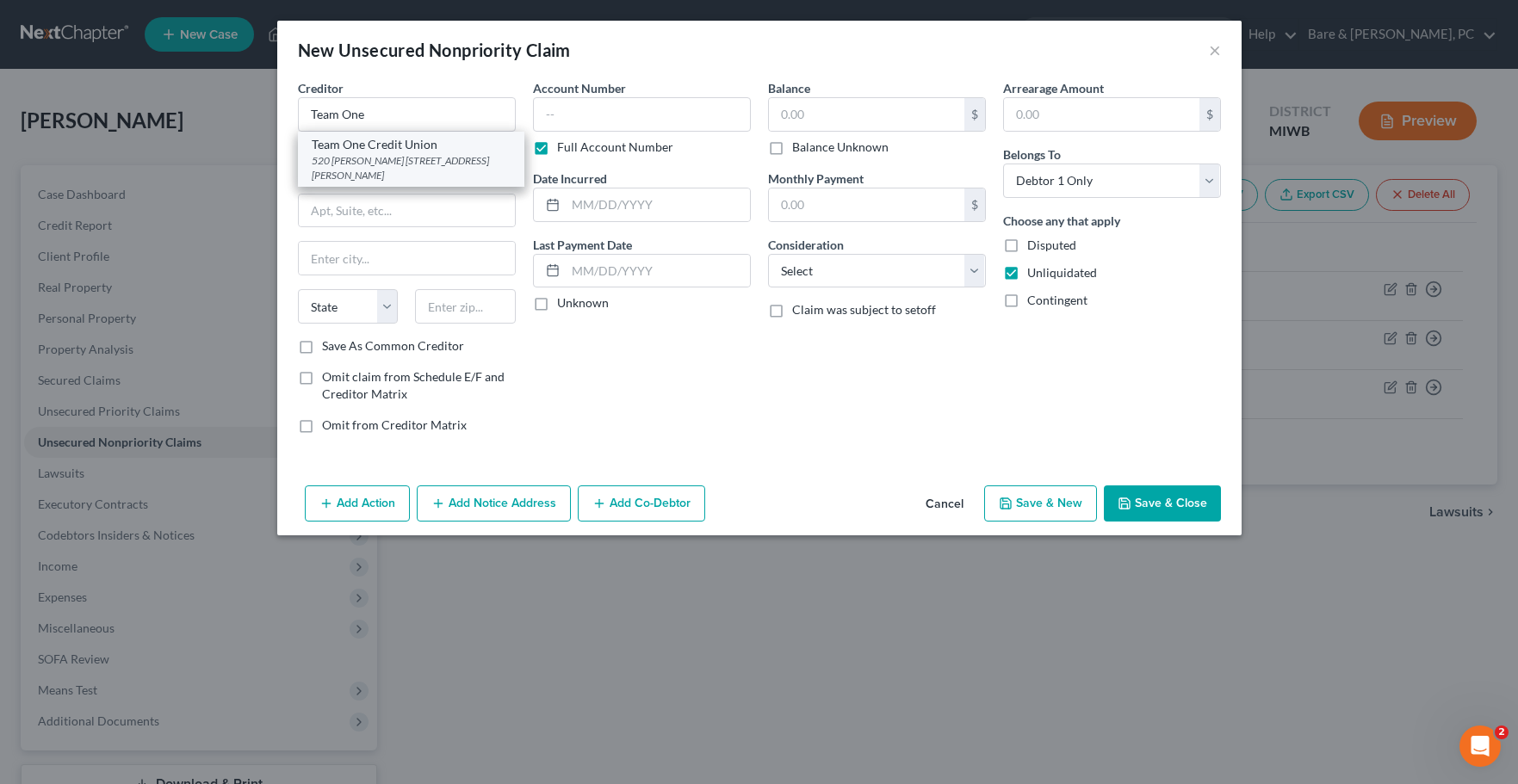
click at [386, 149] on div "Team One Credit Union" at bounding box center [411, 144] width 199 height 17
type input "Team One Credit Union"
type input "520 [PERSON_NAME]"
type input "PO box 12"
type input "Saginaw"
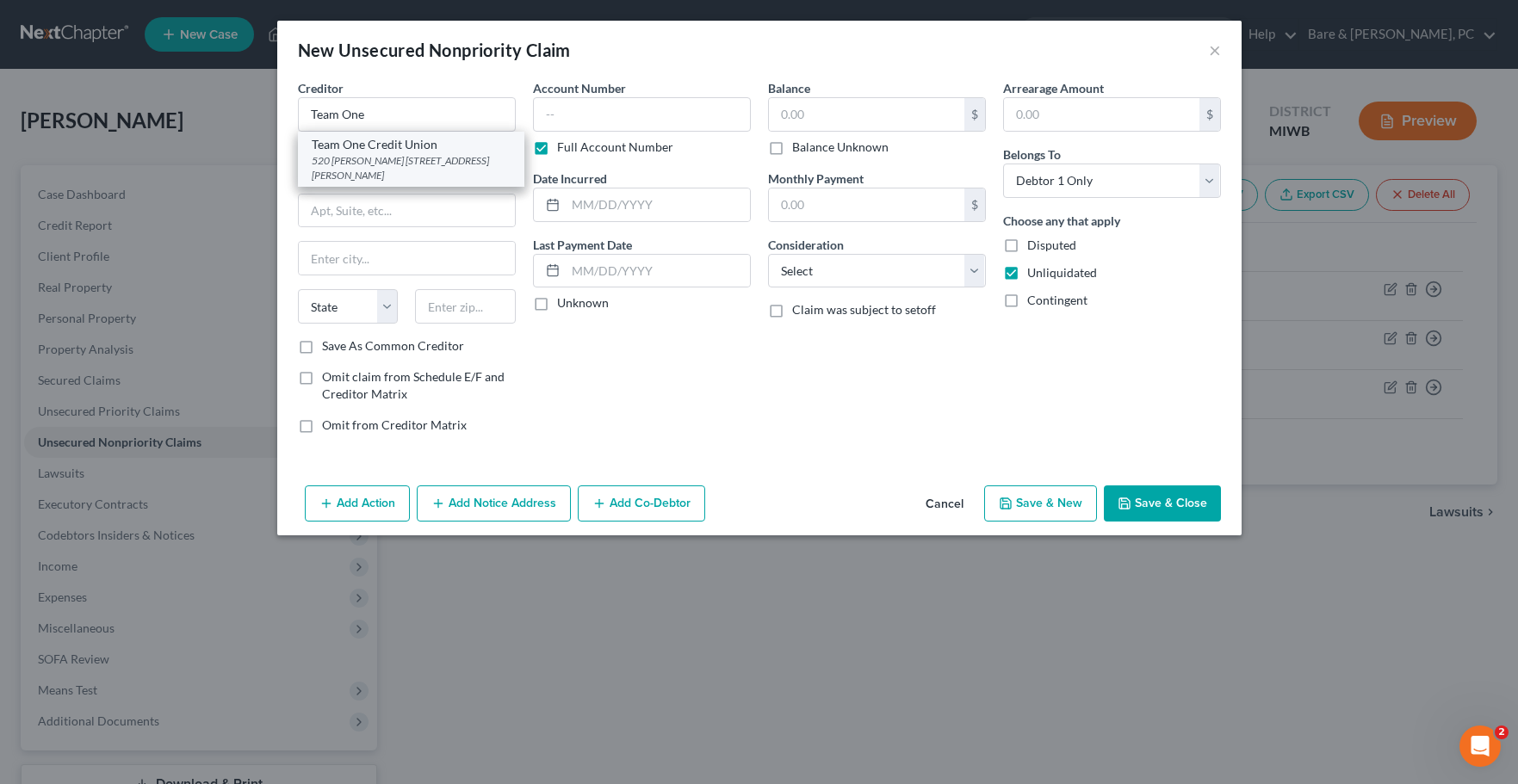
select select "23"
type input "48607-0000"
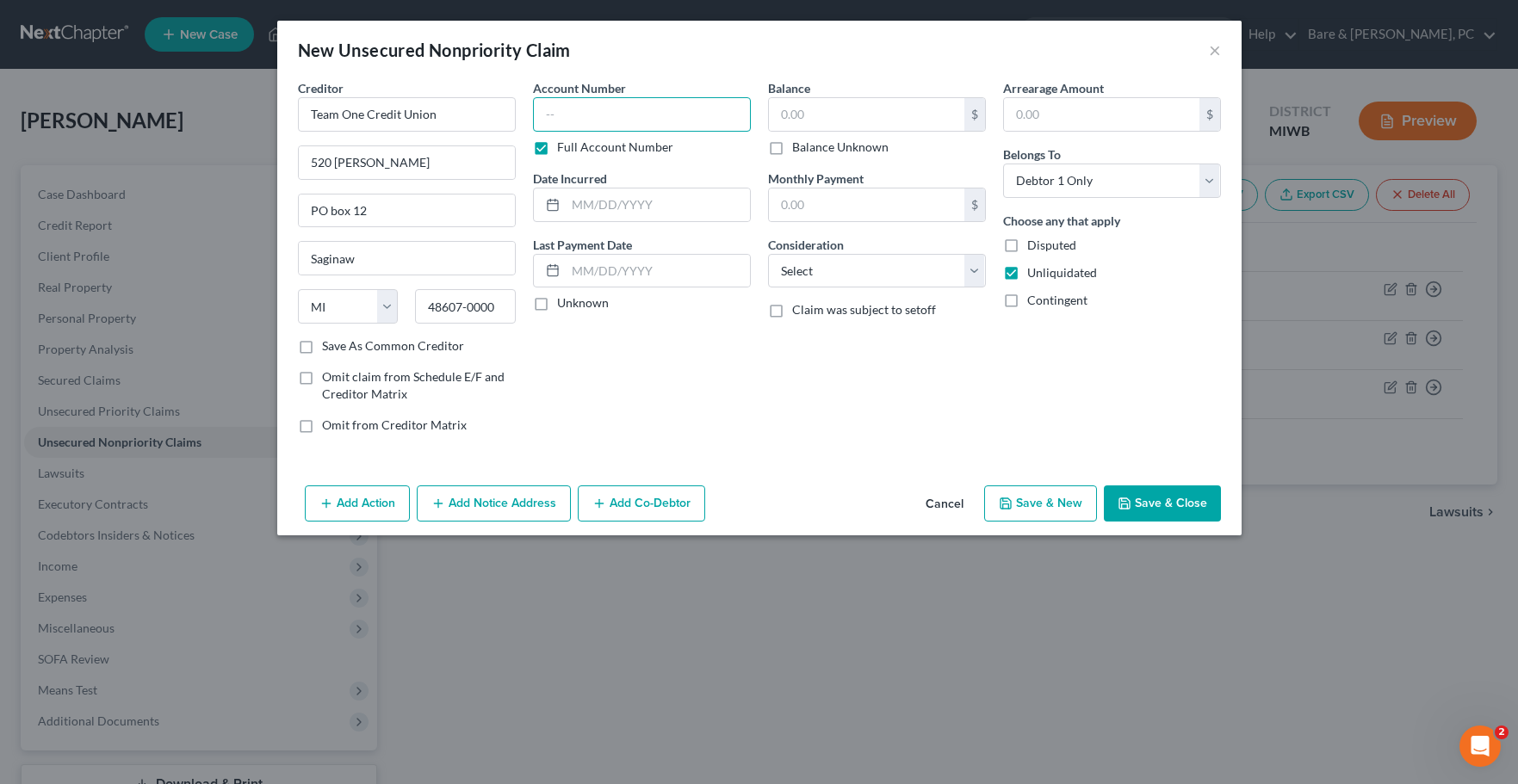
click at [543, 114] on input "text" at bounding box center [642, 114] width 218 height 35
type input "194519"
click at [949, 507] on button "Cancel" at bounding box center [944, 504] width 65 height 35
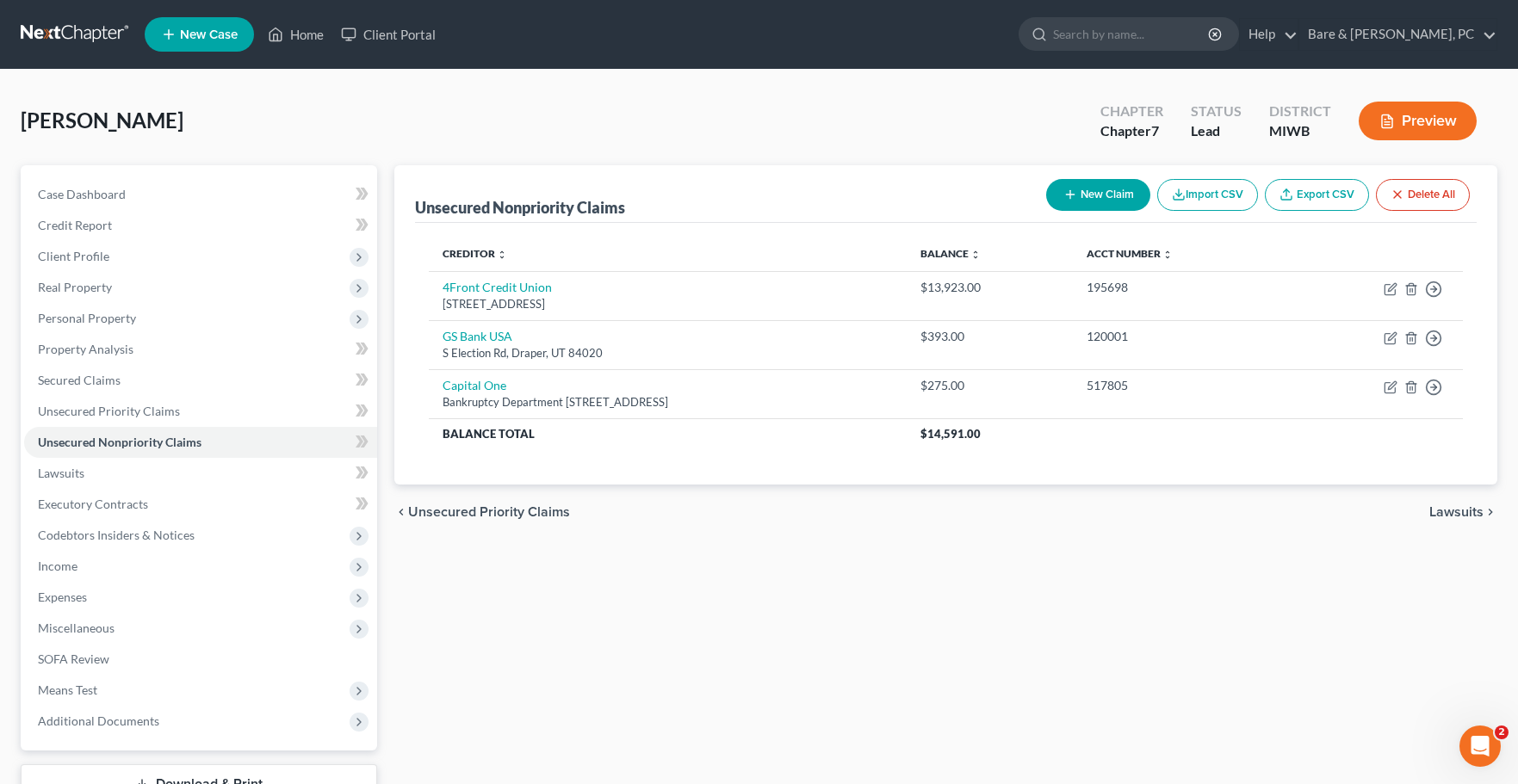
click at [1124, 196] on button "New Claim" at bounding box center [1098, 195] width 104 height 32
select select "0"
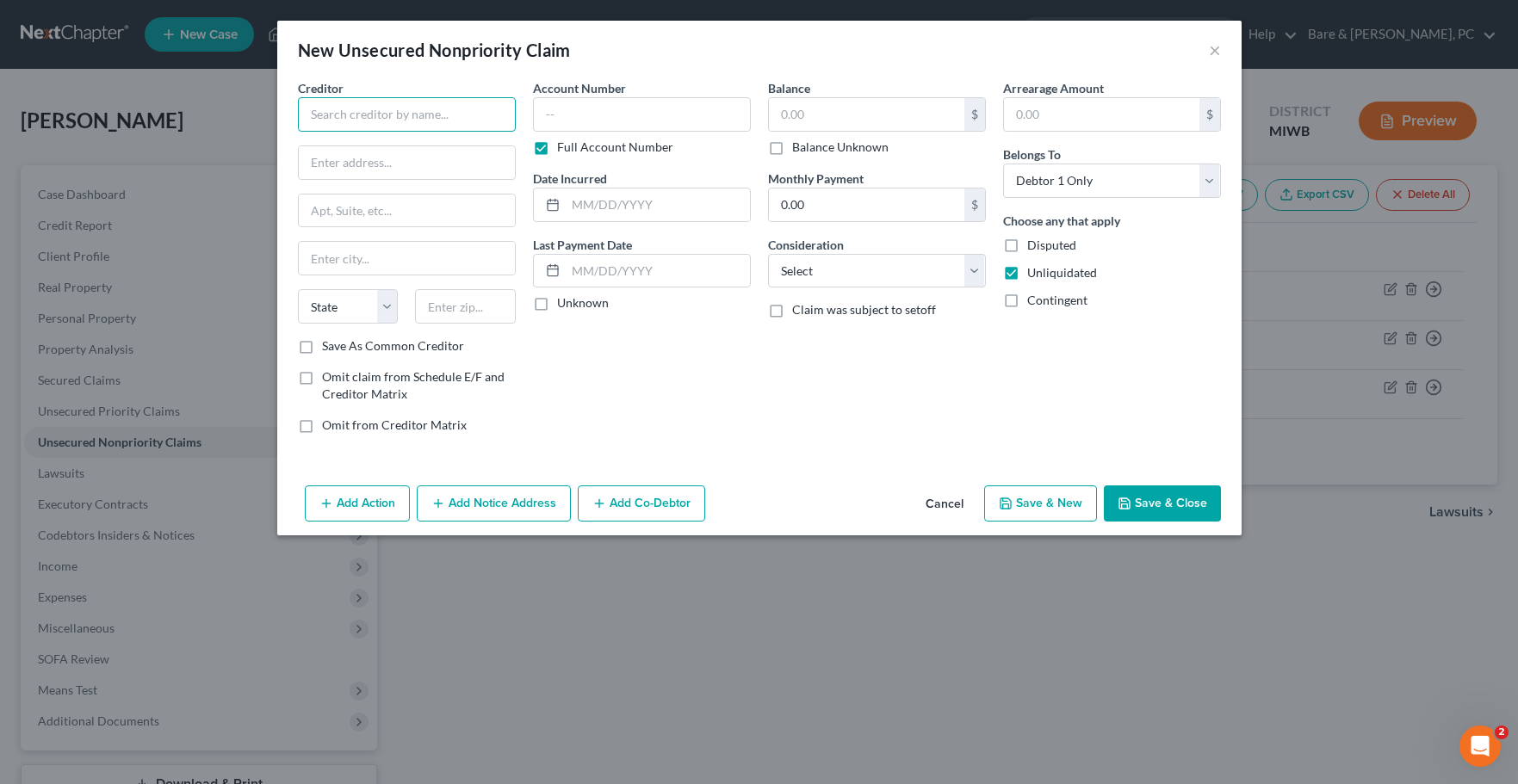
click at [394, 115] on input "text" at bounding box center [407, 114] width 218 height 35
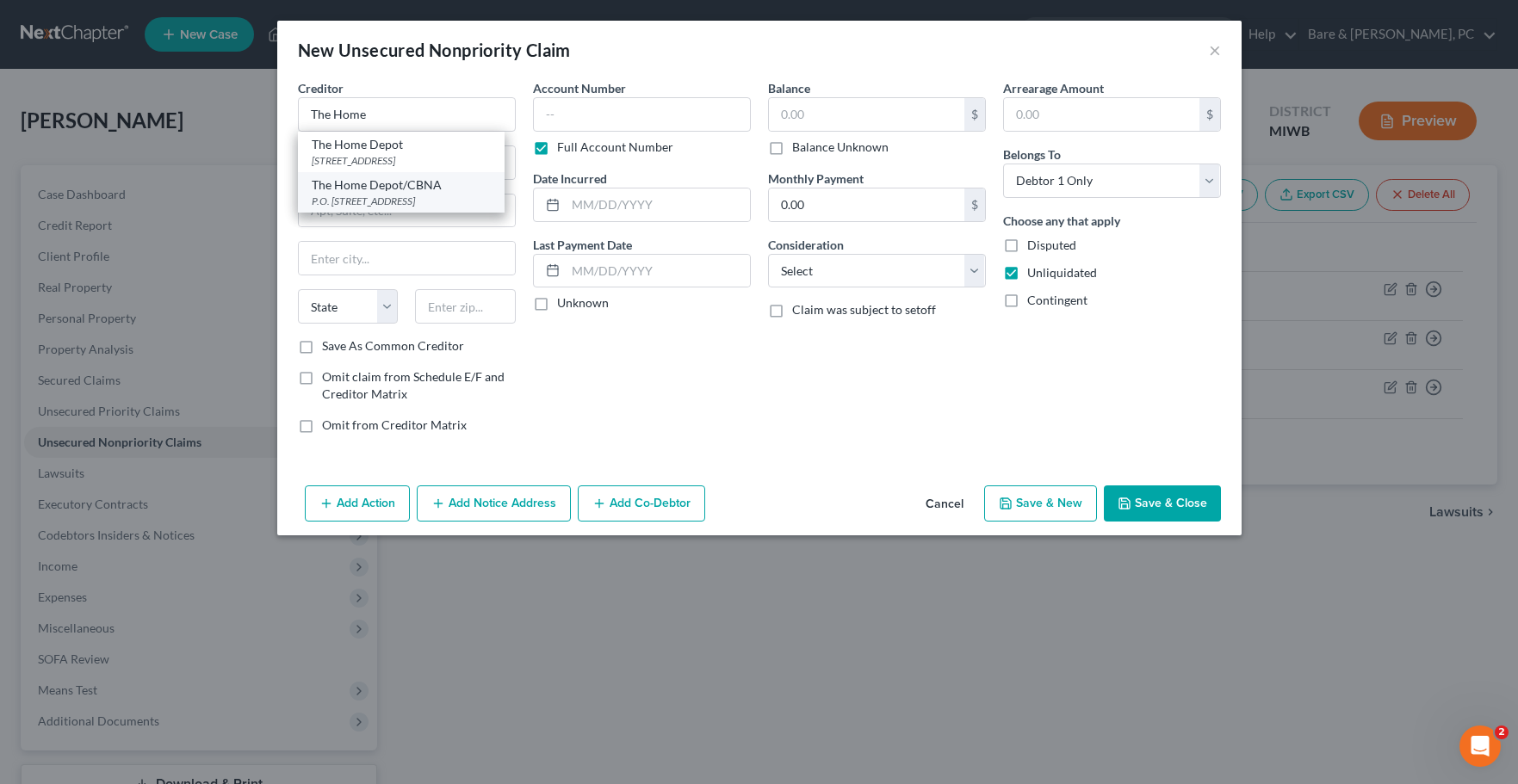
click at [383, 209] on div "P.O. [STREET_ADDRESS]" at bounding box center [401, 201] width 179 height 14
type input "The Home Depot/CBNA"
type input "P.O. Box 6497"
type input "[GEOGRAPHIC_DATA]"
select select "43"
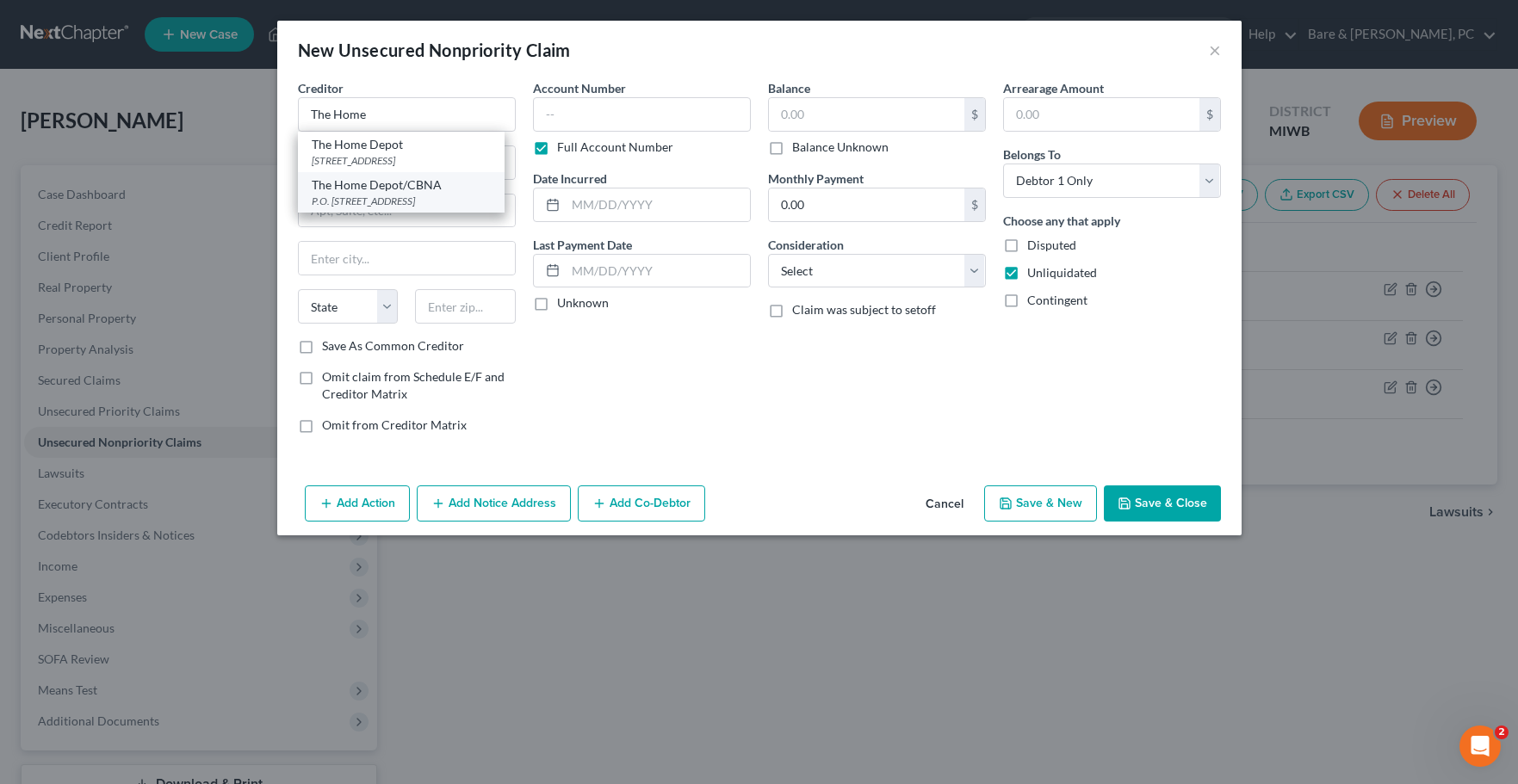
type input "57117-6497"
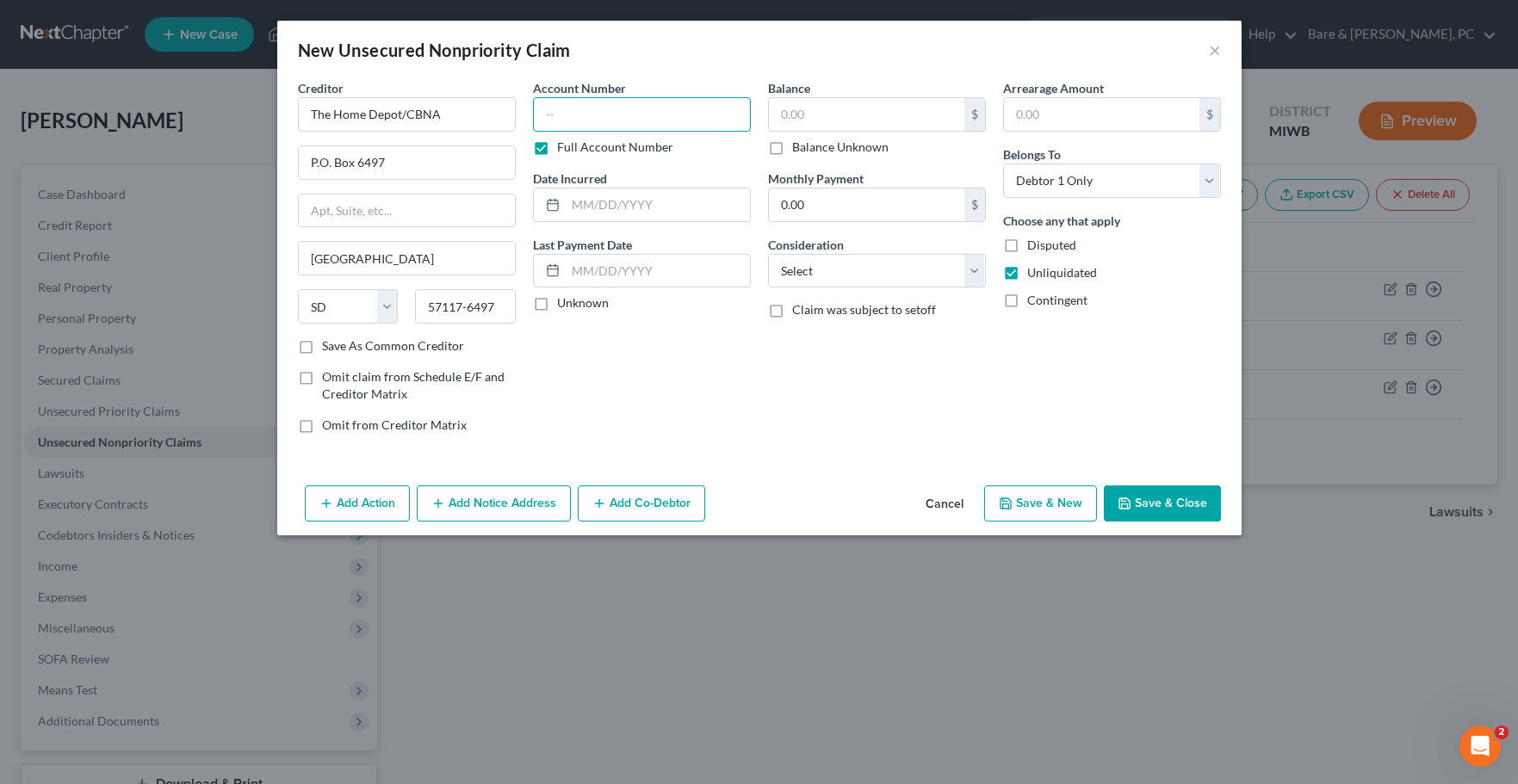
click at [545, 113] on input "text" at bounding box center [642, 114] width 218 height 35
type input "603532"
click at [601, 210] on input "text" at bounding box center [658, 204] width 184 height 33
type input "[DATE]"
click at [780, 111] on input "text" at bounding box center [867, 114] width 195 height 33
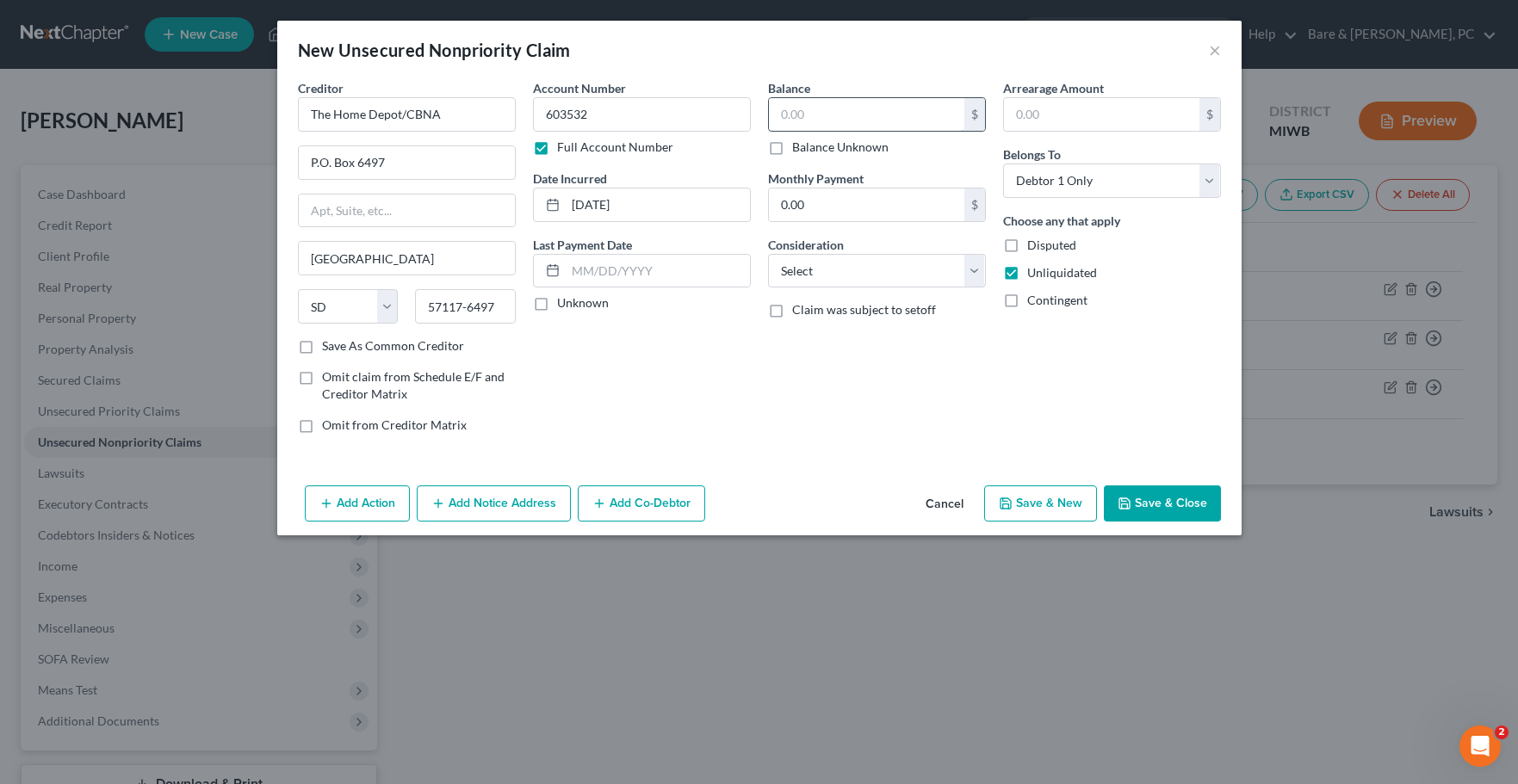
click at [780, 111] on input "text" at bounding box center [867, 114] width 195 height 33
type input "248."
click at [768, 254] on select "Select Cable / Satellite Services Collection Agency Credit Card Debt Debt Couns…" at bounding box center [877, 271] width 218 height 35
select select "2"
click option "Credit Card Debt" at bounding box center [0, 0] width 0 height 0
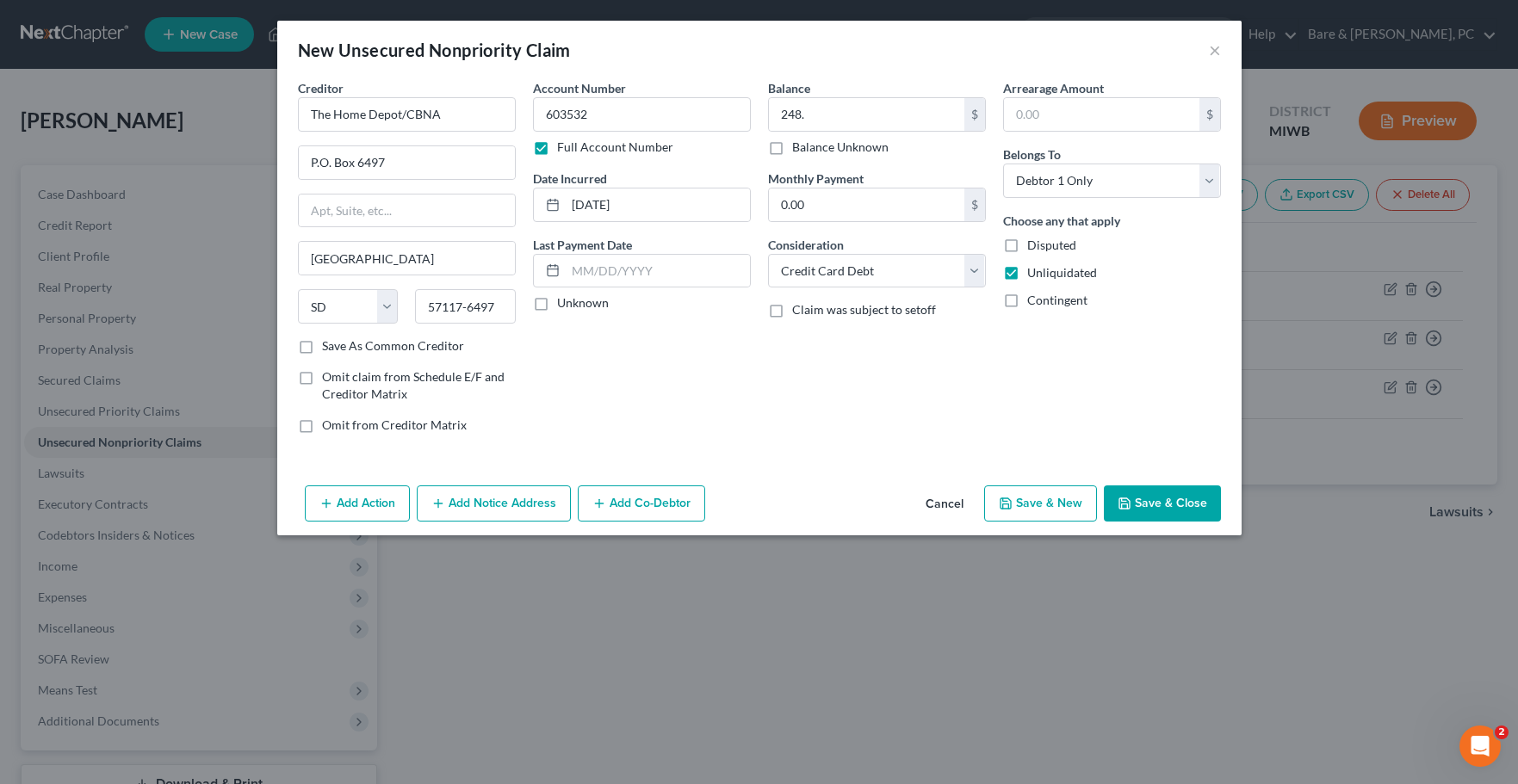
click at [1049, 498] on button "Save & New" at bounding box center [1041, 503] width 112 height 37
select select "0"
click at [344, 111] on input "text" at bounding box center [407, 114] width 218 height 35
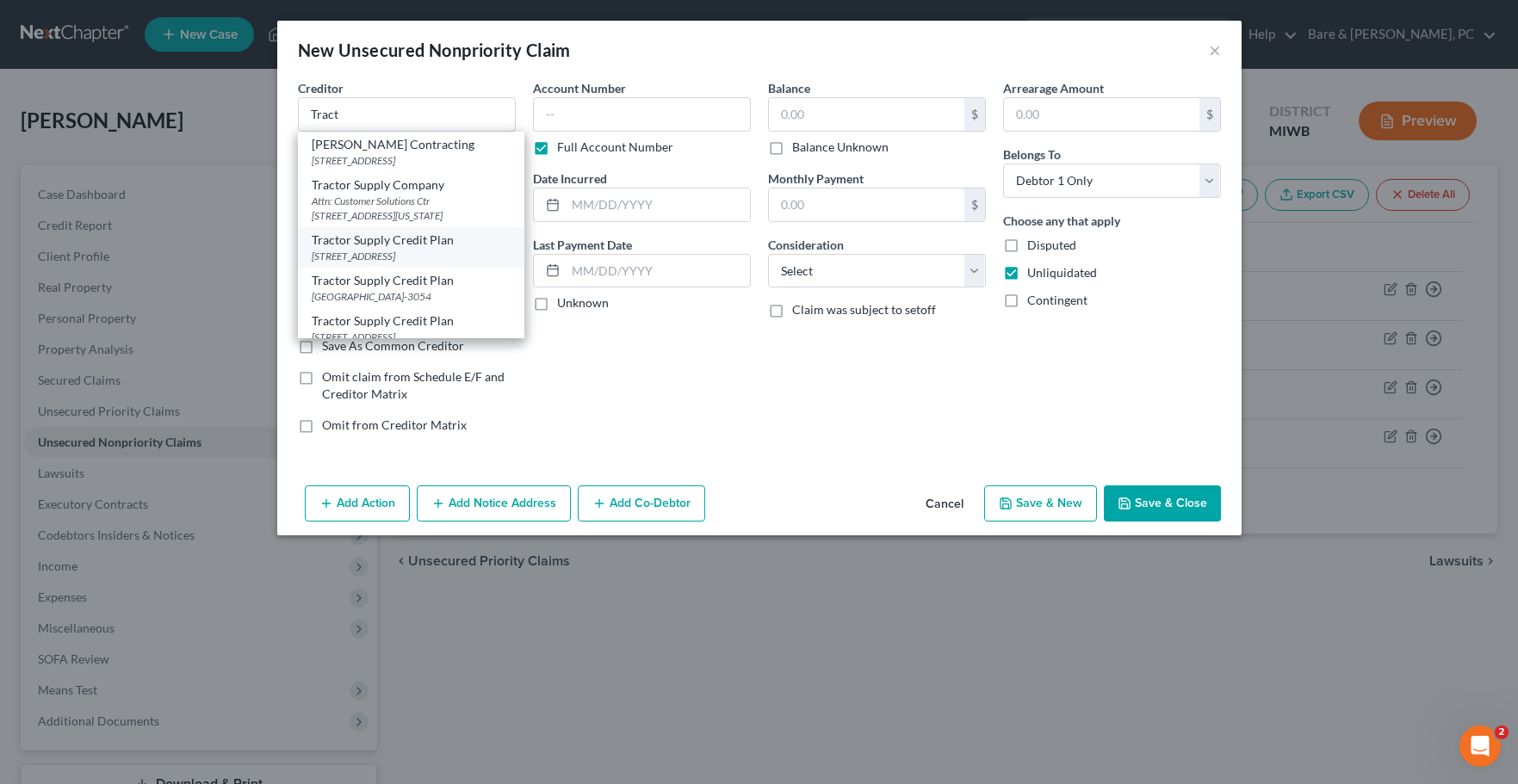
click at [400, 247] on div "Tractor Supply Credit Plan" at bounding box center [411, 240] width 199 height 17
type input "Tractor Supply Credit Plan"
type input "PO Box 6497"
type input "[GEOGRAPHIC_DATA]"
select select "43"
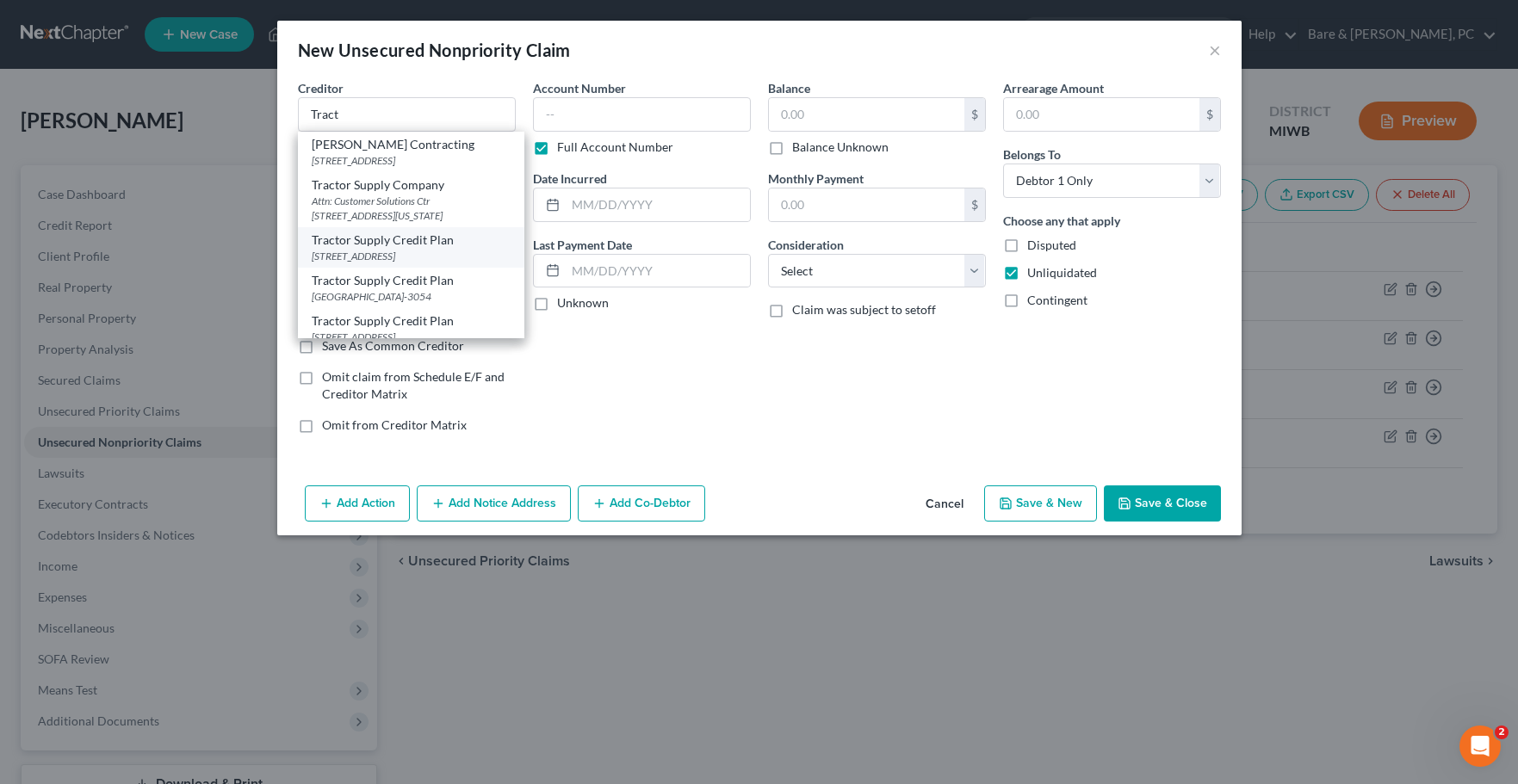
type input "57117-6497"
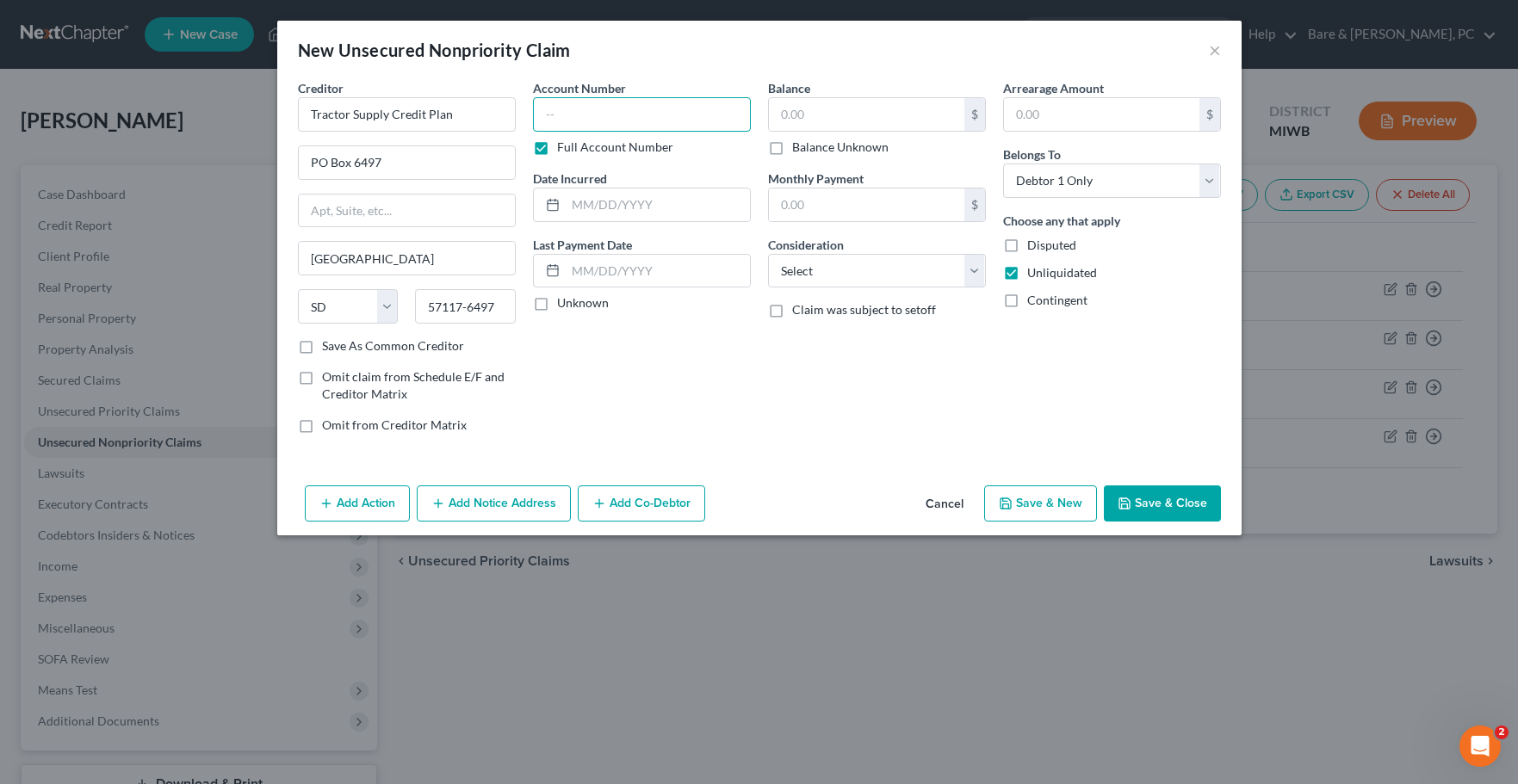
click at [542, 116] on input "text" at bounding box center [642, 114] width 218 height 35
type input "601157"
click at [577, 203] on input "text" at bounding box center [658, 204] width 184 height 33
type input "[DATE]"
click at [805, 103] on input "text" at bounding box center [867, 114] width 195 height 33
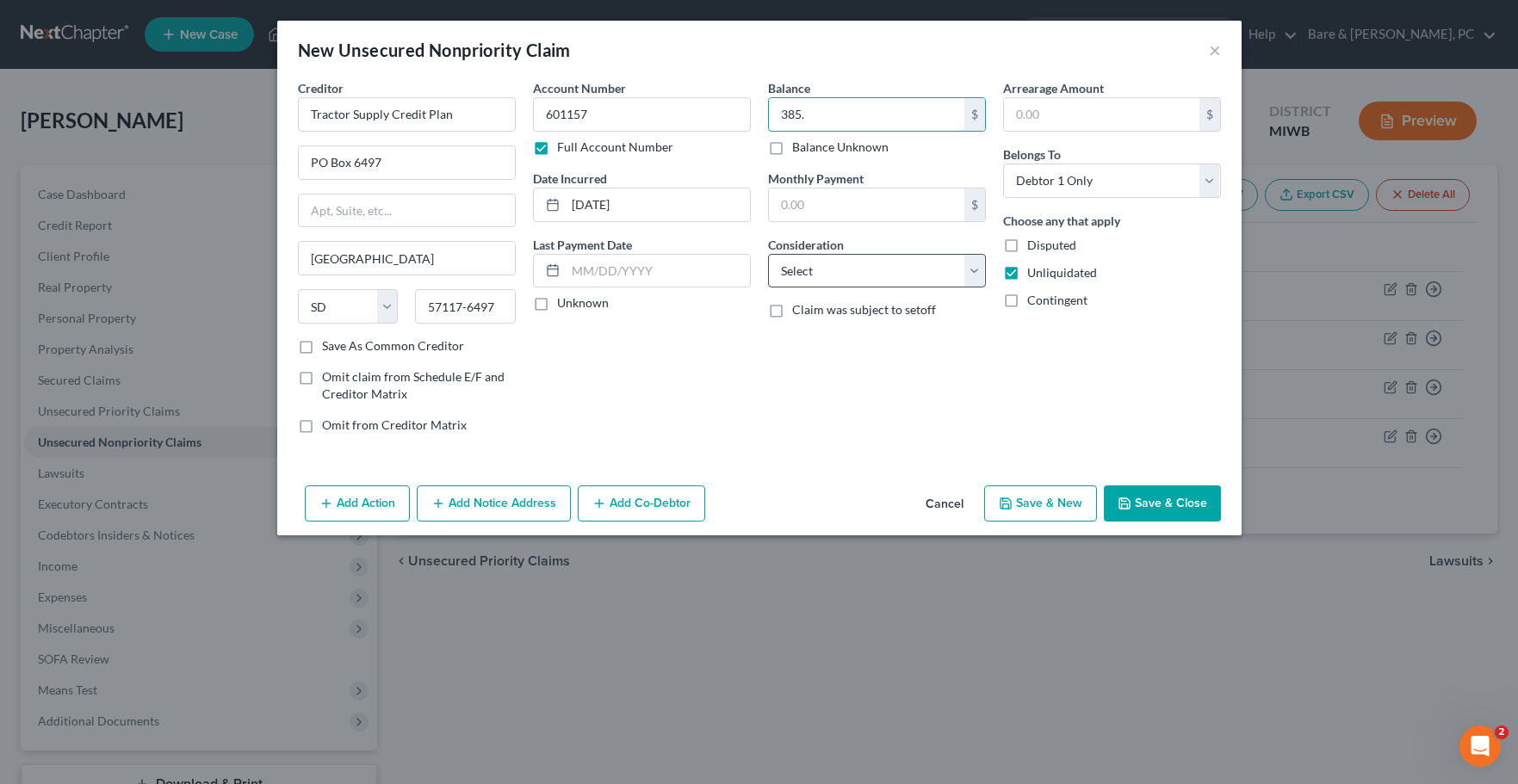
type input "385."
click at [768, 254] on select "Select Cable / Satellite Services Collection Agency Credit Card Debt Debt Couns…" at bounding box center [877, 271] width 218 height 35
select select "2"
click option "Credit Card Debt" at bounding box center [0, 0] width 0 height 0
click at [1181, 511] on button "Save & Close" at bounding box center [1162, 503] width 117 height 37
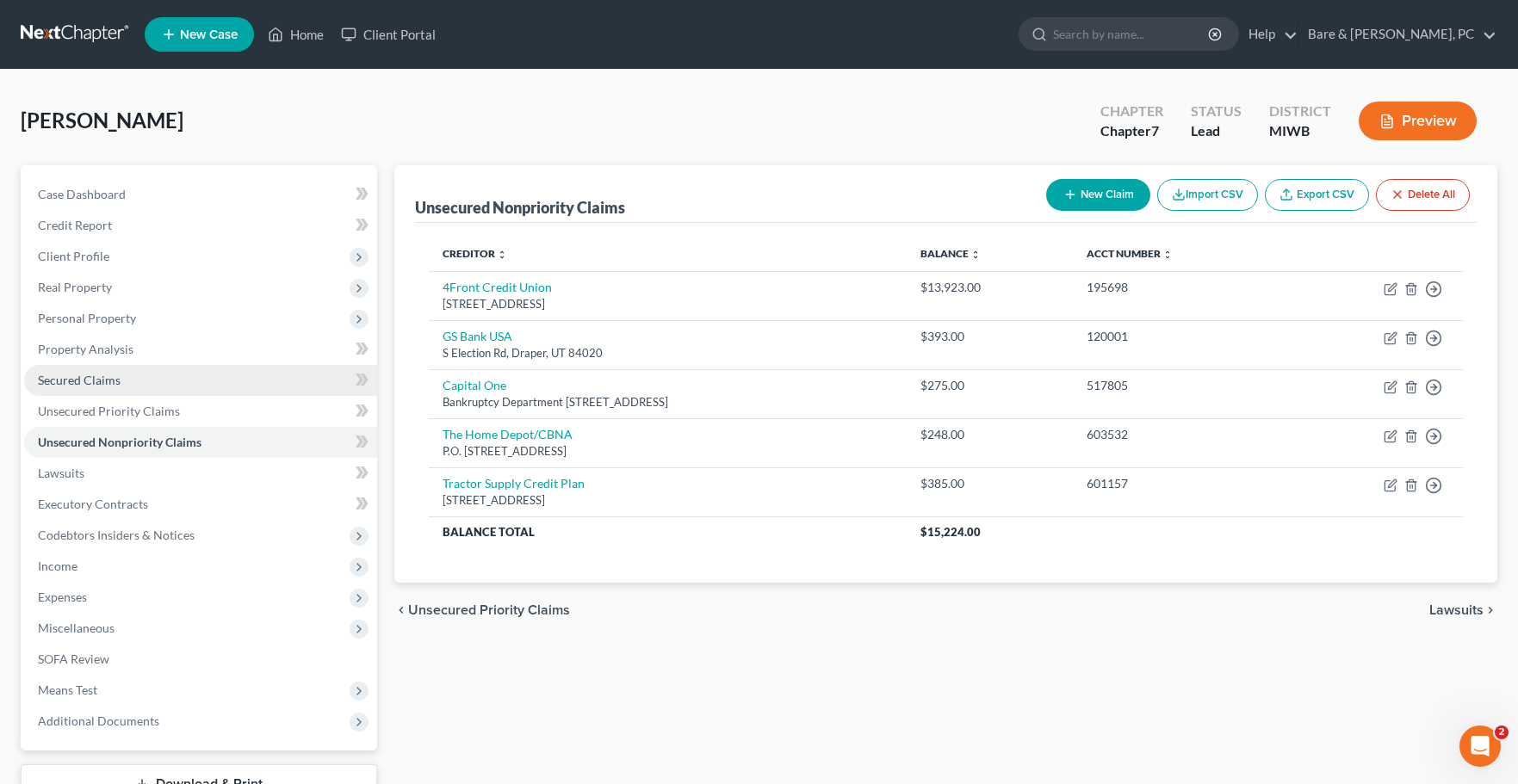
click at [45, 380] on span "Secured Claims" at bounding box center [79, 380] width 83 height 14
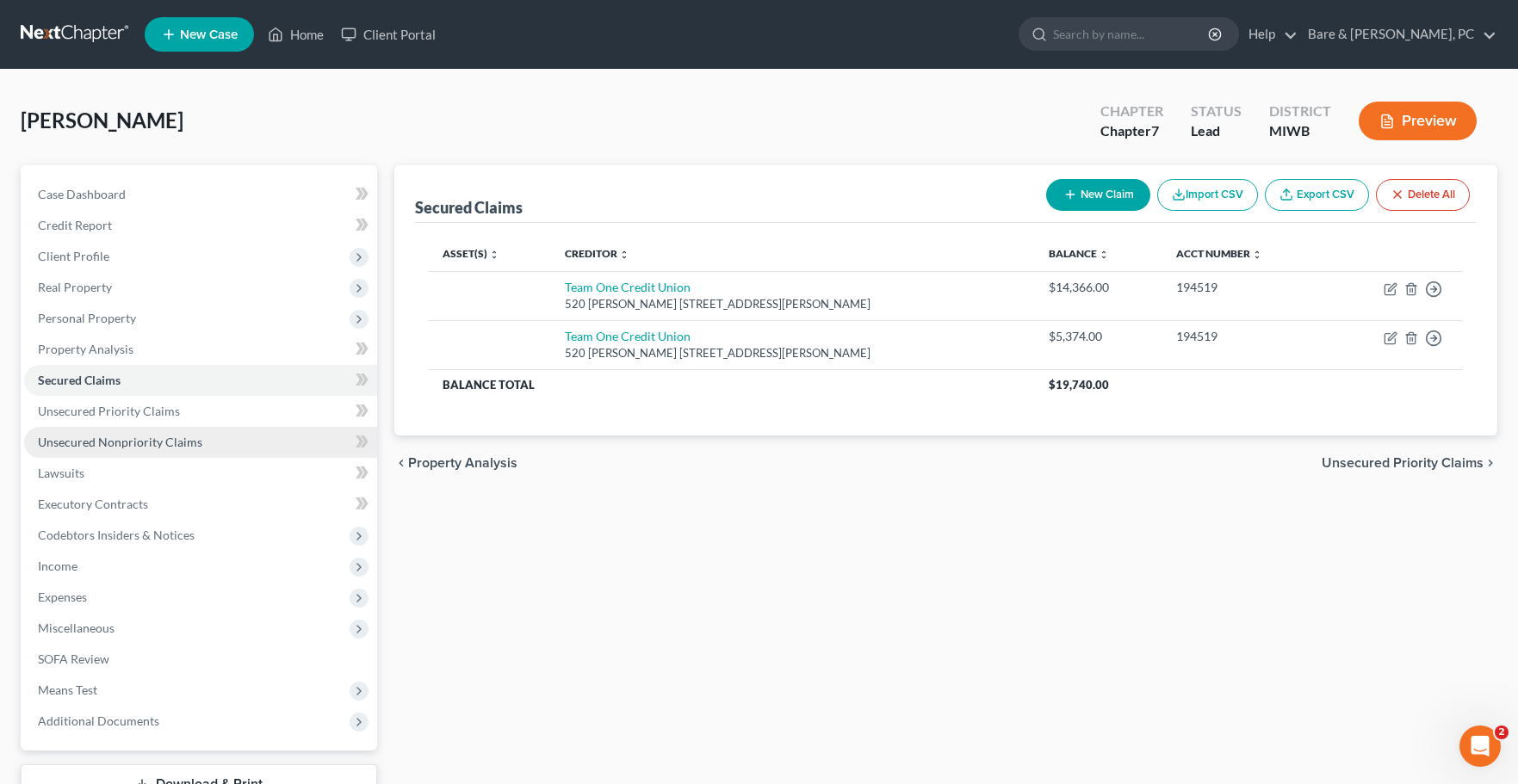
click at [104, 446] on span "Unsecured Nonpriority Claims" at bounding box center [120, 442] width 164 height 14
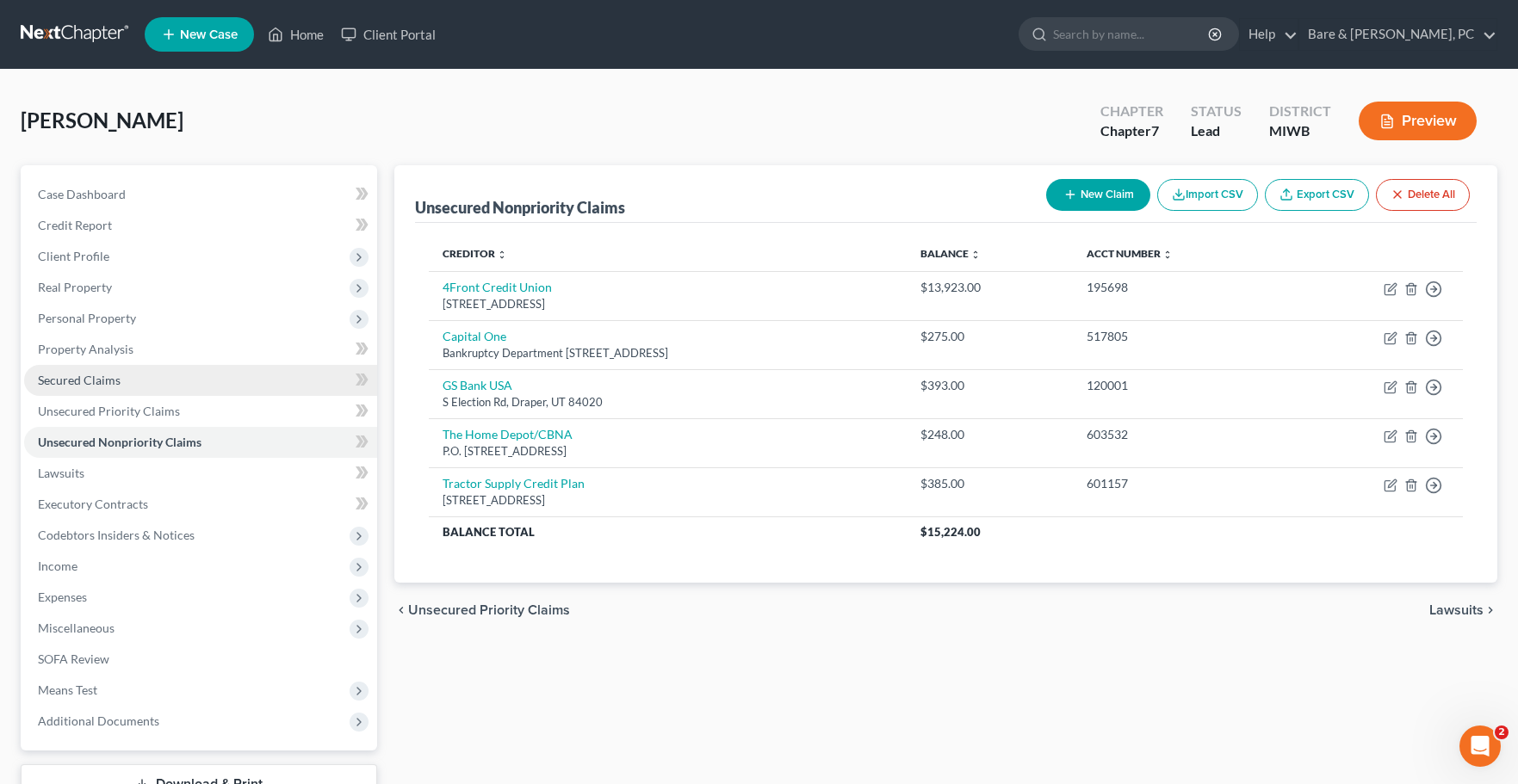
click at [79, 386] on span "Secured Claims" at bounding box center [79, 380] width 83 height 14
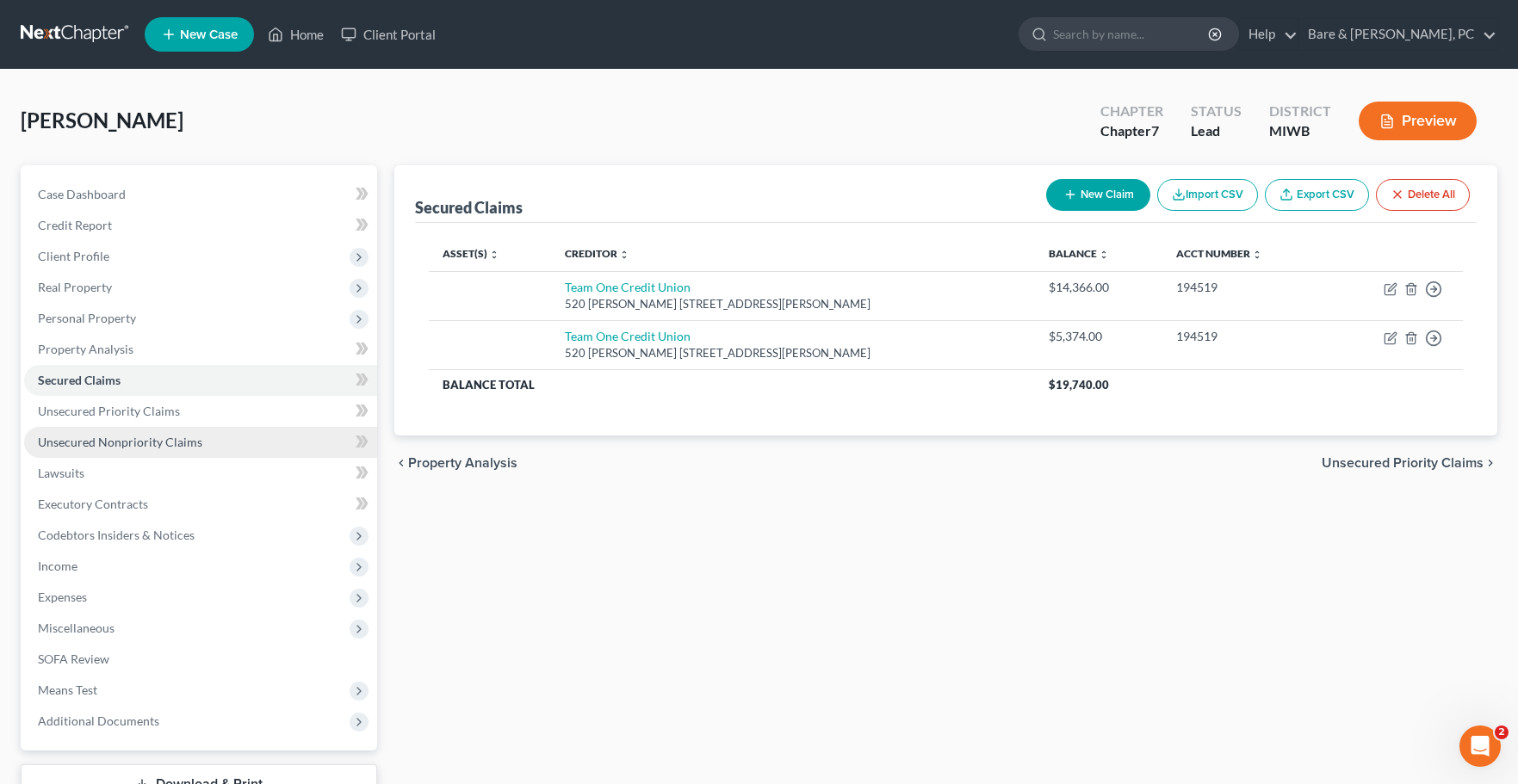
click at [133, 433] on link "Unsecured Nonpriority Claims" at bounding box center [201, 442] width 353 height 31
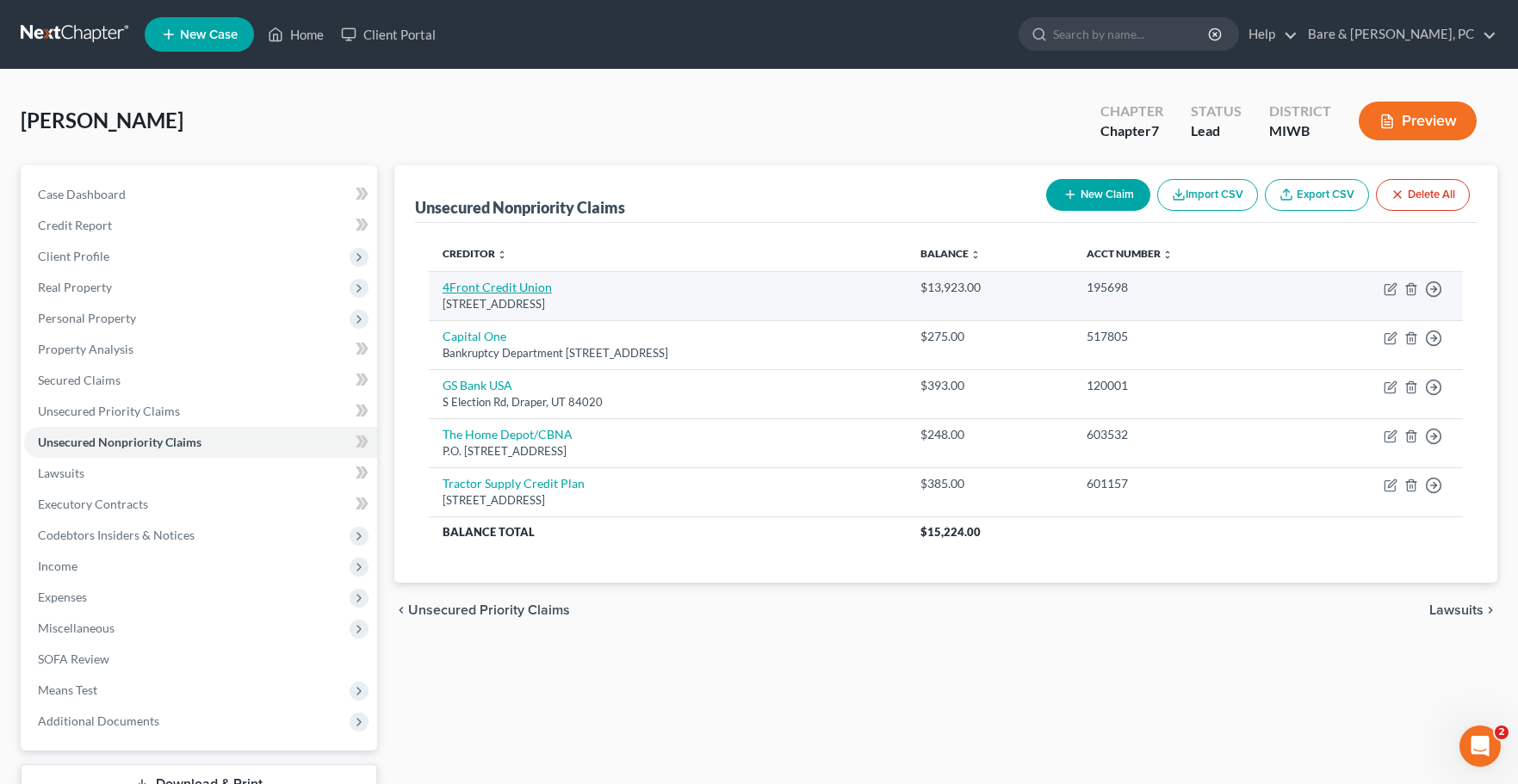
click at [497, 290] on link "4Front Credit Union" at bounding box center [497, 287] width 110 height 14
select select "23"
select select "3"
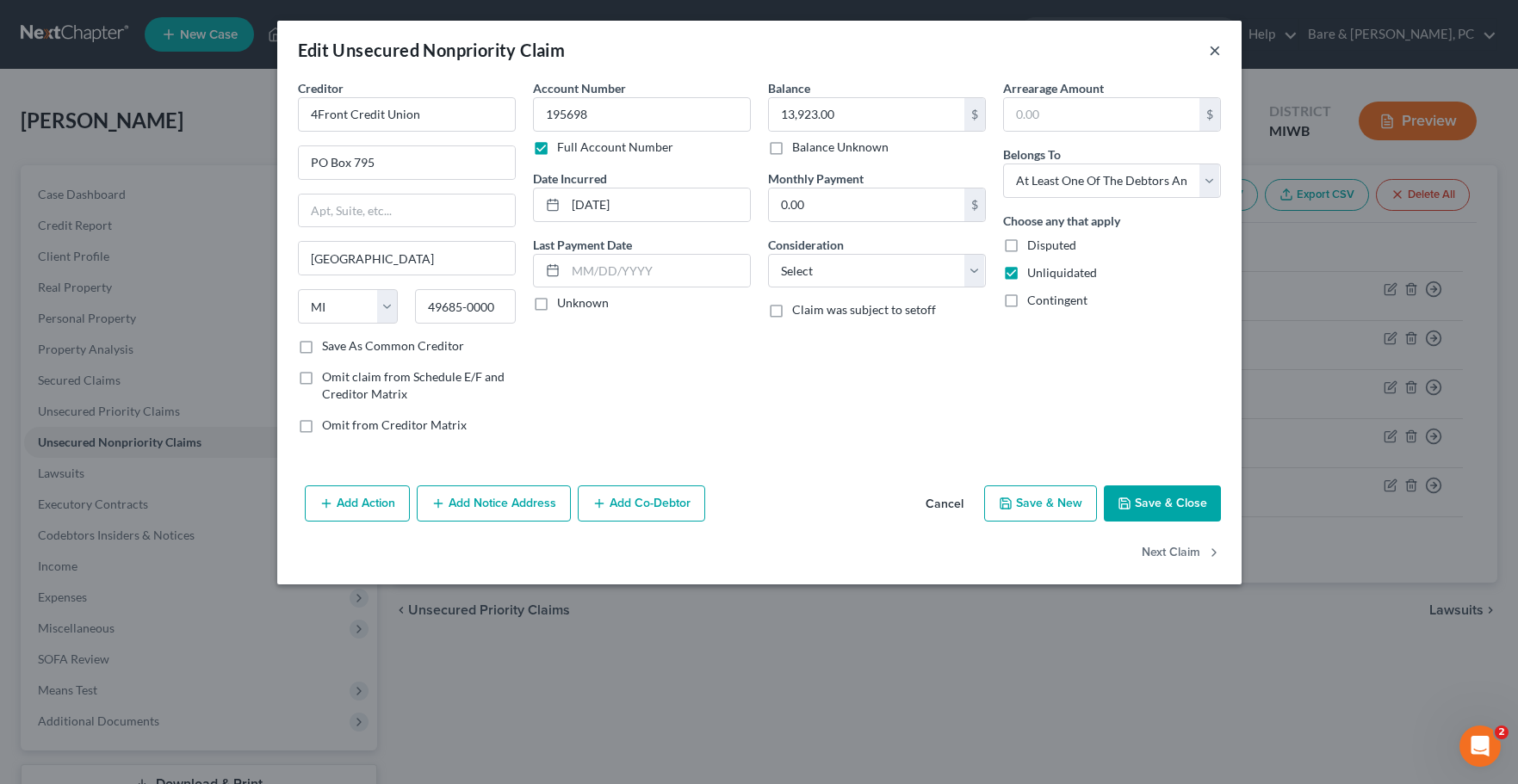
click at [1212, 53] on button "×" at bounding box center [1215, 49] width 12 height 21
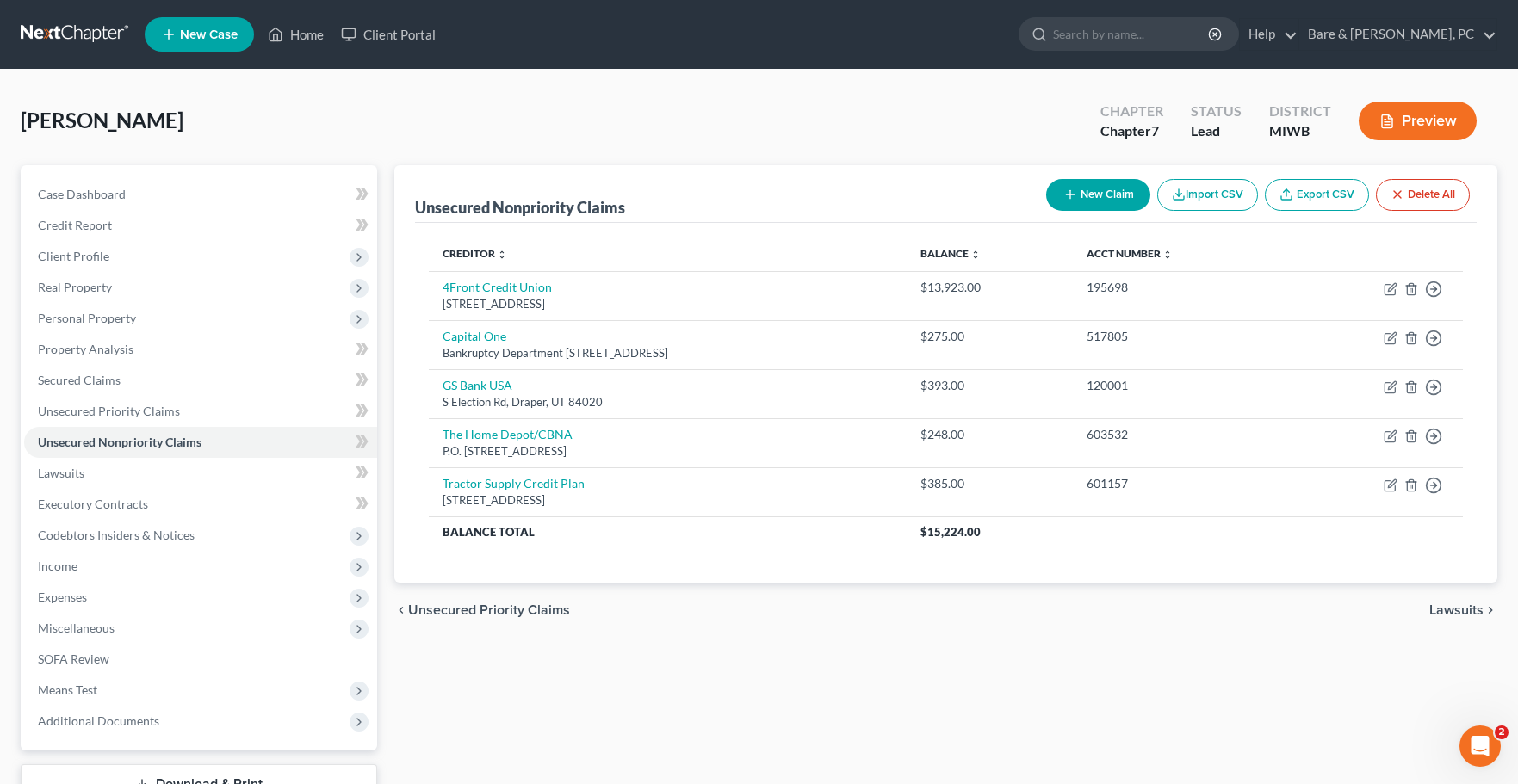
click at [1093, 197] on button "New Claim" at bounding box center [1098, 195] width 104 height 32
select select "0"
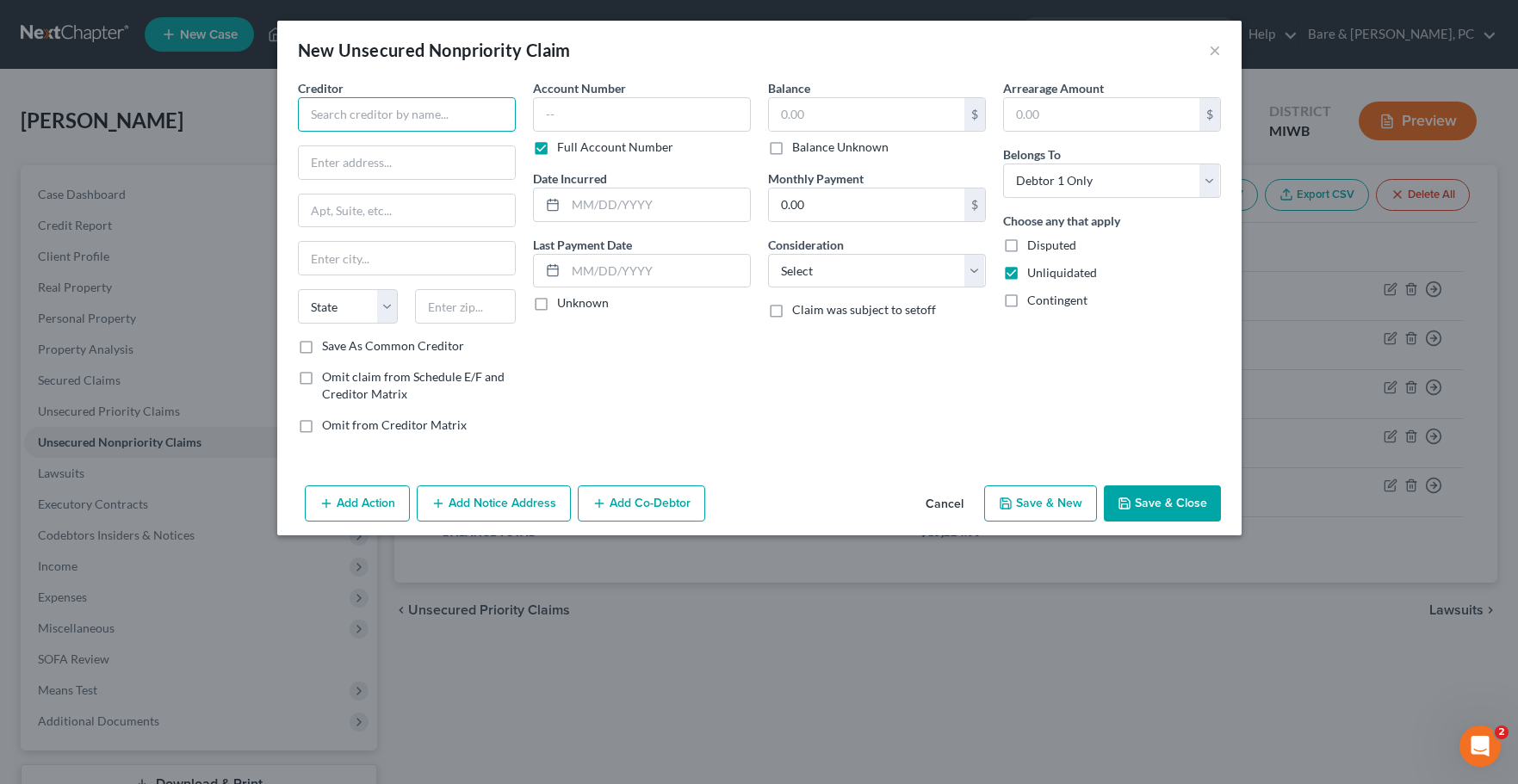
click at [378, 120] on input "text" at bounding box center [407, 114] width 218 height 35
type input "C"
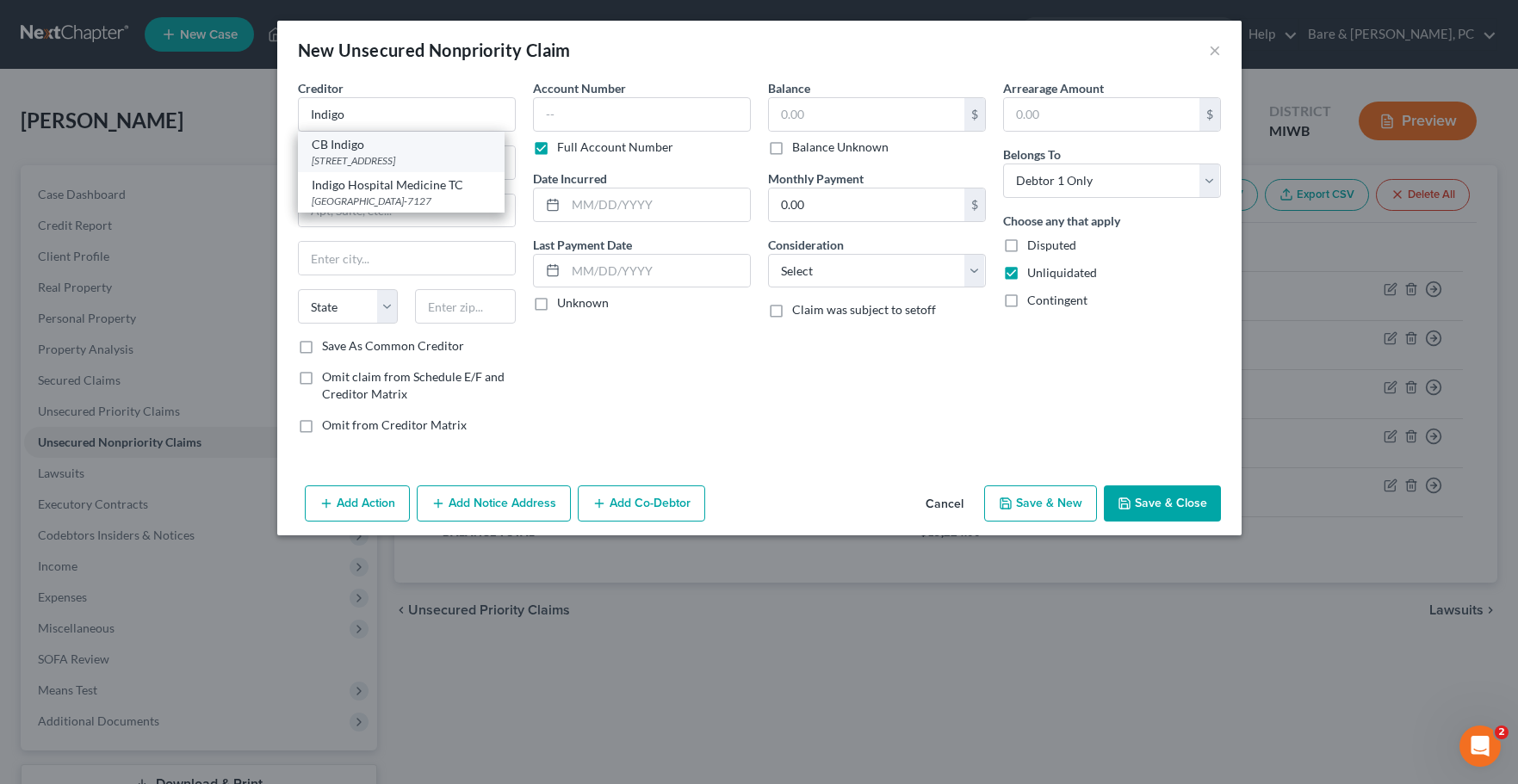
click at [336, 155] on div "[STREET_ADDRESS]" at bounding box center [401, 161] width 179 height 14
type input "CB Indigo"
type input "PO Box 4499"
type input "Beaverton"
select select "38"
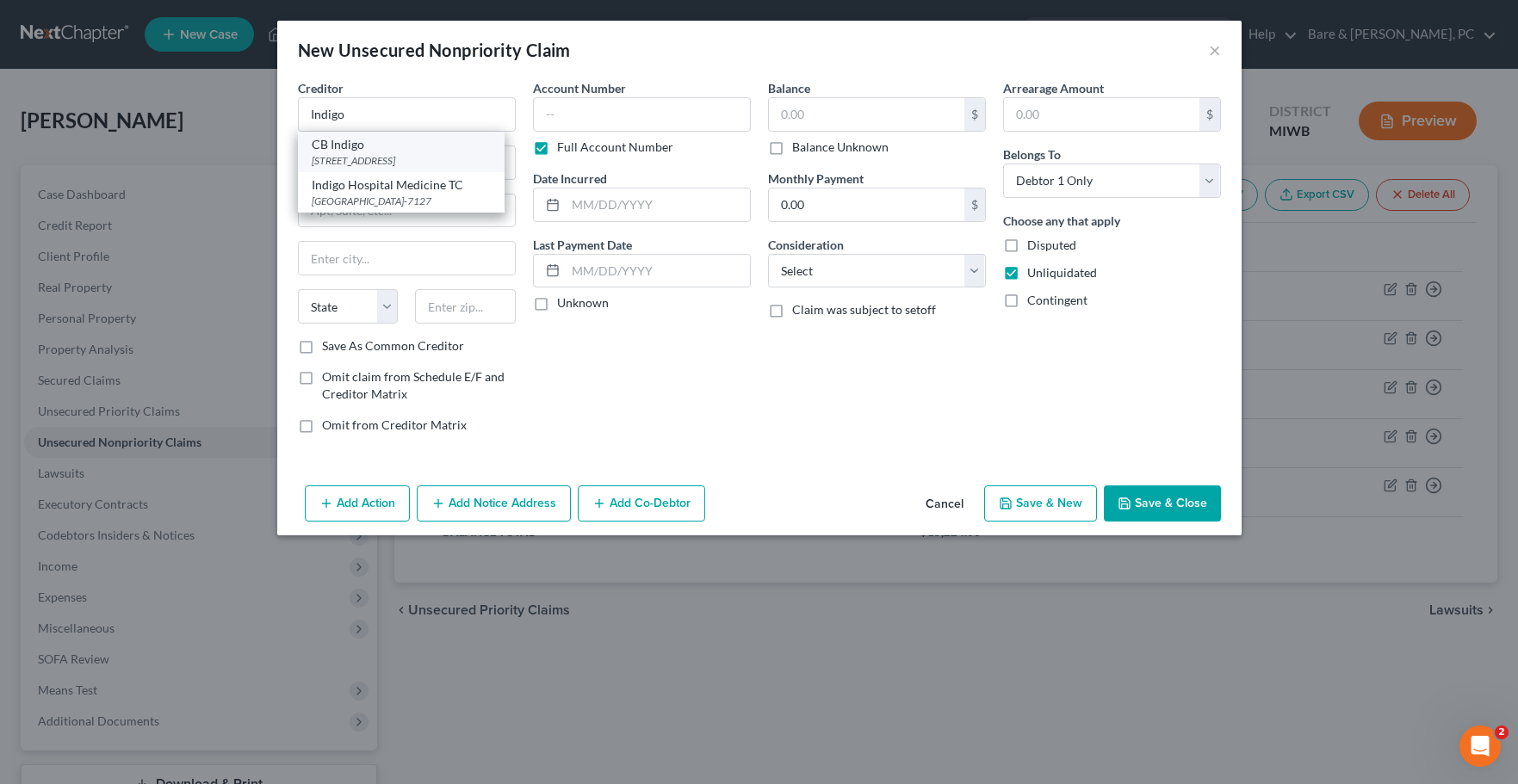
type input "97076-0000"
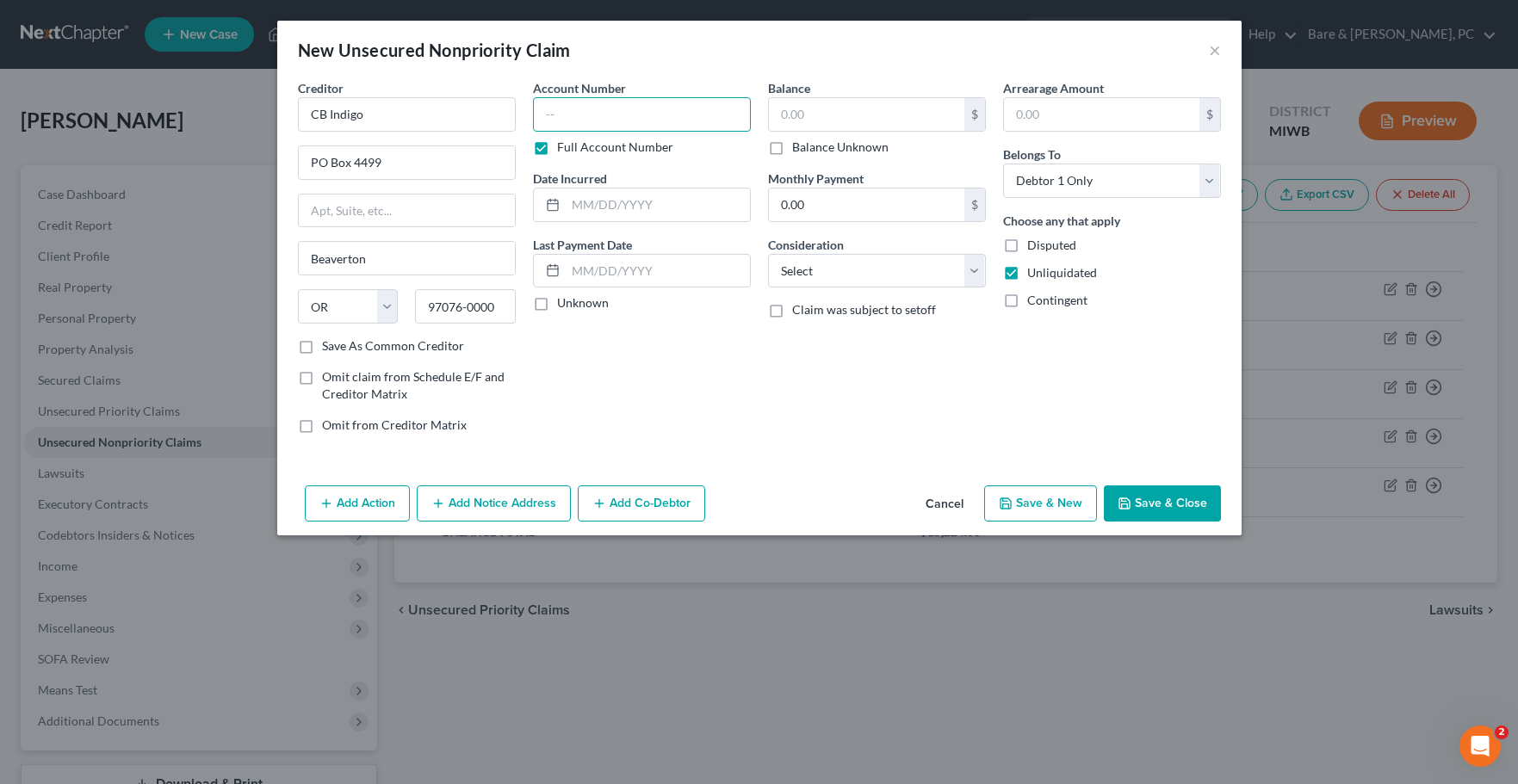
click at [543, 116] on input "text" at bounding box center [642, 114] width 218 height 35
type input "534348"
click at [617, 195] on input "text" at bounding box center [658, 204] width 184 height 33
type input "[DATE]"
click at [811, 104] on input "text" at bounding box center [867, 114] width 195 height 33
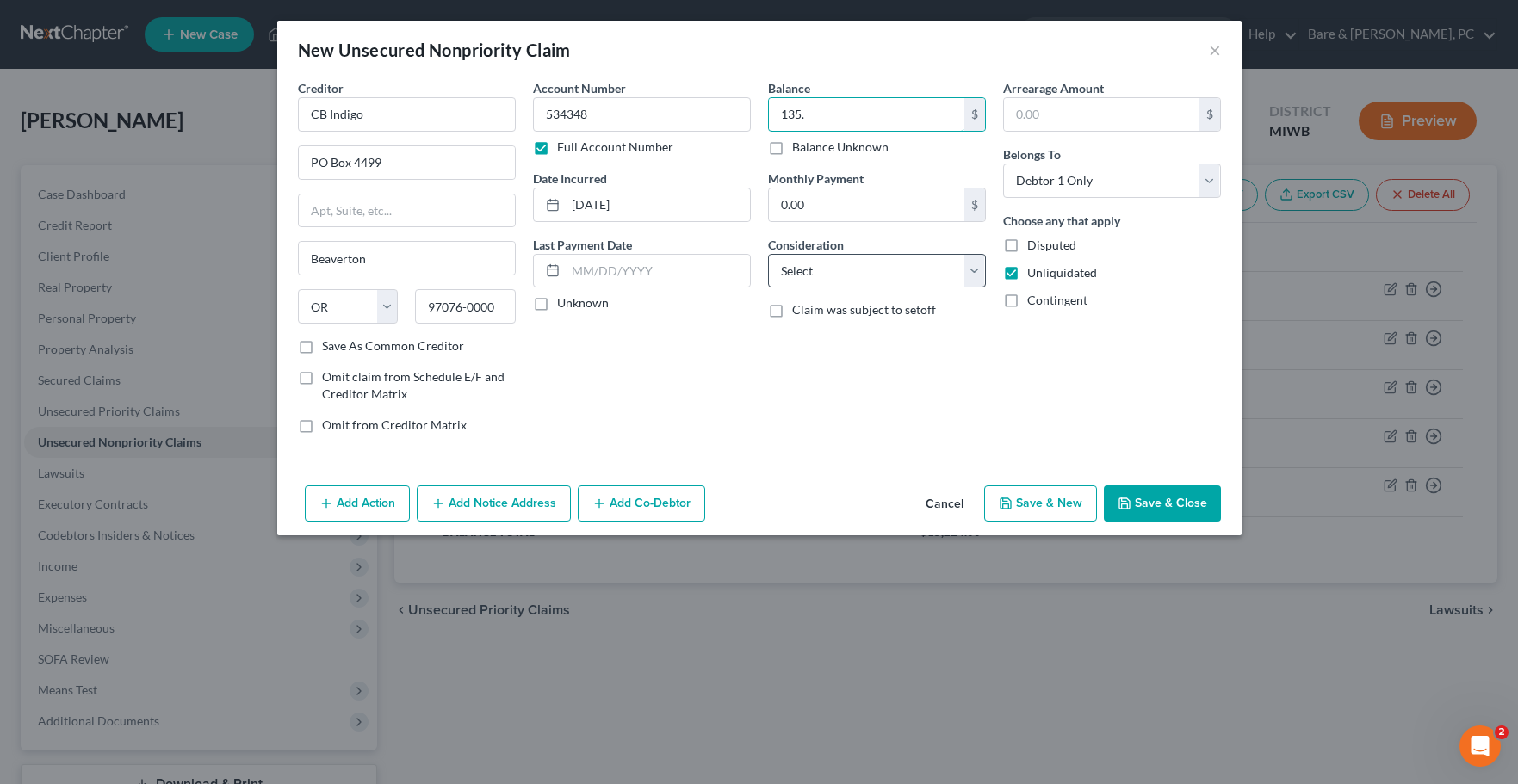
type input "135."
click at [768, 254] on select "Select Cable / Satellite Services Collection Agency Credit Card Debt Debt Couns…" at bounding box center [877, 271] width 218 height 35
select select "2"
click option "Credit Card Debt" at bounding box center [0, 0] width 0 height 0
click at [1058, 504] on button "Save & New" at bounding box center [1041, 503] width 112 height 37
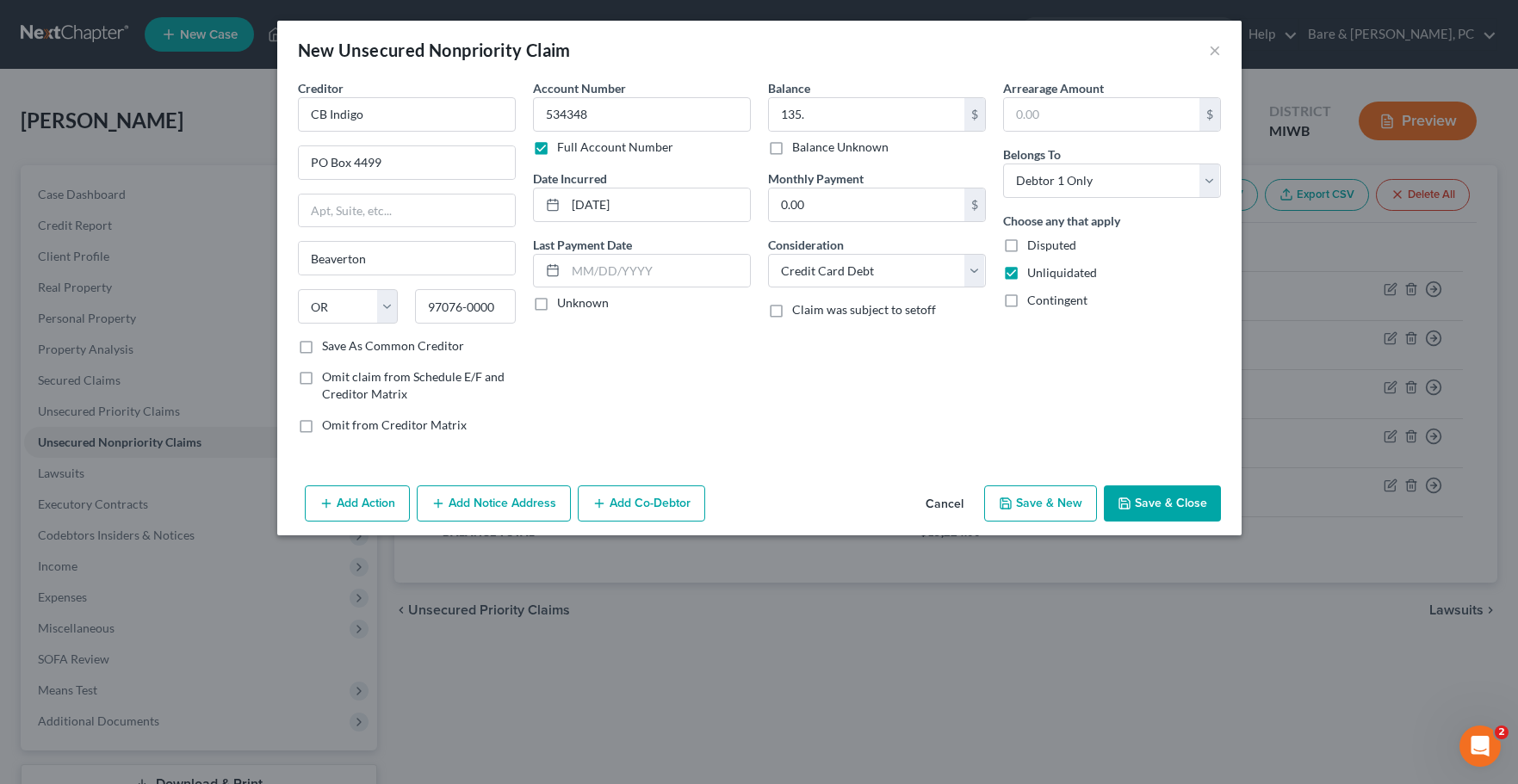
select select "0"
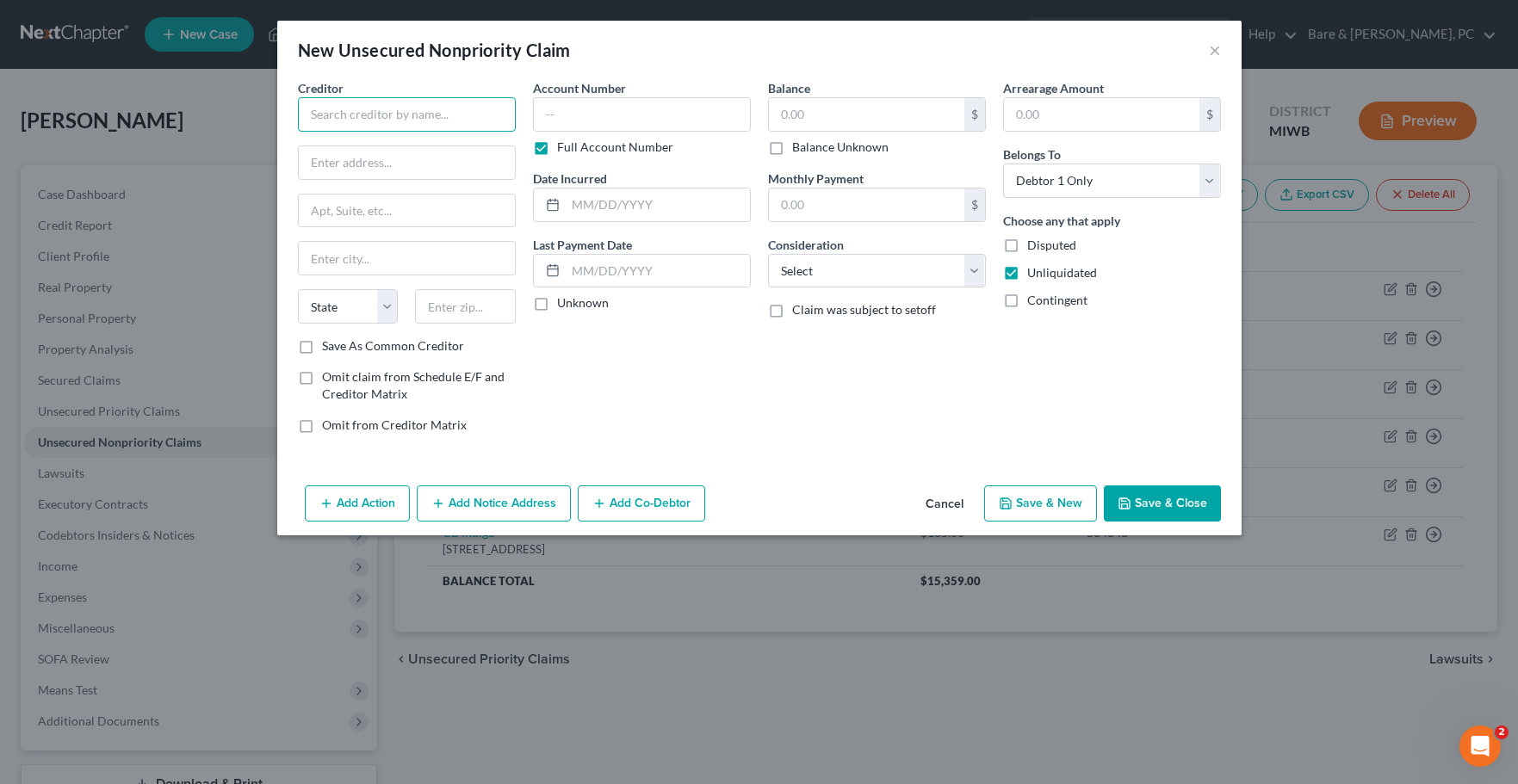
click at [364, 108] on input "text" at bounding box center [407, 114] width 218 height 35
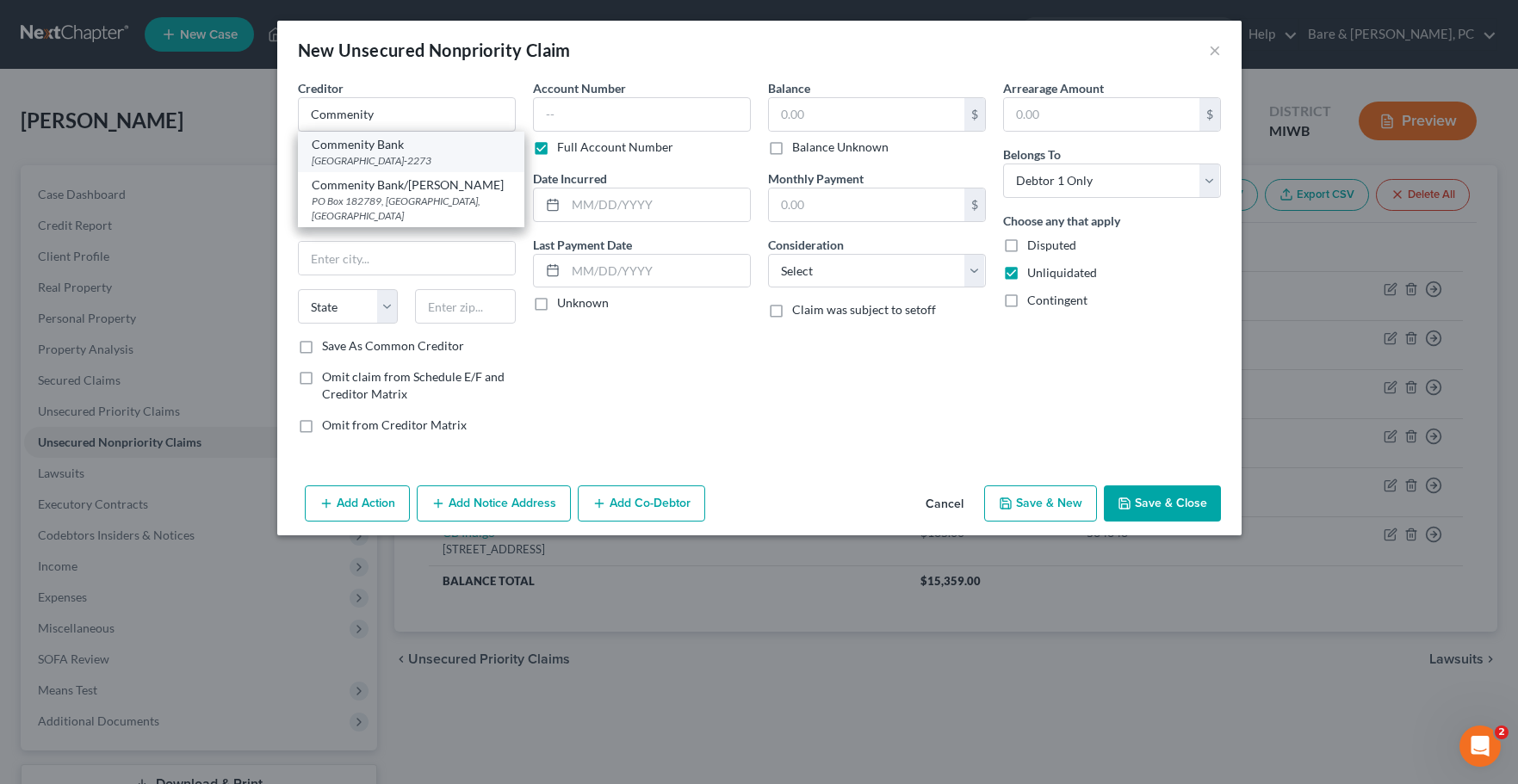
click at [380, 142] on div "Commenity Bank" at bounding box center [411, 144] width 199 height 17
type input "Commenity Bank"
type input "PO Box 182273"
type input "Columbus"
select select "36"
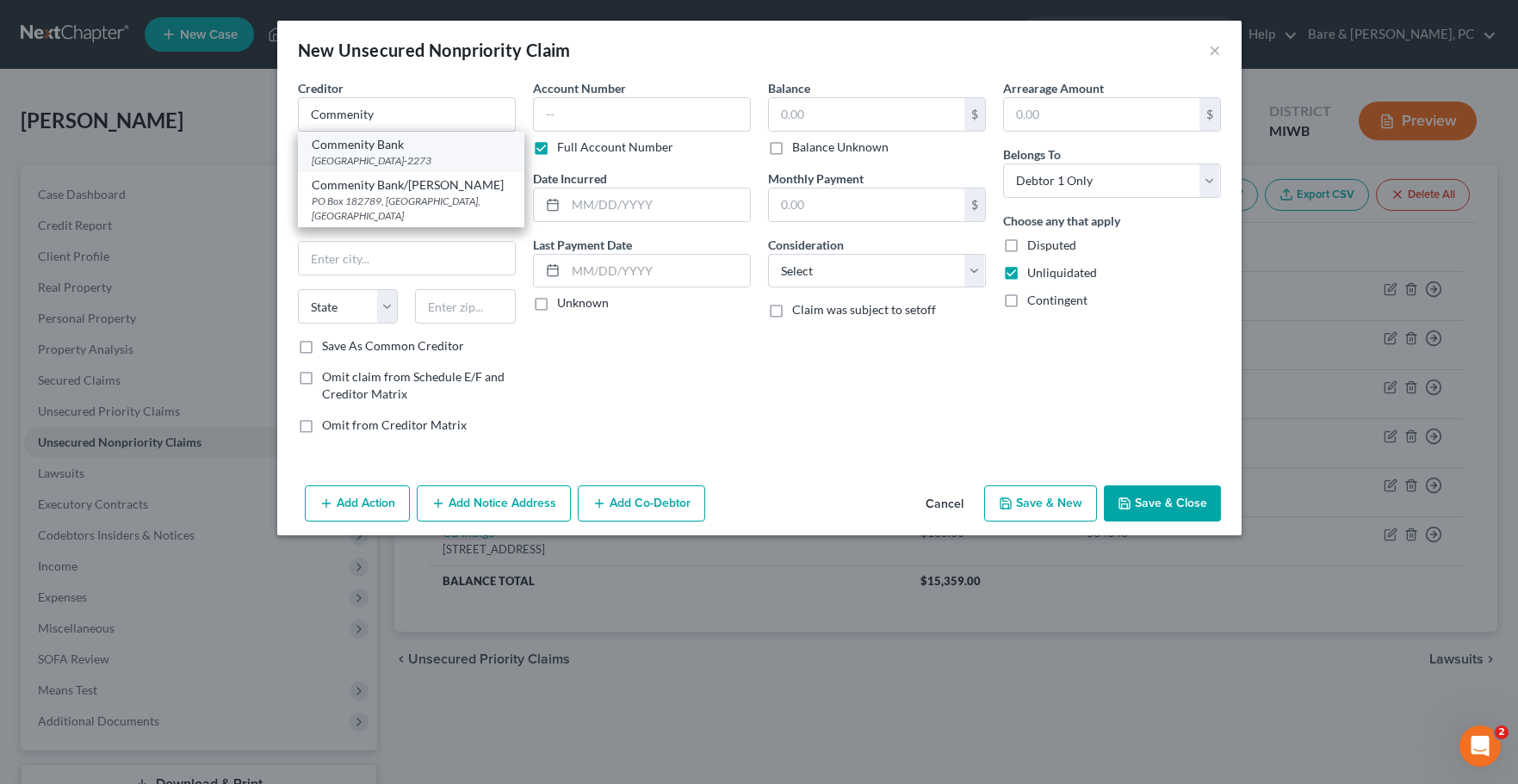
type input "43218-2273"
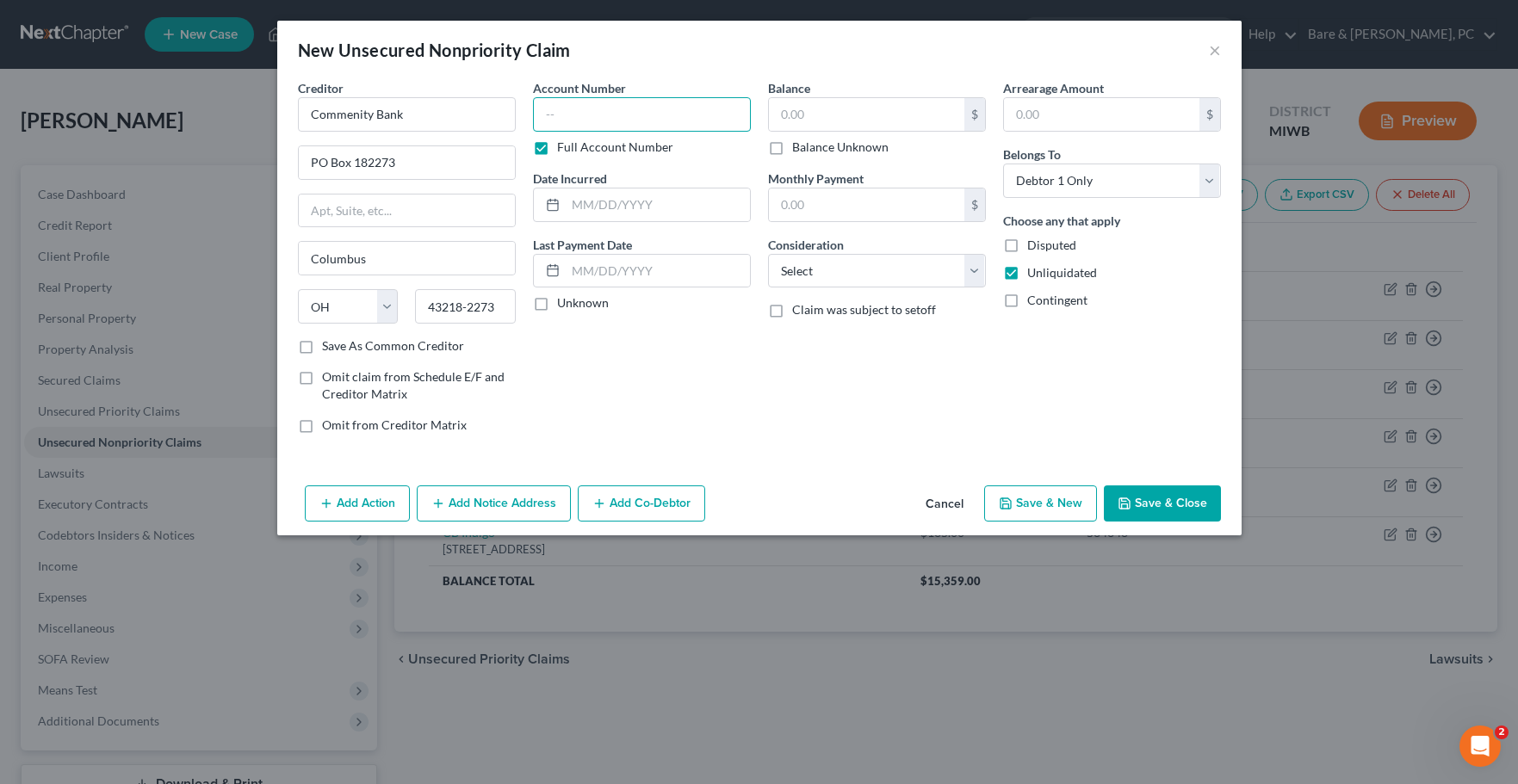
click at [544, 122] on input "text" at bounding box center [642, 114] width 218 height 35
type input "778850"
click at [644, 209] on input "text" at bounding box center [658, 204] width 184 height 33
type input "[DATE]"
click at [786, 117] on input "text" at bounding box center [867, 114] width 195 height 33
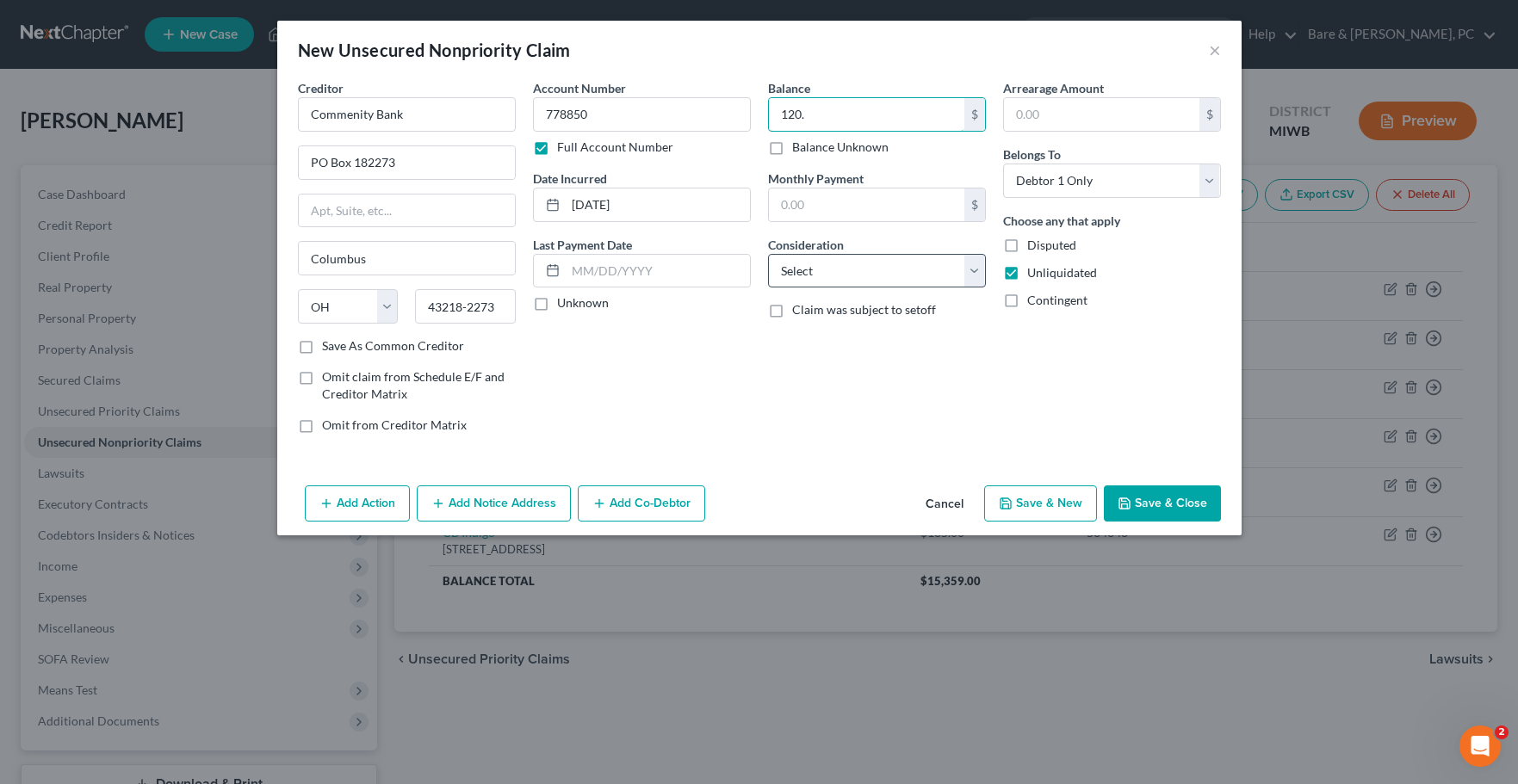
type input "120."
click at [768, 254] on select "Select Cable / Satellite Services Collection Agency Credit Card Debt Debt Couns…" at bounding box center [877, 271] width 218 height 35
select select "2"
click option "Credit Card Debt" at bounding box center [0, 0] width 0 height 0
click at [1065, 506] on button "Save & New" at bounding box center [1041, 503] width 112 height 37
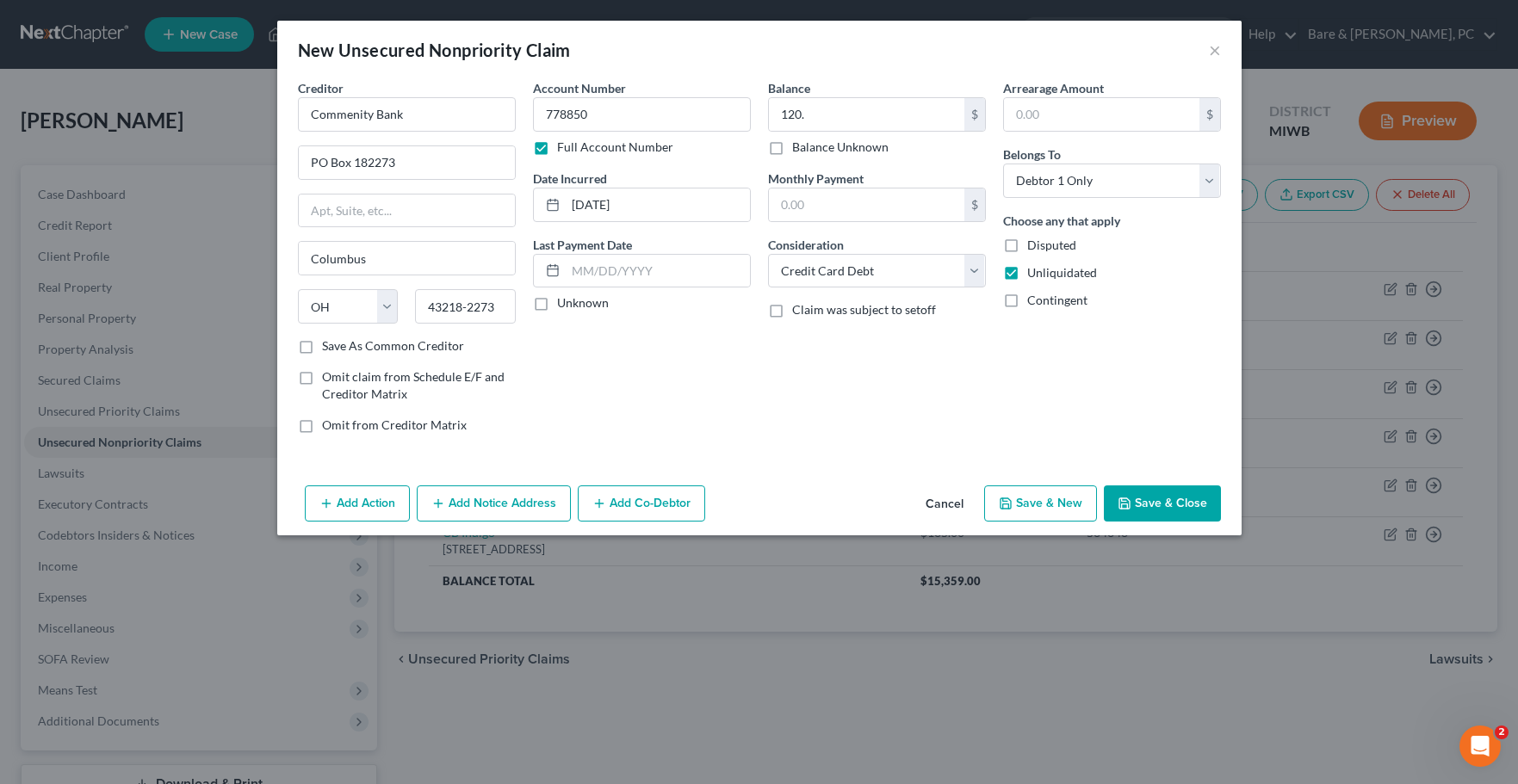
select select "0"
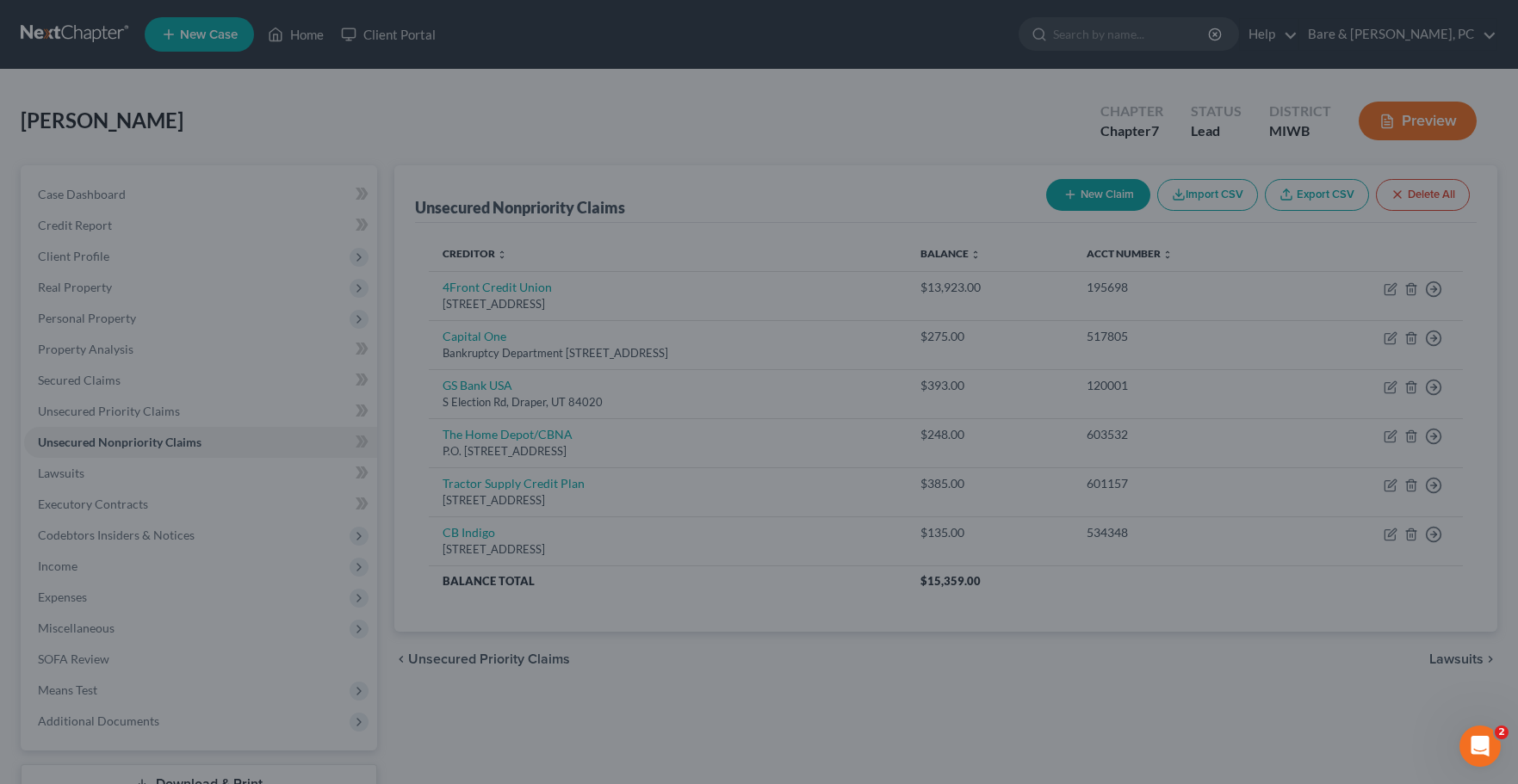
type input "120.00"
type input "0.00"
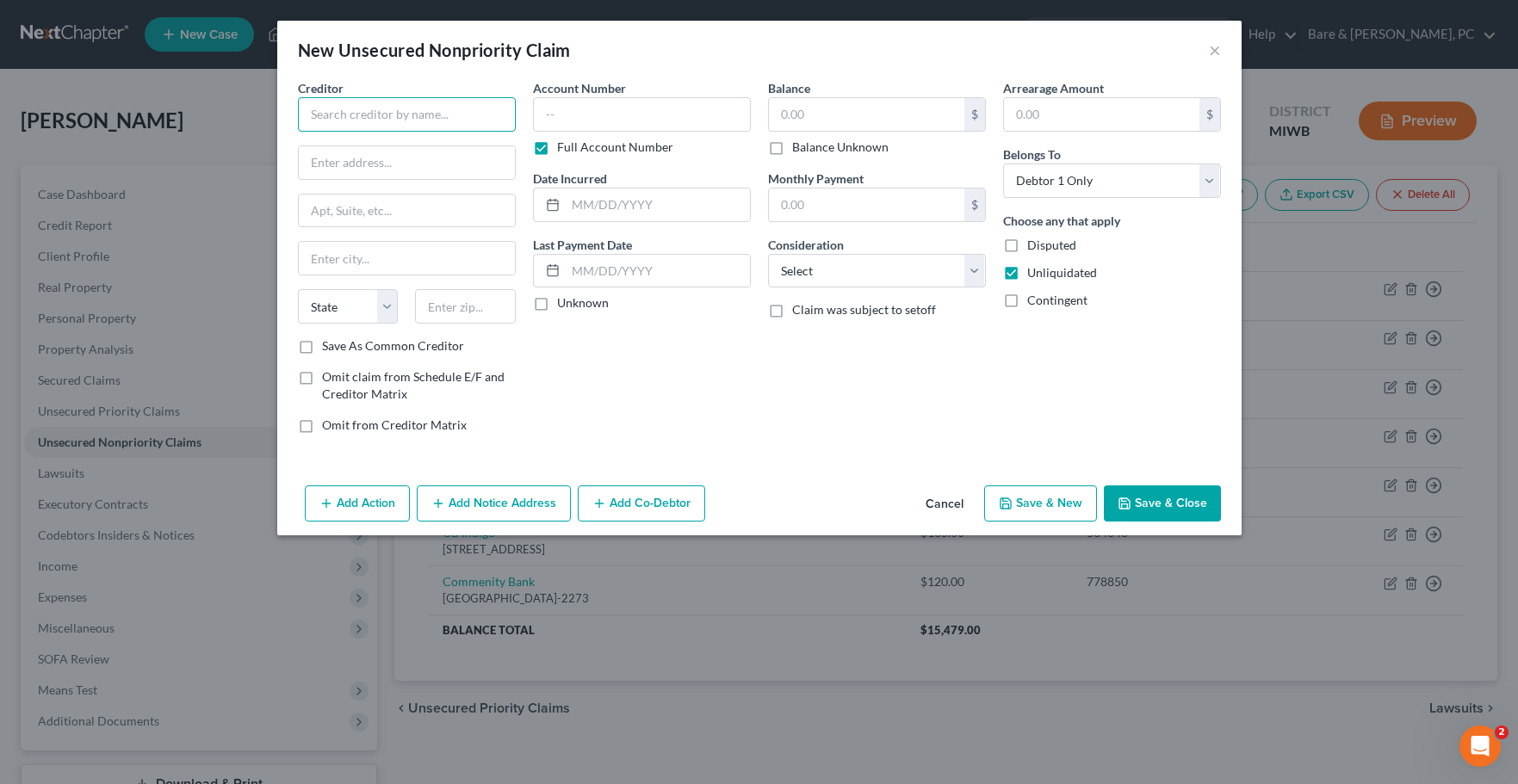
click at [335, 116] on input "text" at bounding box center [407, 114] width 218 height 35
type input "T"
click at [310, 118] on input "Milestone" at bounding box center [407, 114] width 218 height 35
type input "TBOM/Milestone"
click at [448, 144] on div "Creditor * TBOM/Milestone State [US_STATE] AK AR AZ CA CO [GEOGRAPHIC_DATA] DE …" at bounding box center [407, 208] width 218 height 258
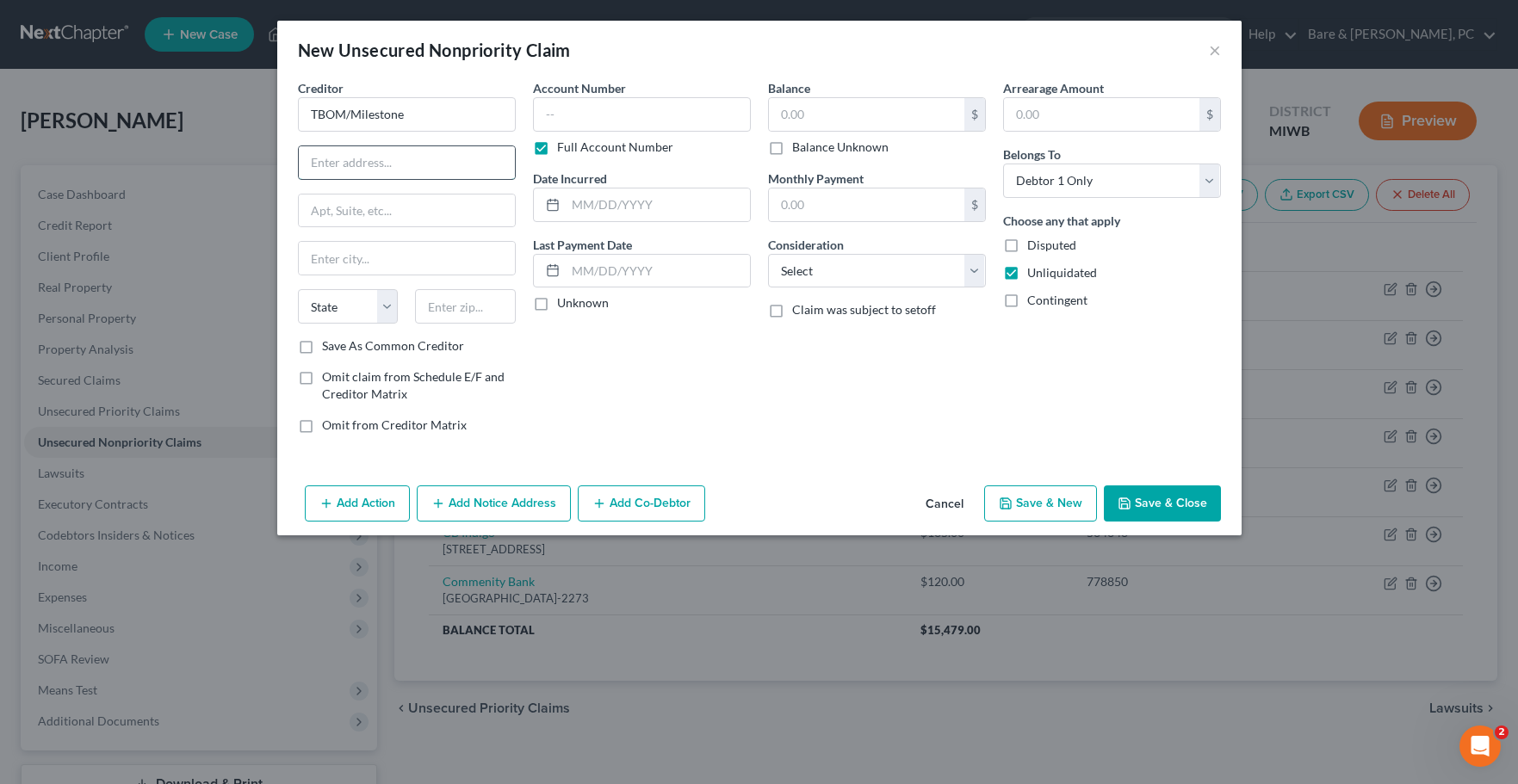
click at [395, 164] on input "text" at bounding box center [407, 162] width 216 height 33
type input "PO Box 4499"
click at [363, 256] on input "text" at bounding box center [407, 258] width 216 height 33
type input "C"
type input "Beaverton"
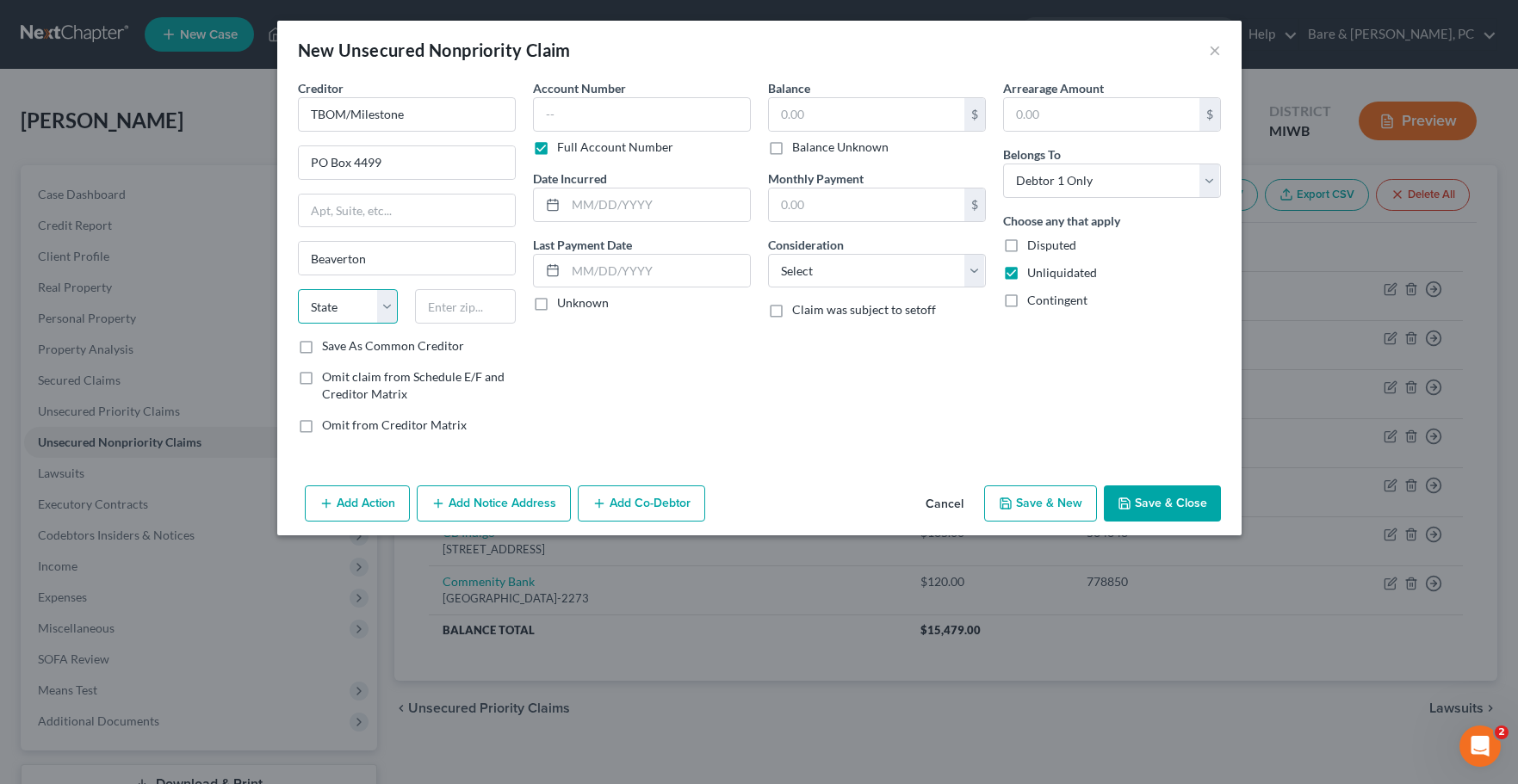
click at [298, 289] on select "State [US_STATE] AK AR AZ CA CO CT DE DC [GEOGRAPHIC_DATA] [GEOGRAPHIC_DATA] GU…" at bounding box center [348, 306] width 101 height 35
select select "38"
click option "OR" at bounding box center [0, 0] width 0 height 0
click at [474, 309] on input "text" at bounding box center [465, 306] width 101 height 35
type input "97076"
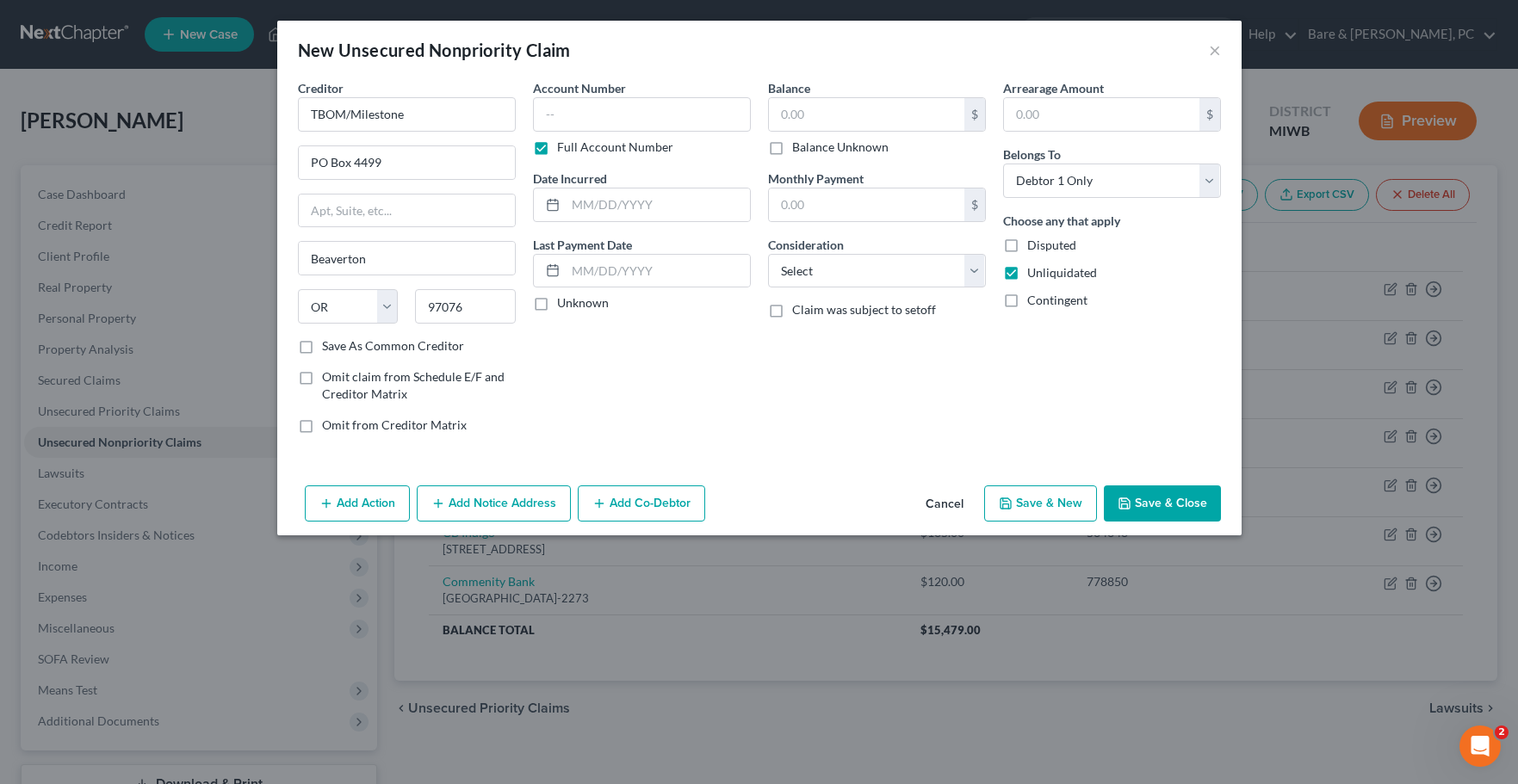
click at [322, 347] on label "Save As Common Creditor" at bounding box center [393, 345] width 142 height 17
click at [329, 347] on input "Save As Common Creditor" at bounding box center [335, 342] width 12 height 12
checkbox input "true"
click at [548, 120] on input "text" at bounding box center [642, 114] width 218 height 35
type input "549806"
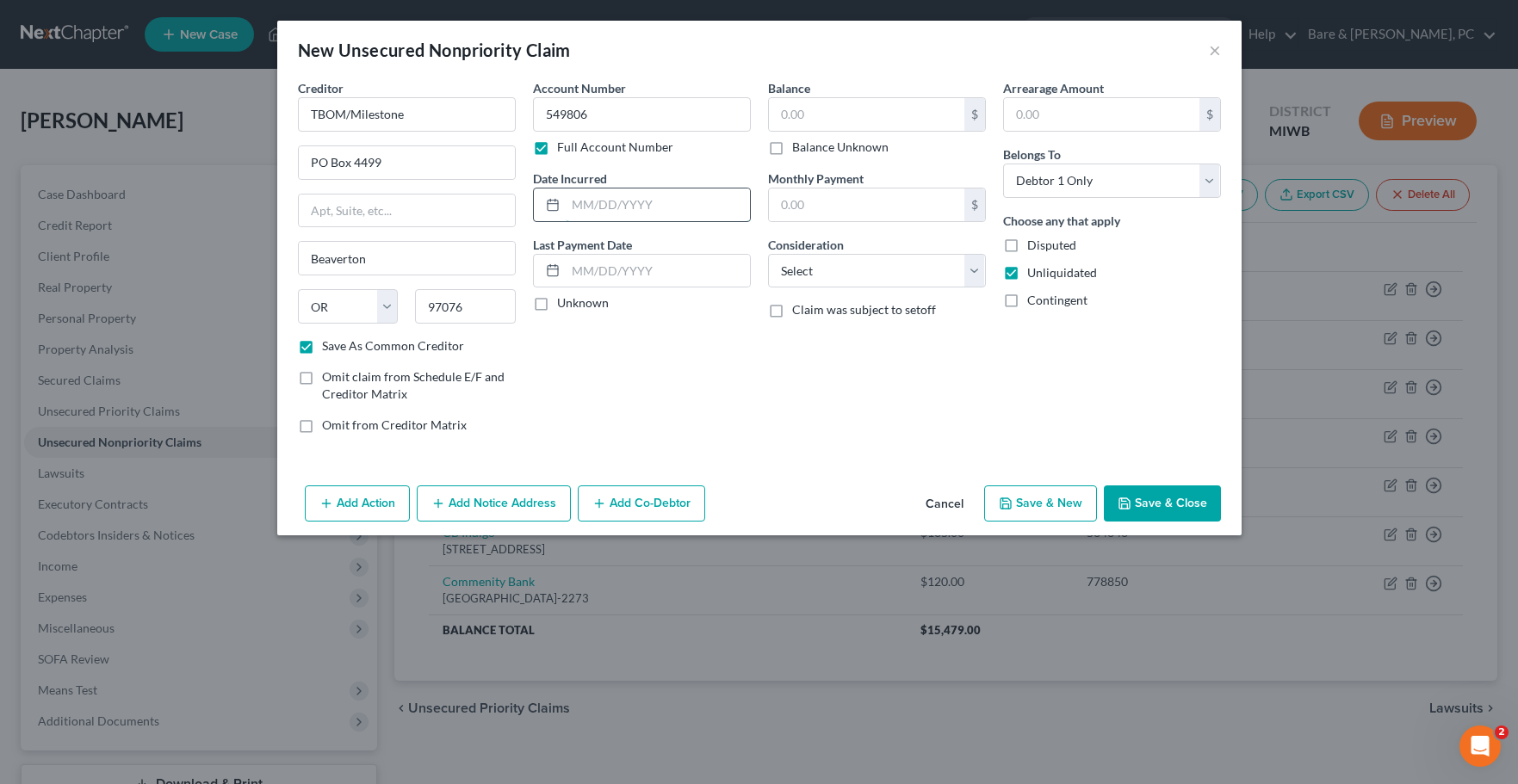
click at [624, 205] on input "text" at bounding box center [658, 204] width 184 height 33
type input "[DATE]"
click at [787, 118] on input "text" at bounding box center [867, 114] width 195 height 33
type input "816."
click at [768, 254] on select "Select Cable / Satellite Services Collection Agency Credit Card Debt Debt Couns…" at bounding box center [877, 271] width 218 height 35
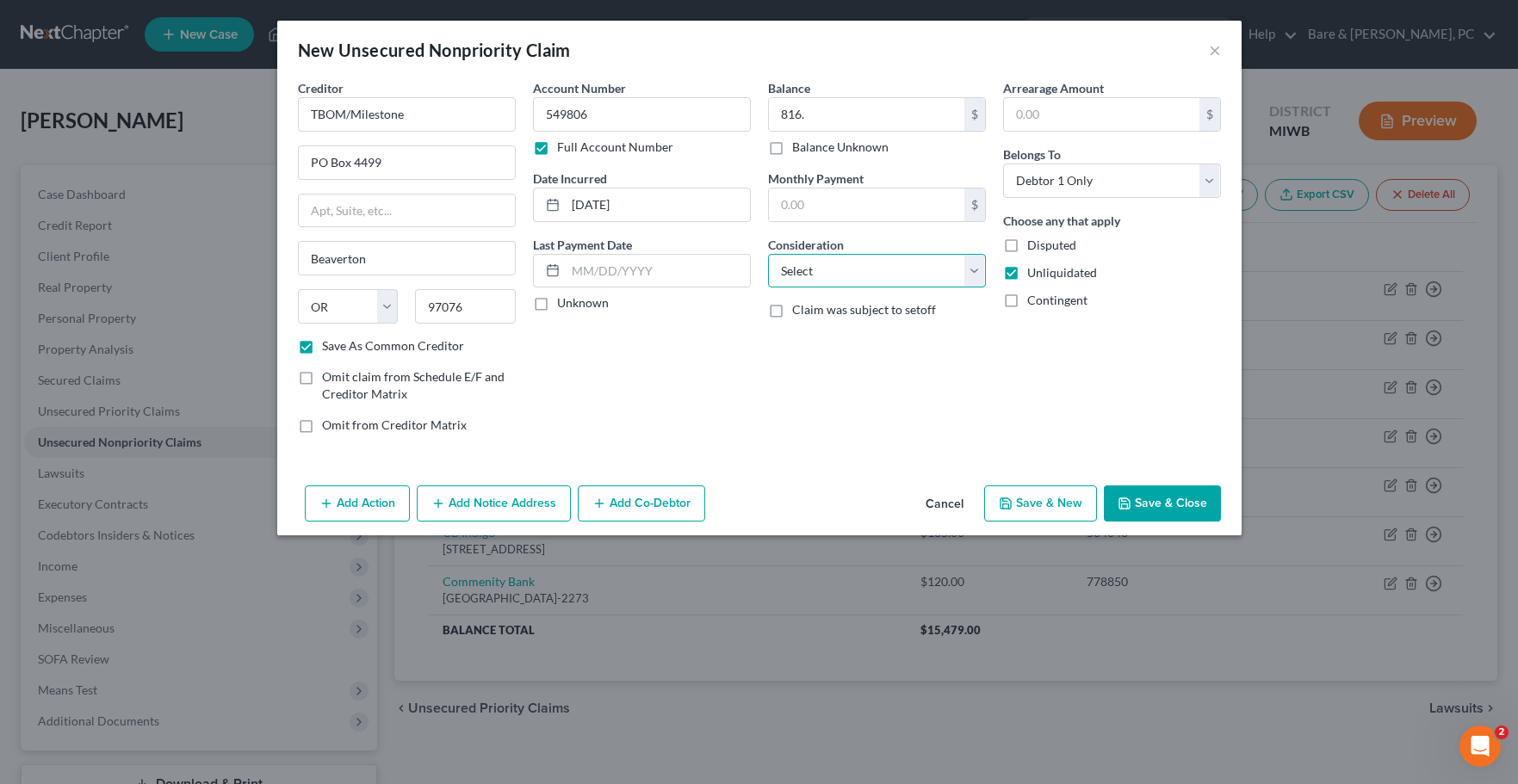
select select "2"
click option "Credit Card Debt" at bounding box center [0, 0] width 0 height 0
click at [1058, 506] on button "Save & New" at bounding box center [1041, 503] width 112 height 37
checkbox input "false"
select select "0"
